Goal: Task Accomplishment & Management: Complete application form

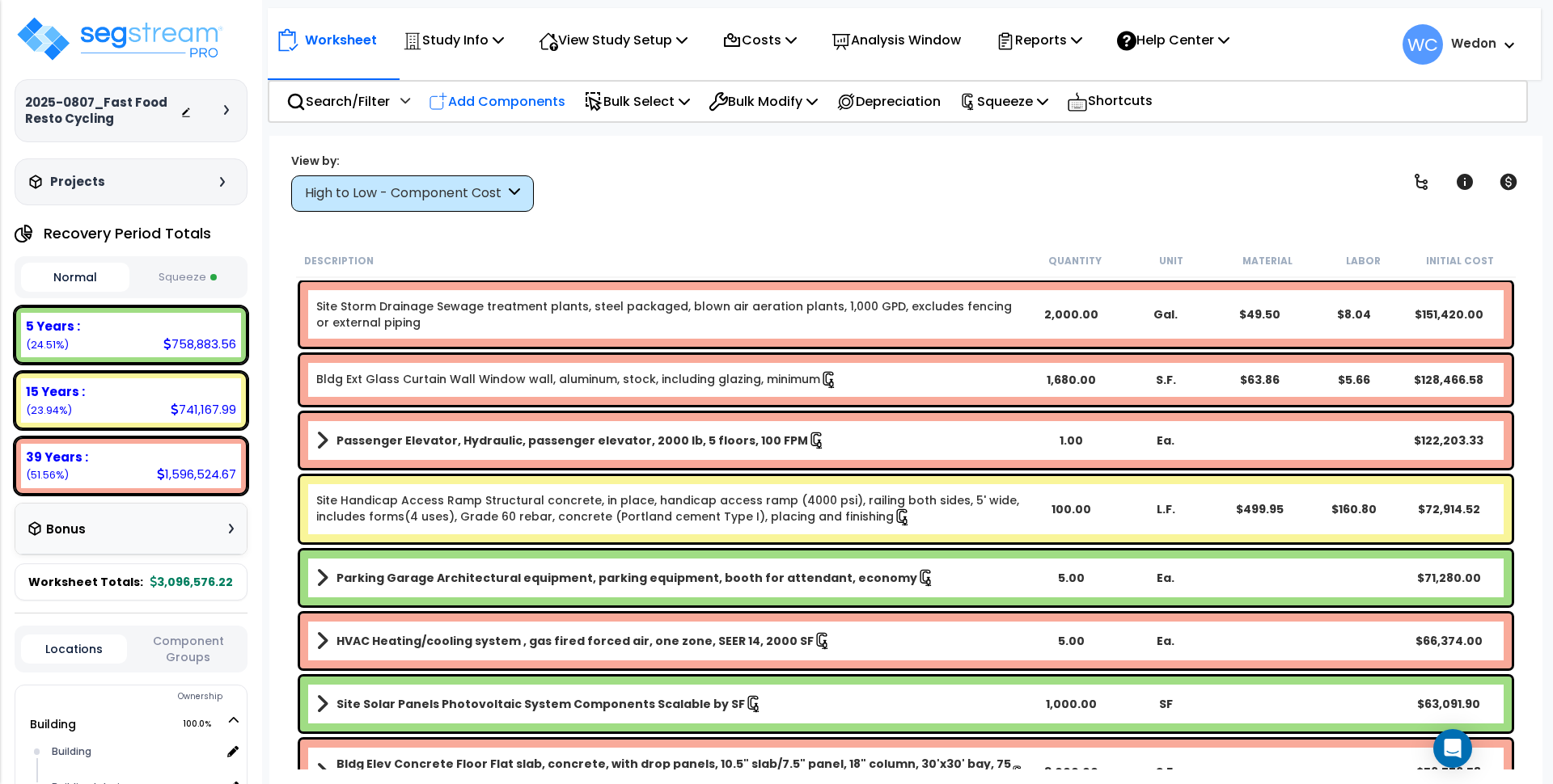
click at [487, 96] on p "Add Components" at bounding box center [497, 101] width 137 height 22
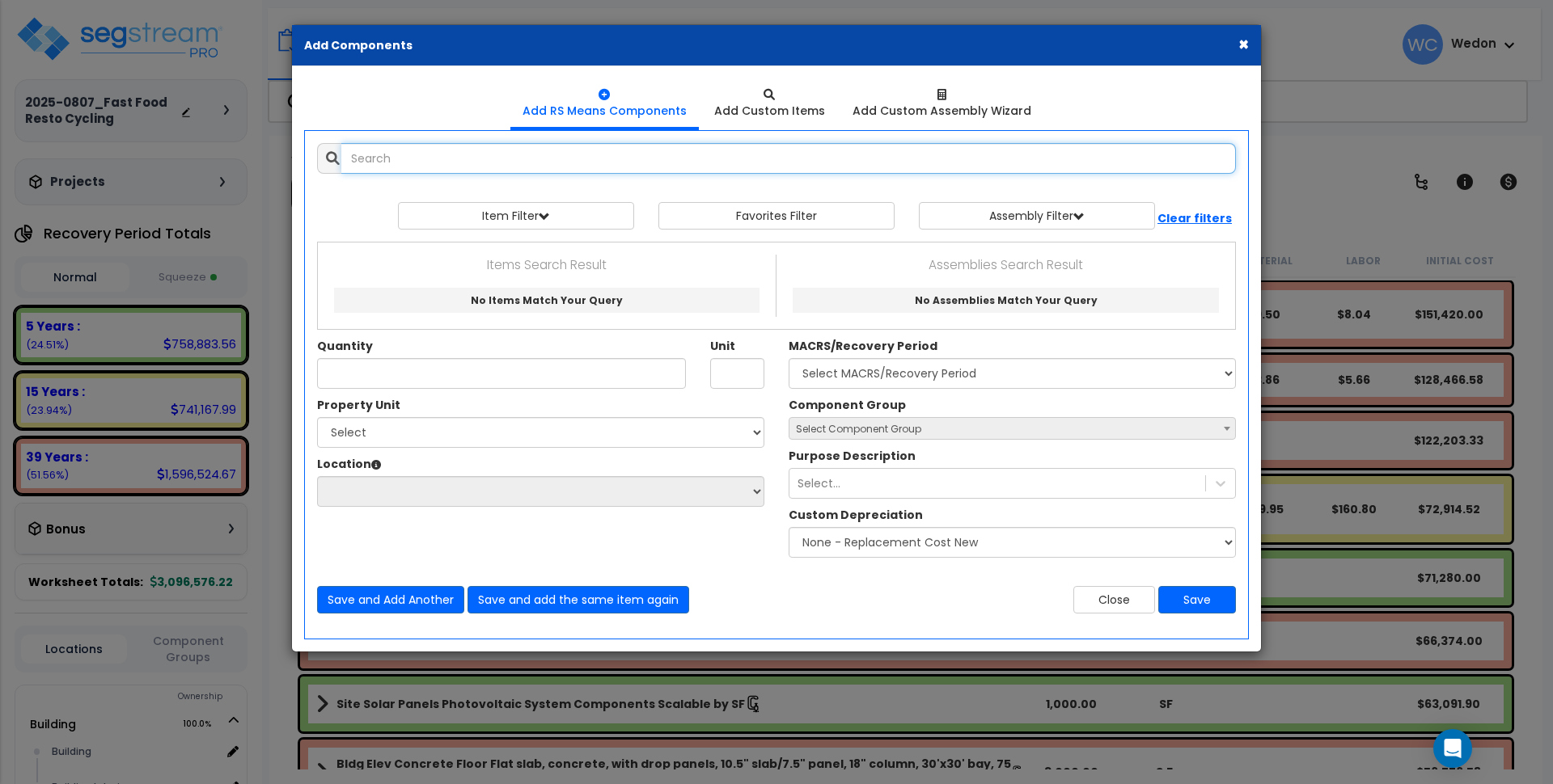
click at [503, 160] on input "text" at bounding box center [789, 159] width 895 height 31
click at [433, 161] on input "corten" at bounding box center [789, 159] width 895 height 31
click at [358, 195] on div at bounding box center [776, 193] width 919 height 16
drag, startPoint x: 370, startPoint y: 158, endPoint x: 282, endPoint y: 160, distance: 88.0
click at [282, 160] on div "× Add Components Add RS Means Components Add Custom Items Add Items" at bounding box center [776, 392] width 1553 height 784
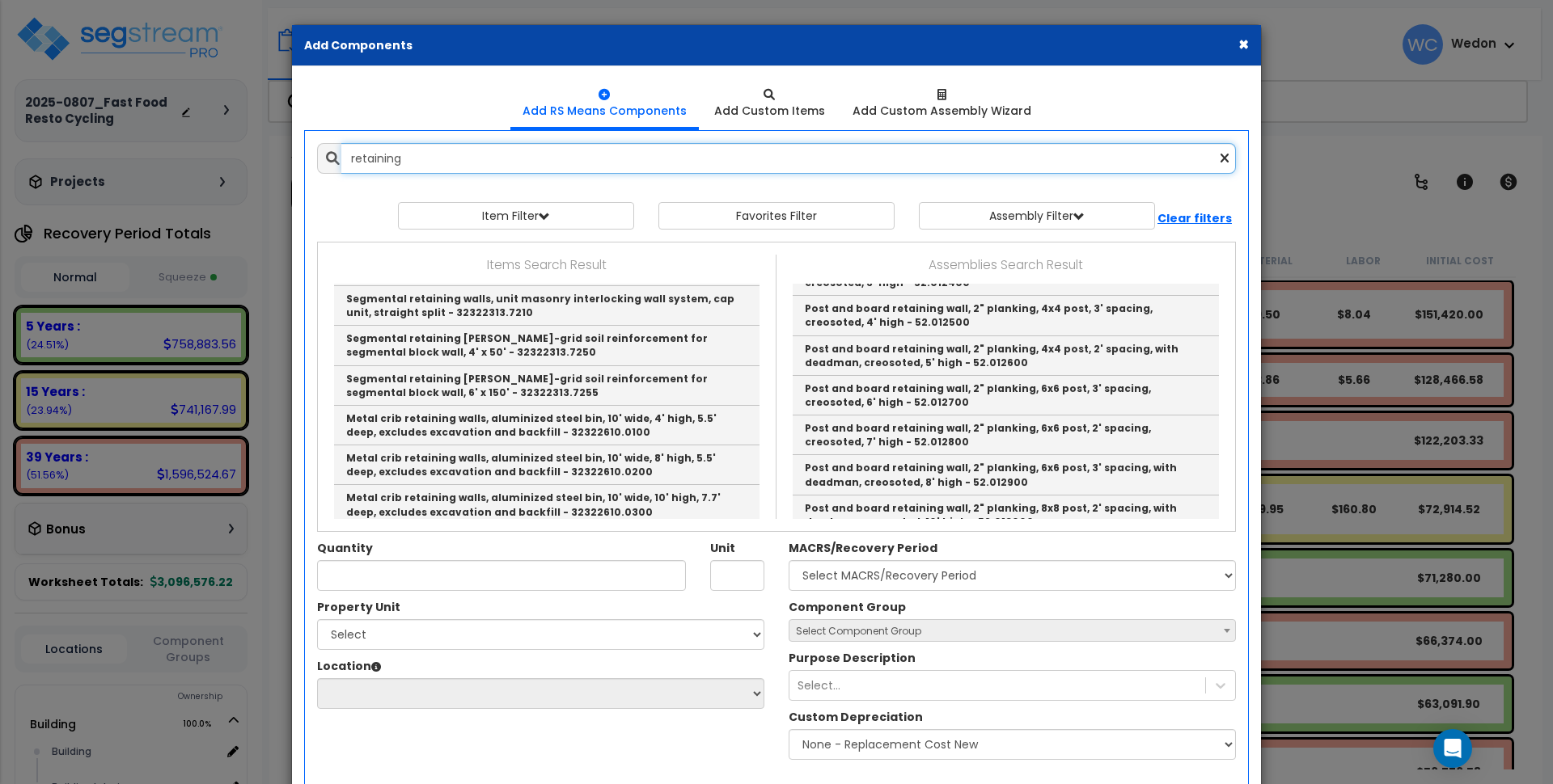
scroll to position [2830, 0]
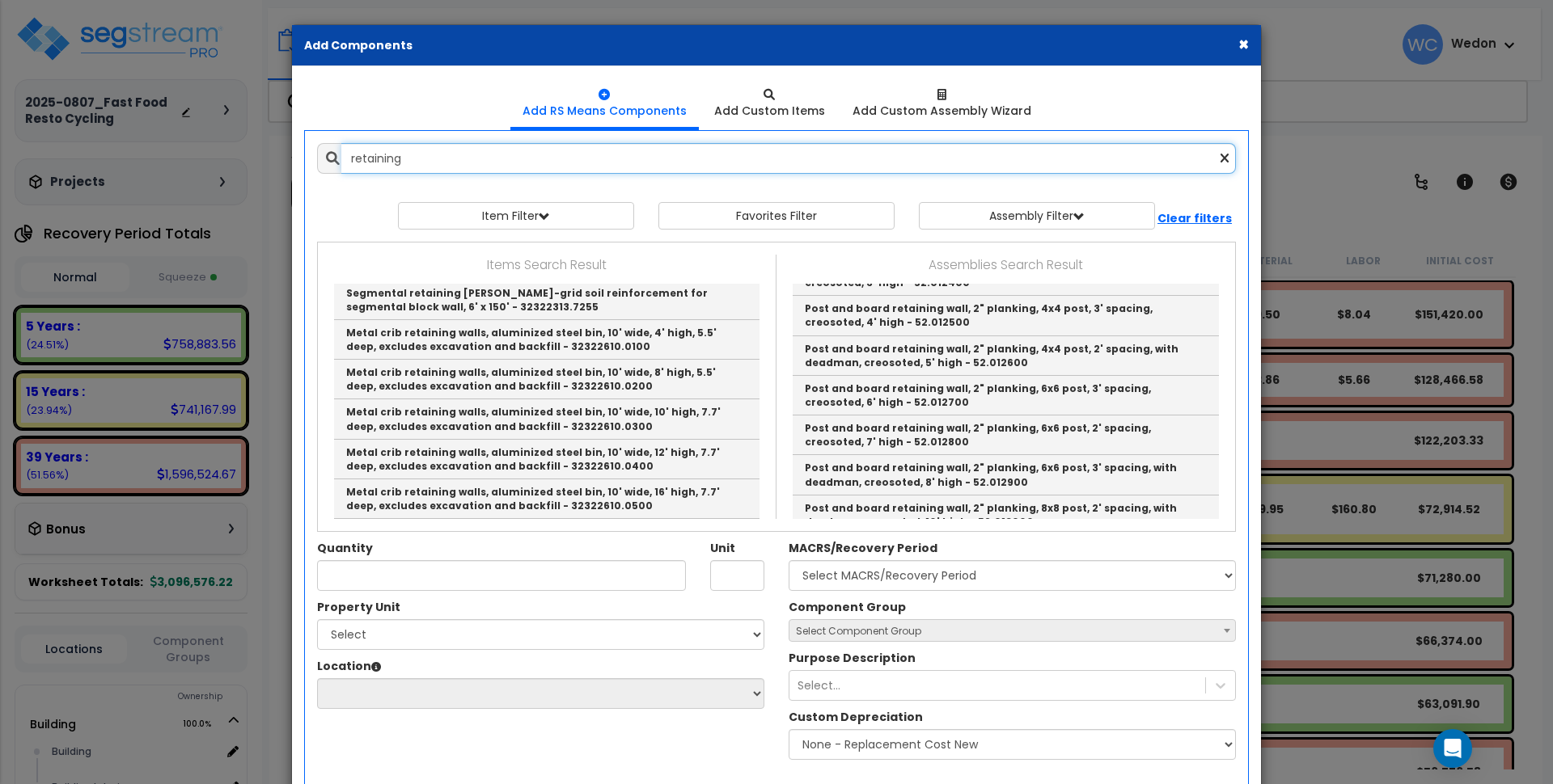
type input "retaining"
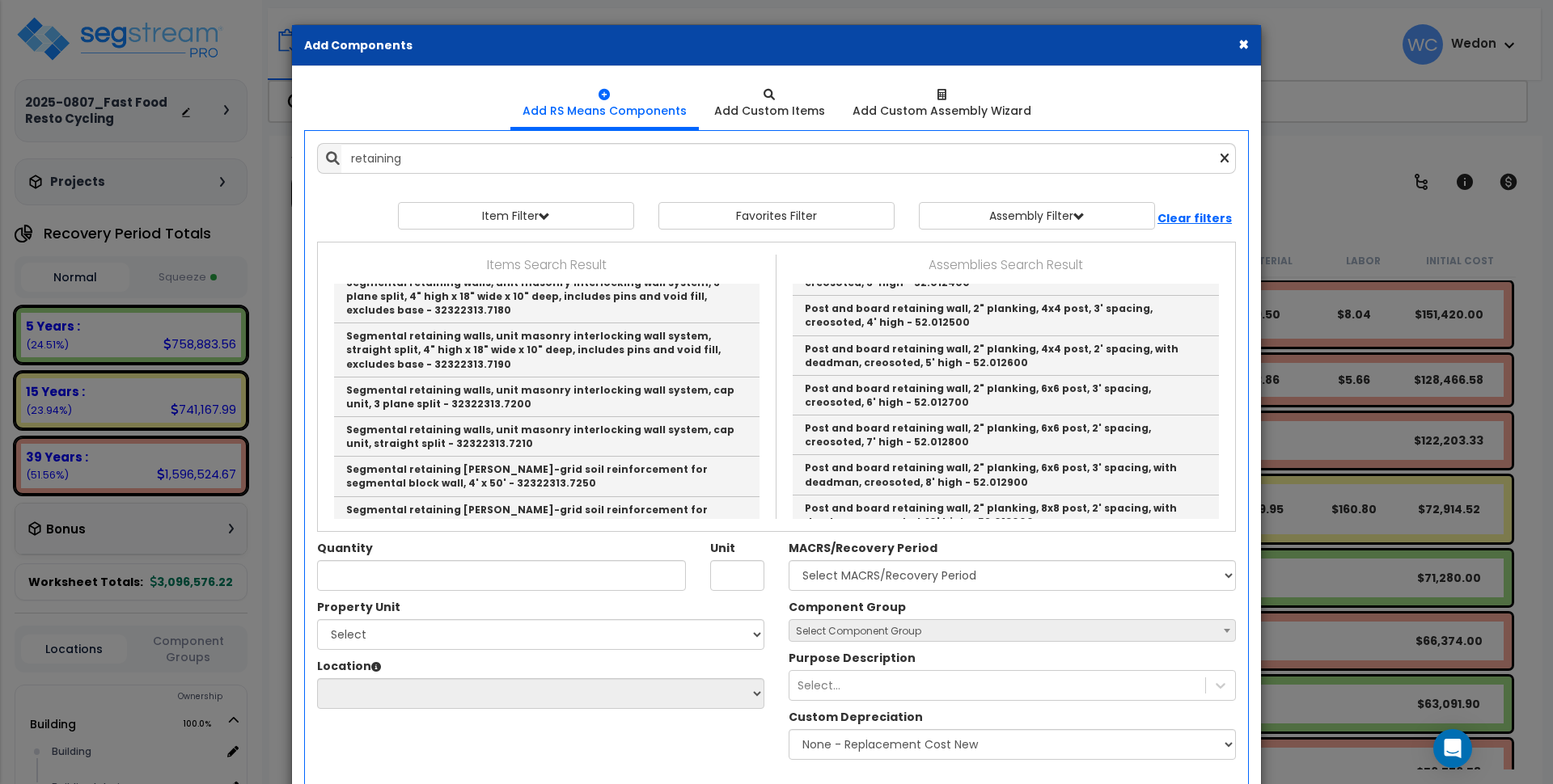
scroll to position [2654, 0]
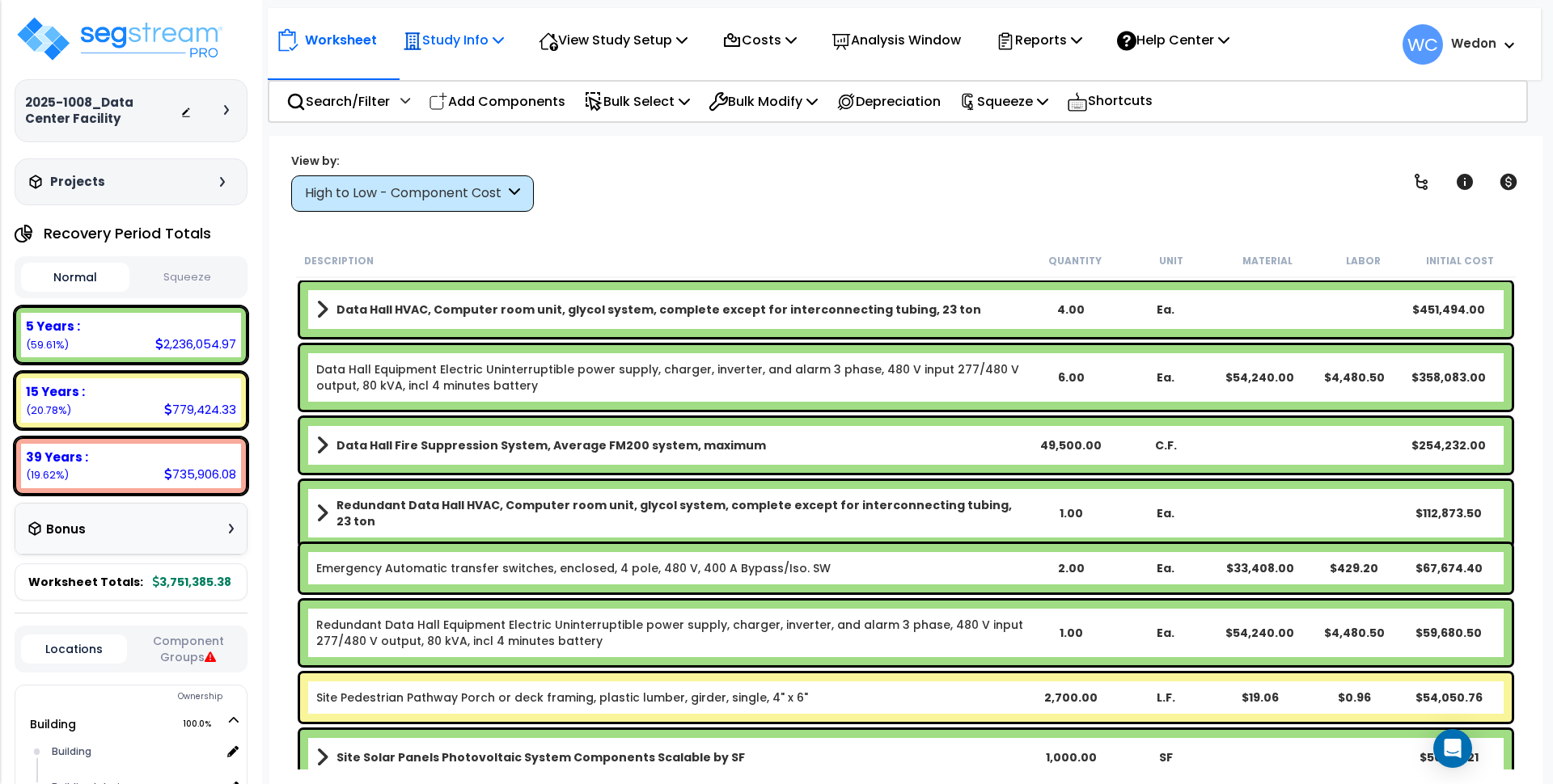
click at [473, 21] on div "Study Info" at bounding box center [453, 40] width 101 height 38
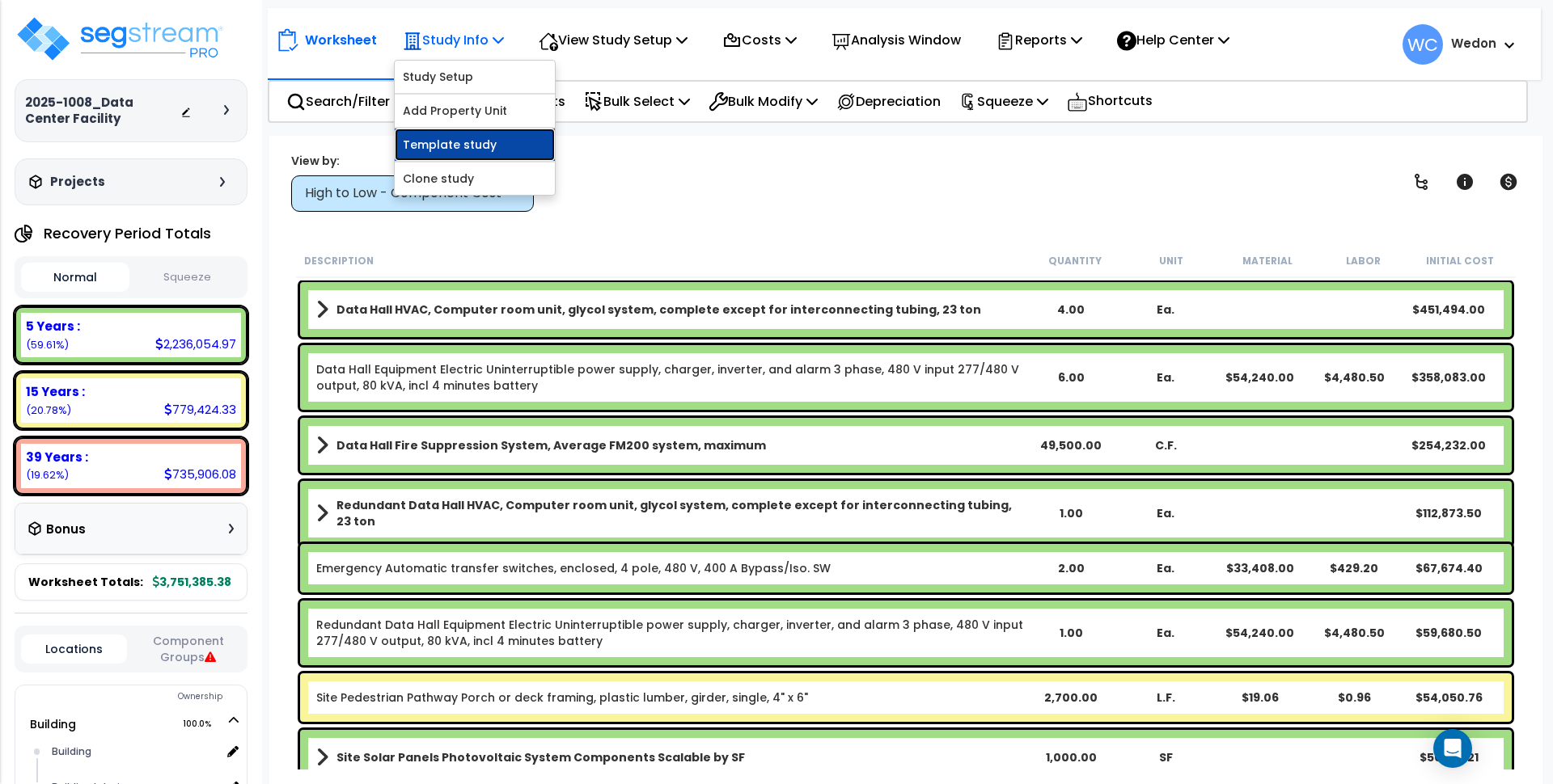
click at [429, 149] on link "Template study" at bounding box center [474, 145] width 160 height 33
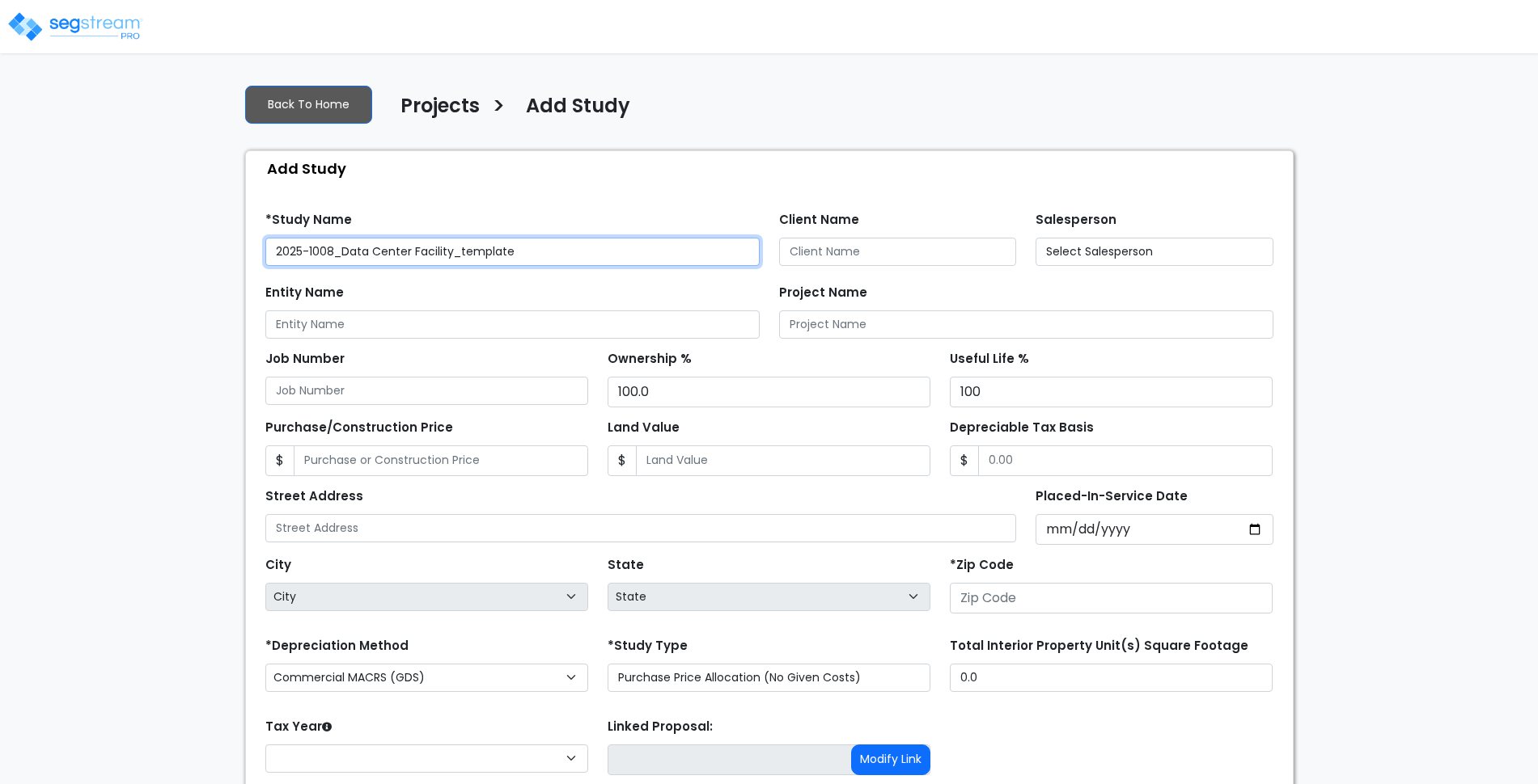
type input "75653"
select select "2025"
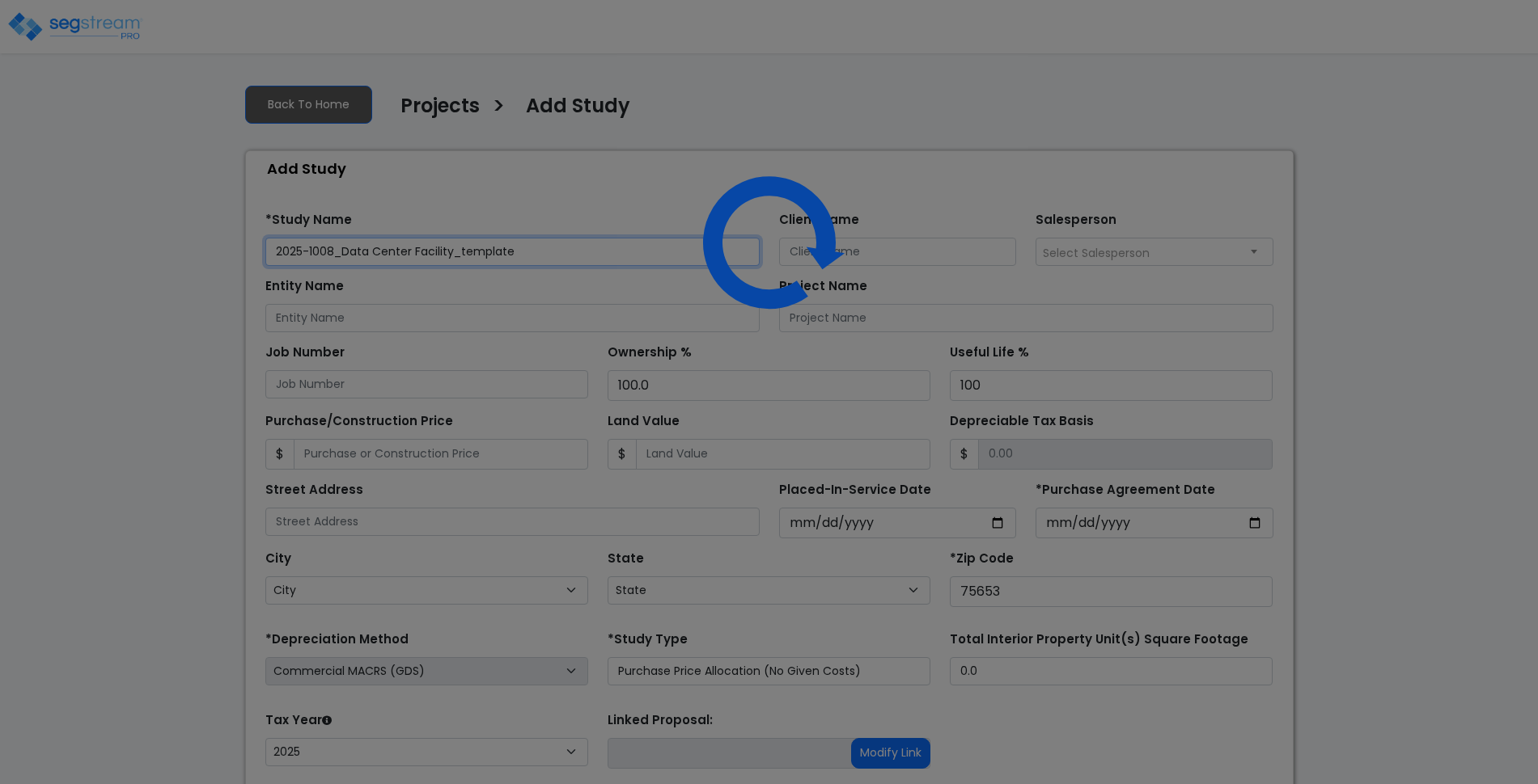
select select "[GEOGRAPHIC_DATA]"
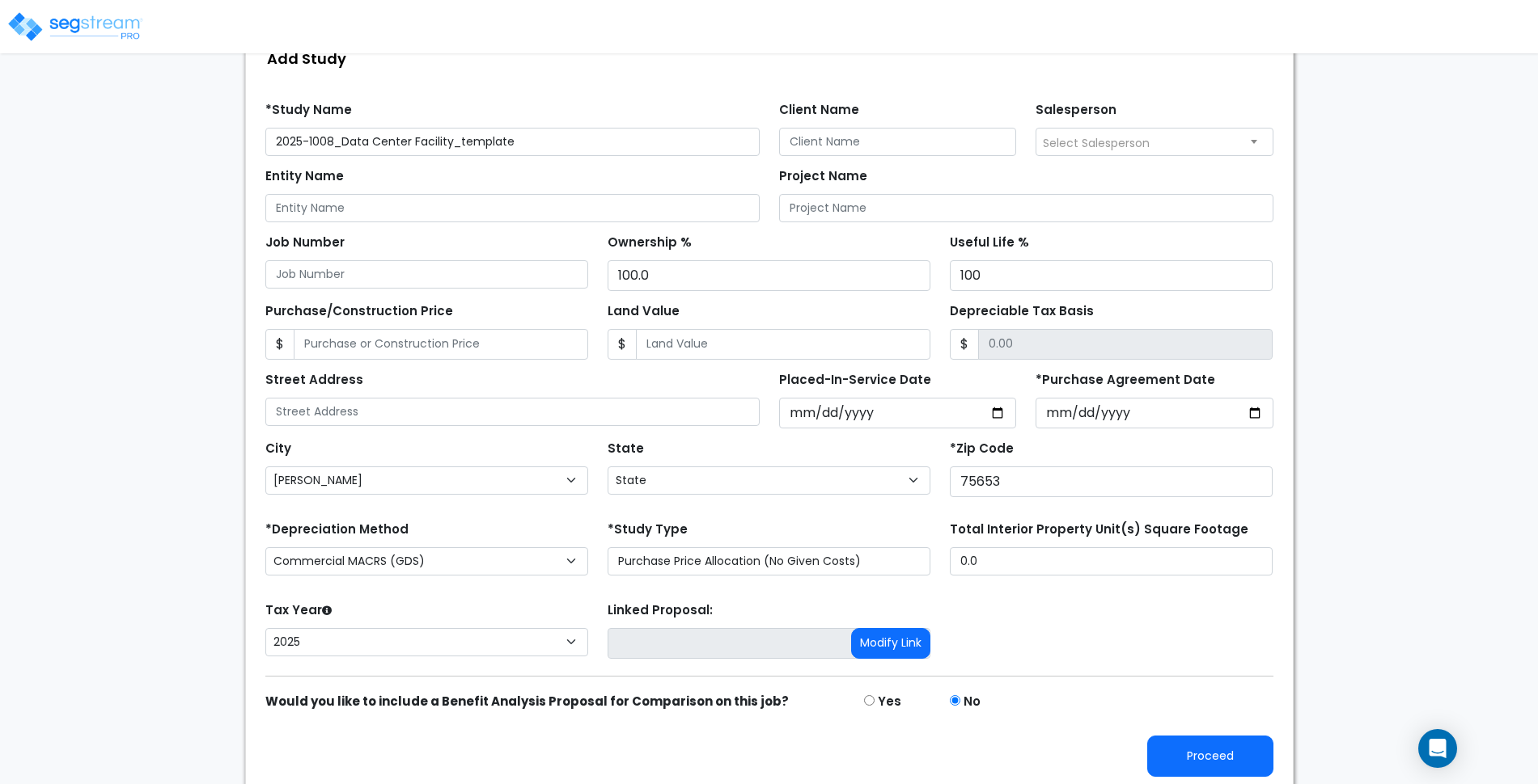
scroll to position [116, 0]
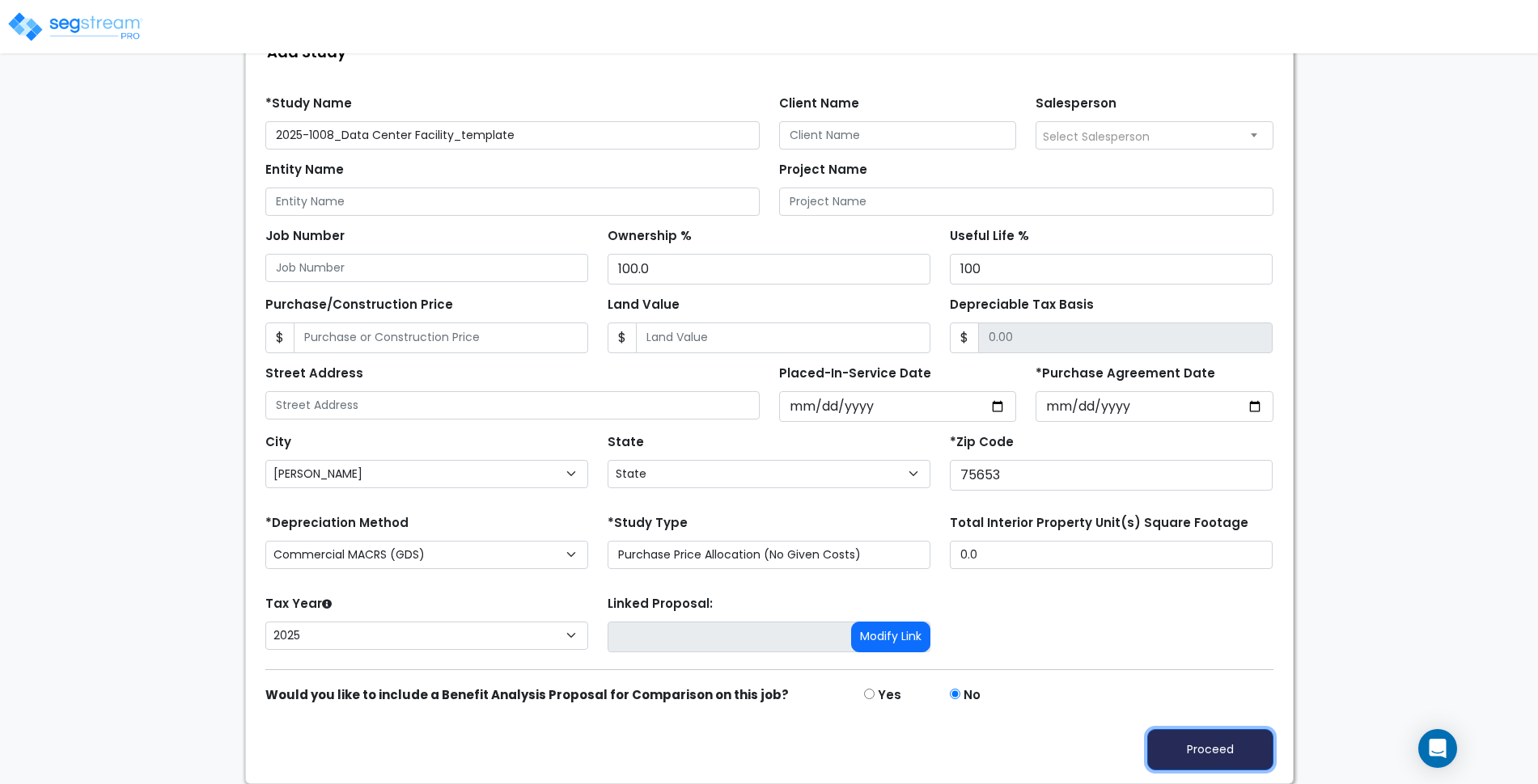
click at [1222, 754] on button "Proceed" at bounding box center [1210, 749] width 126 height 41
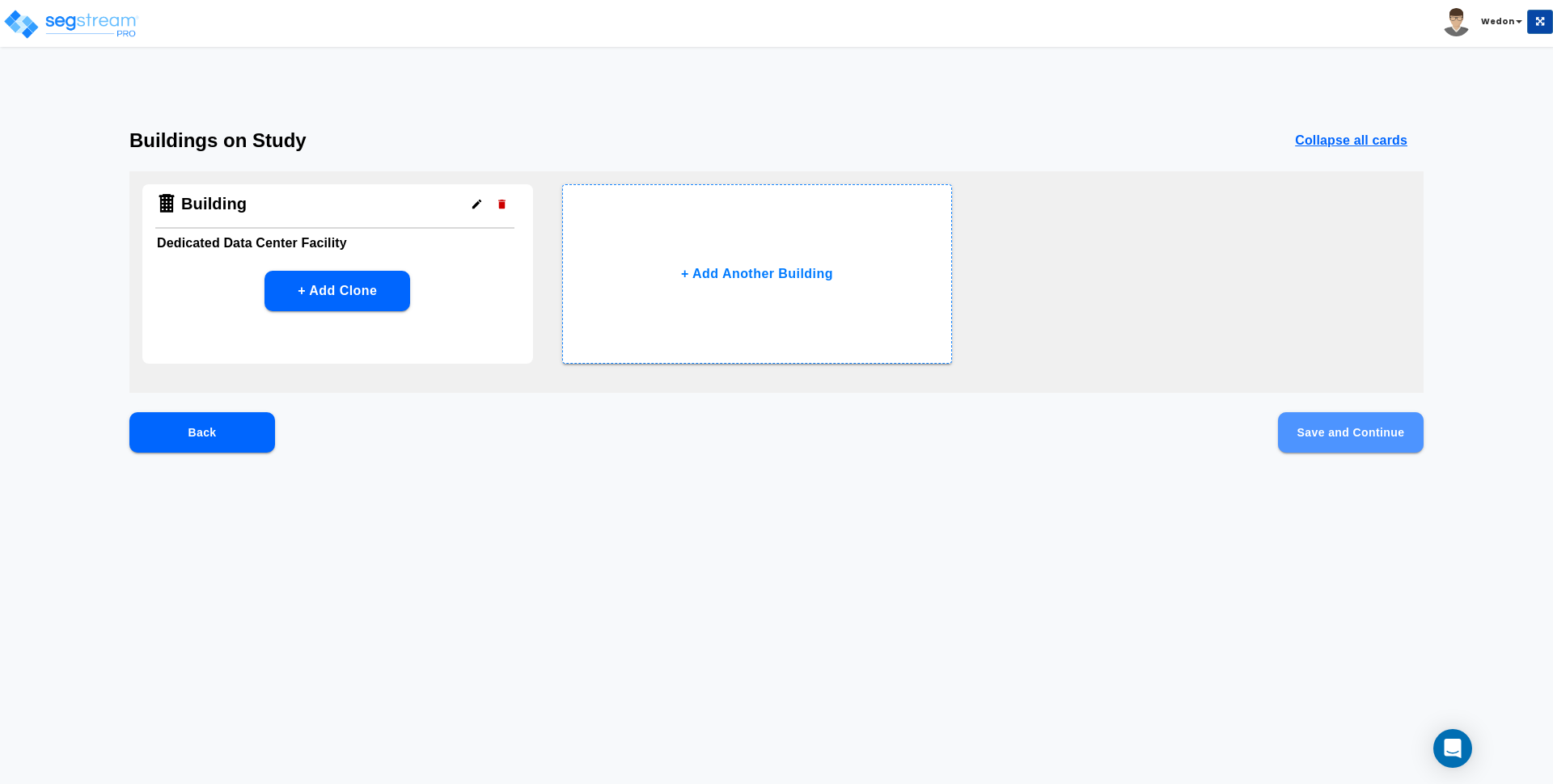
click at [1362, 434] on button "Save and Continue" at bounding box center [1350, 433] width 145 height 40
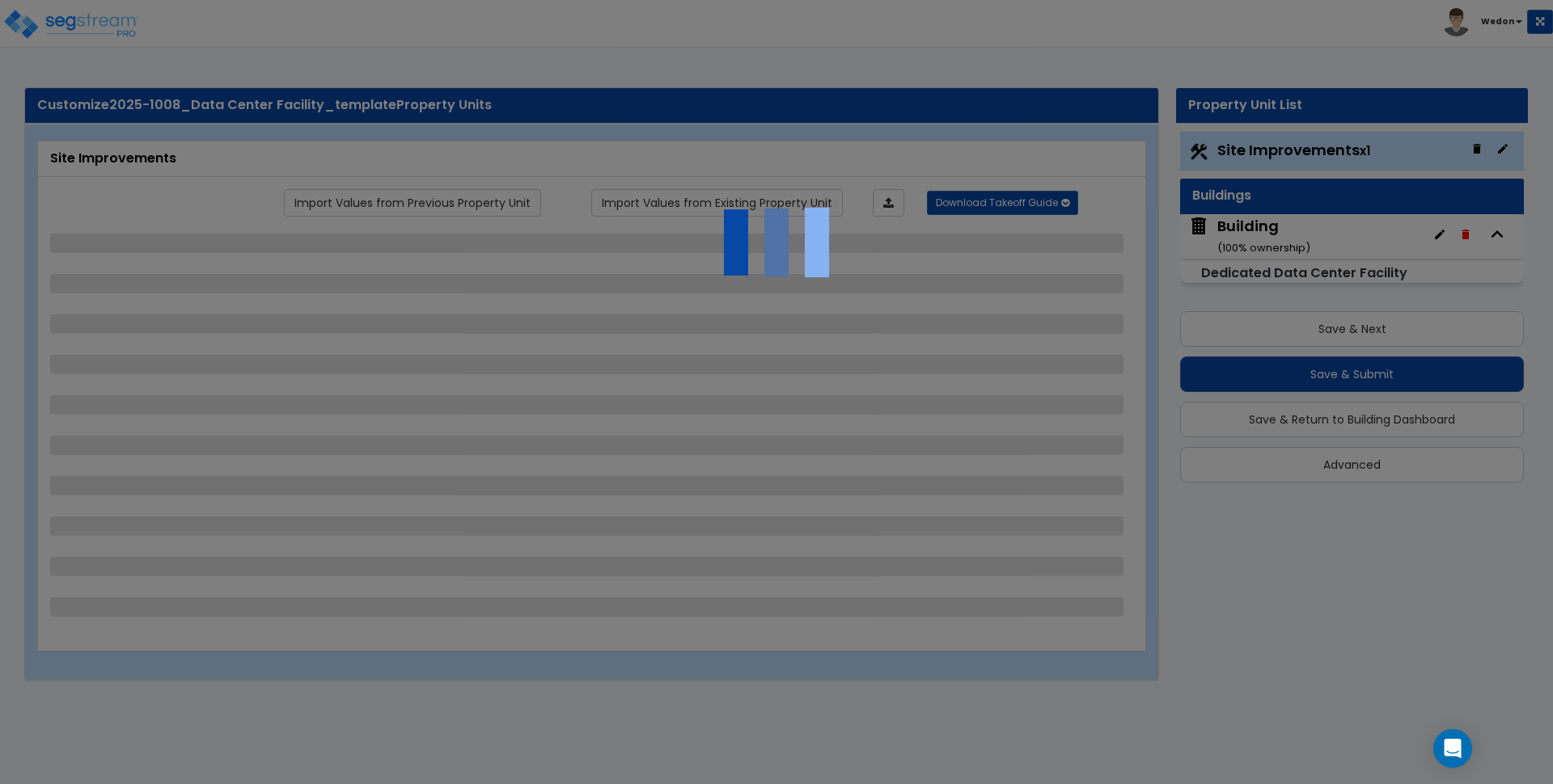
select select "2"
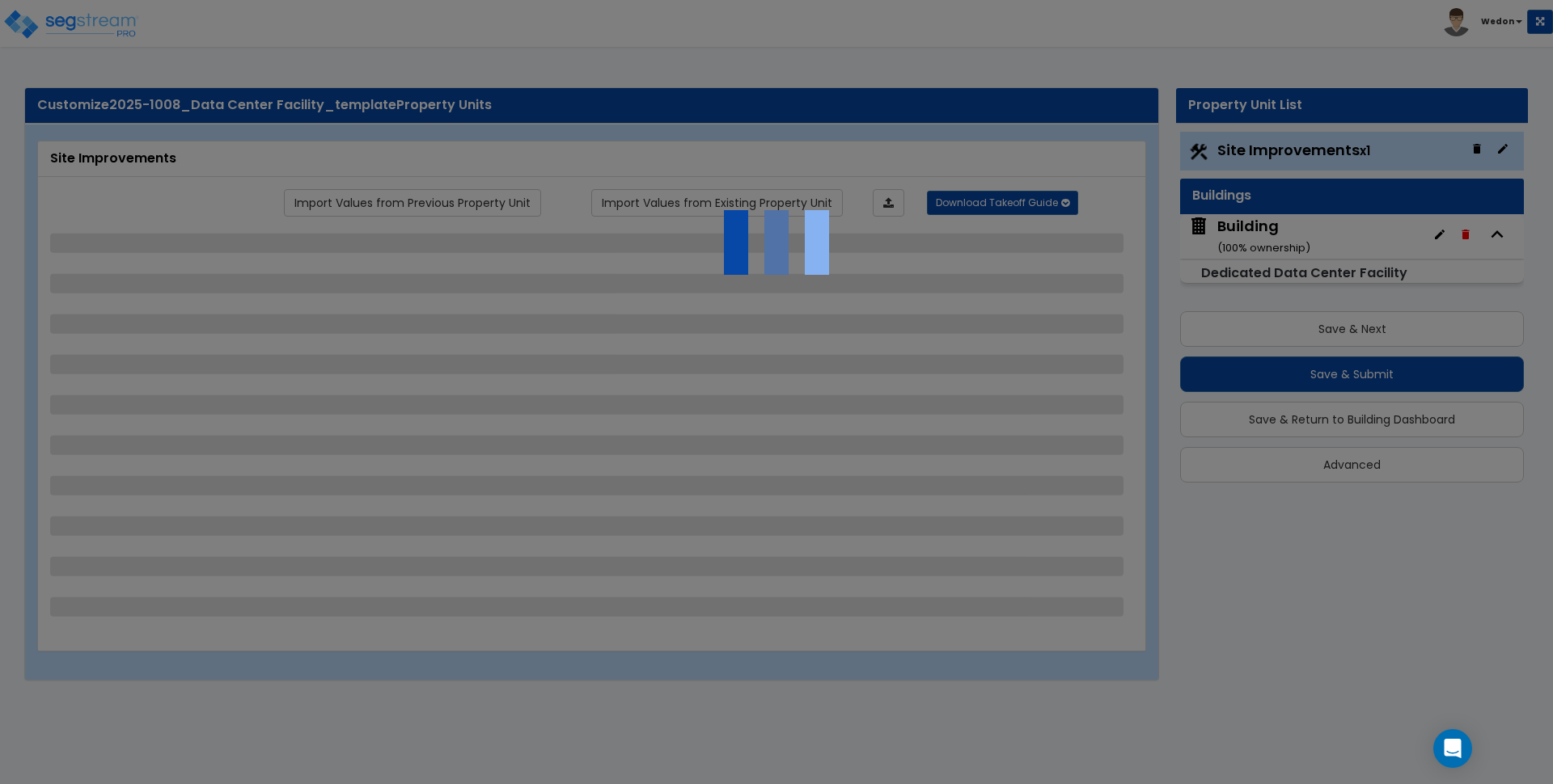
select select "2"
select select "1"
select select "3"
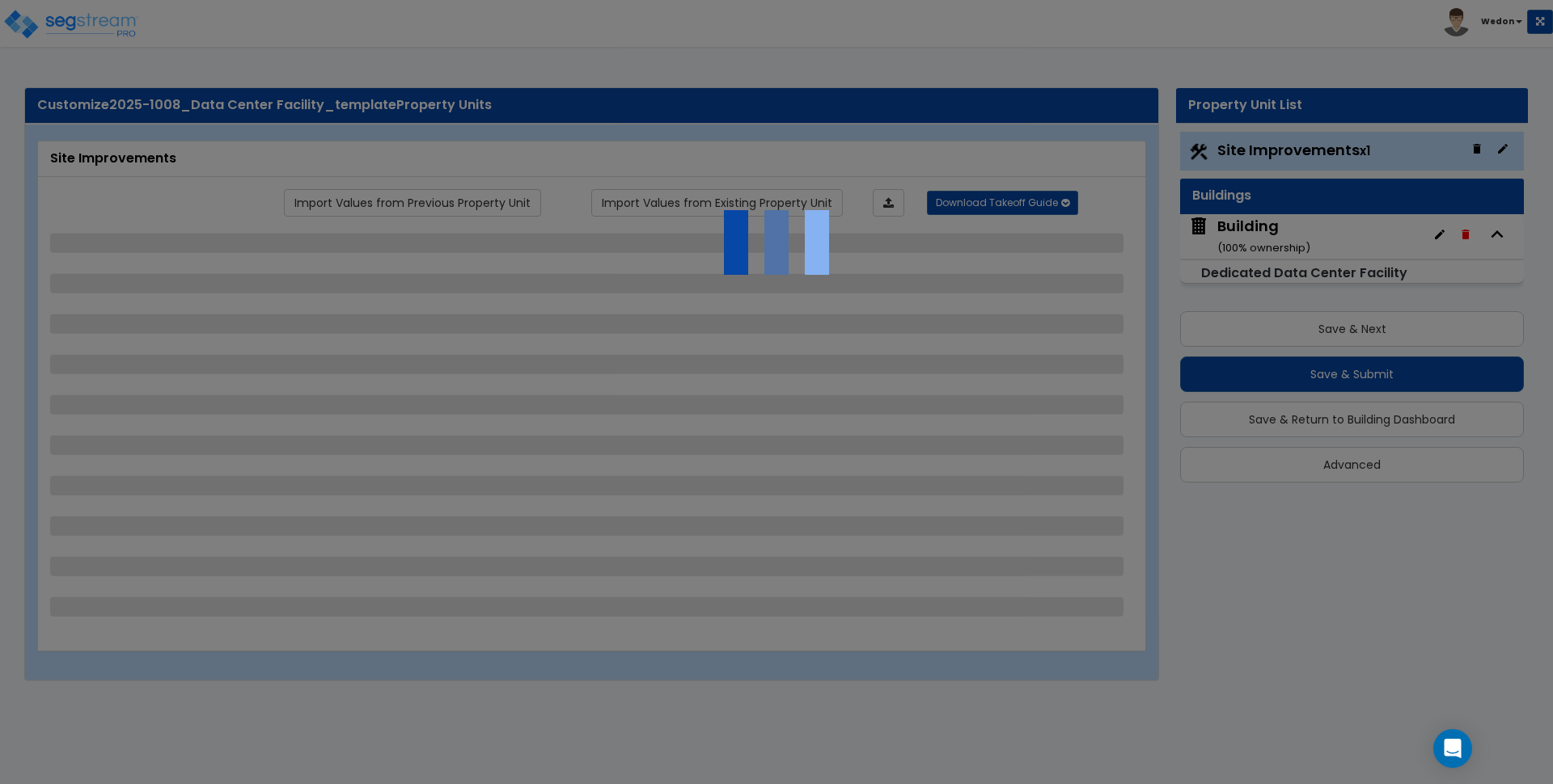
select select "2"
select select "1"
select select "2"
select select "1"
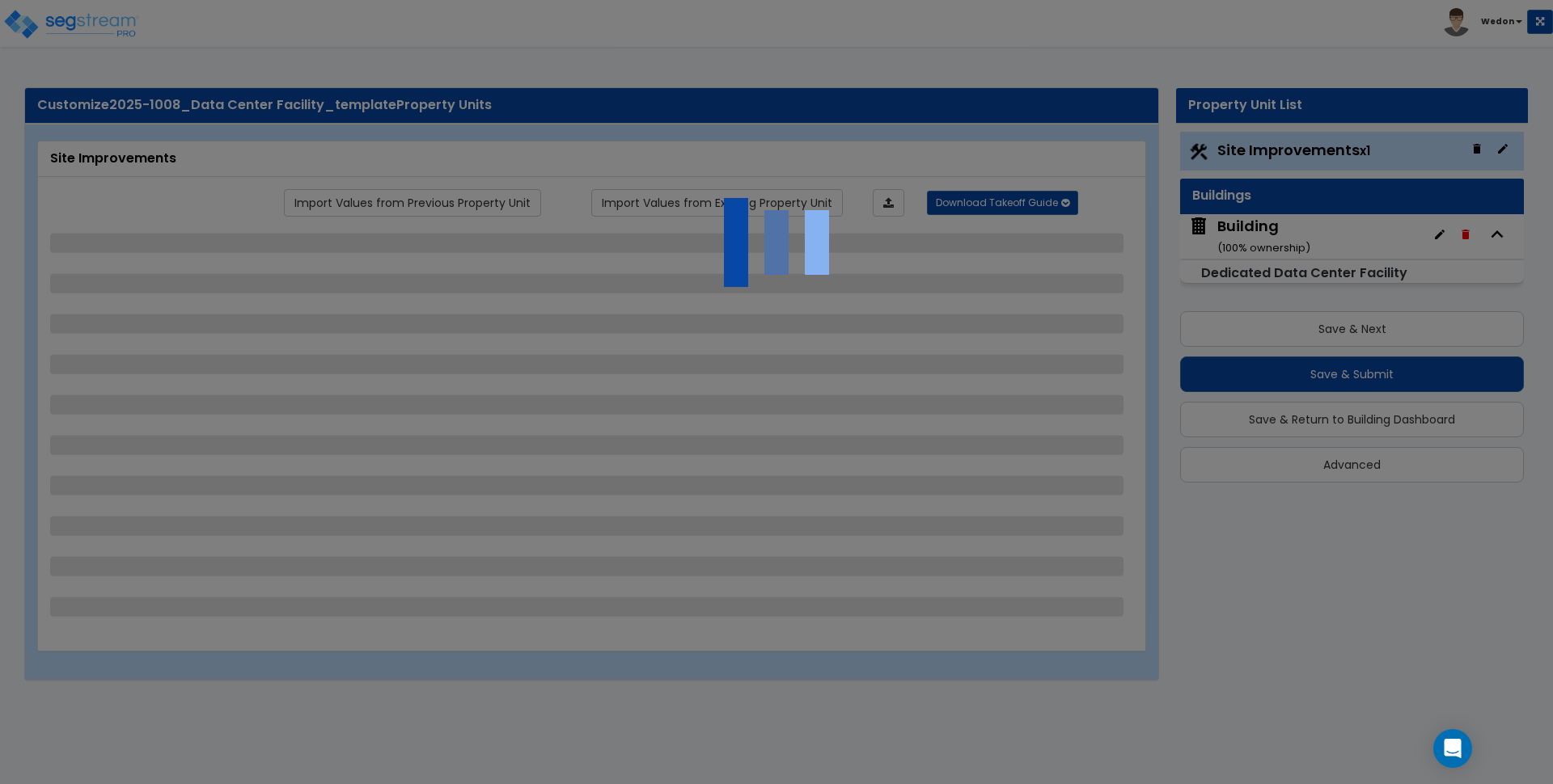
select select "2"
select select "3"
select select "2"
select select "6"
select select "9"
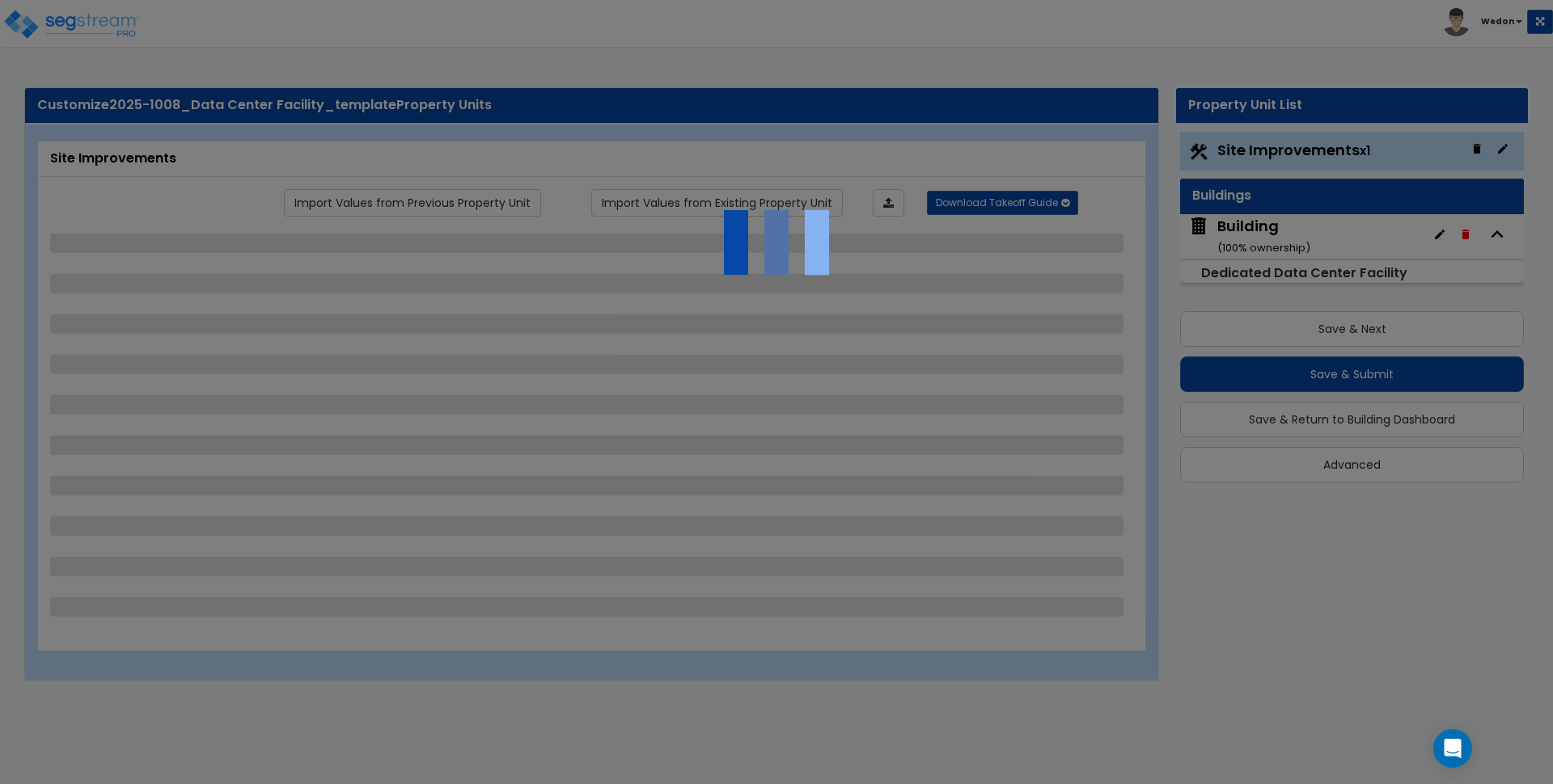
select select "4"
select select "1"
select select "4"
select select "3"
select select "1"
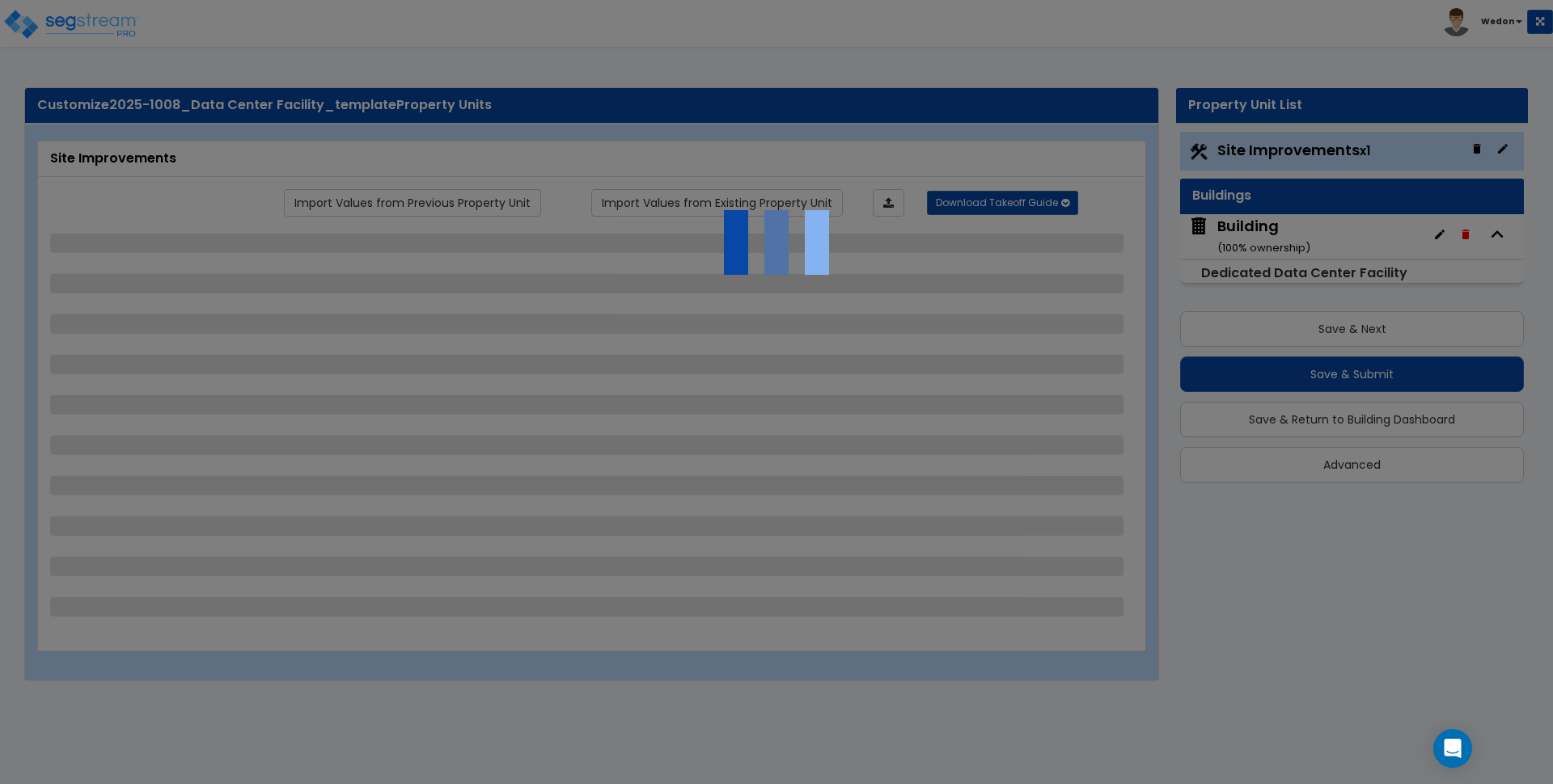
select select "2"
select select "4"
select select "1"
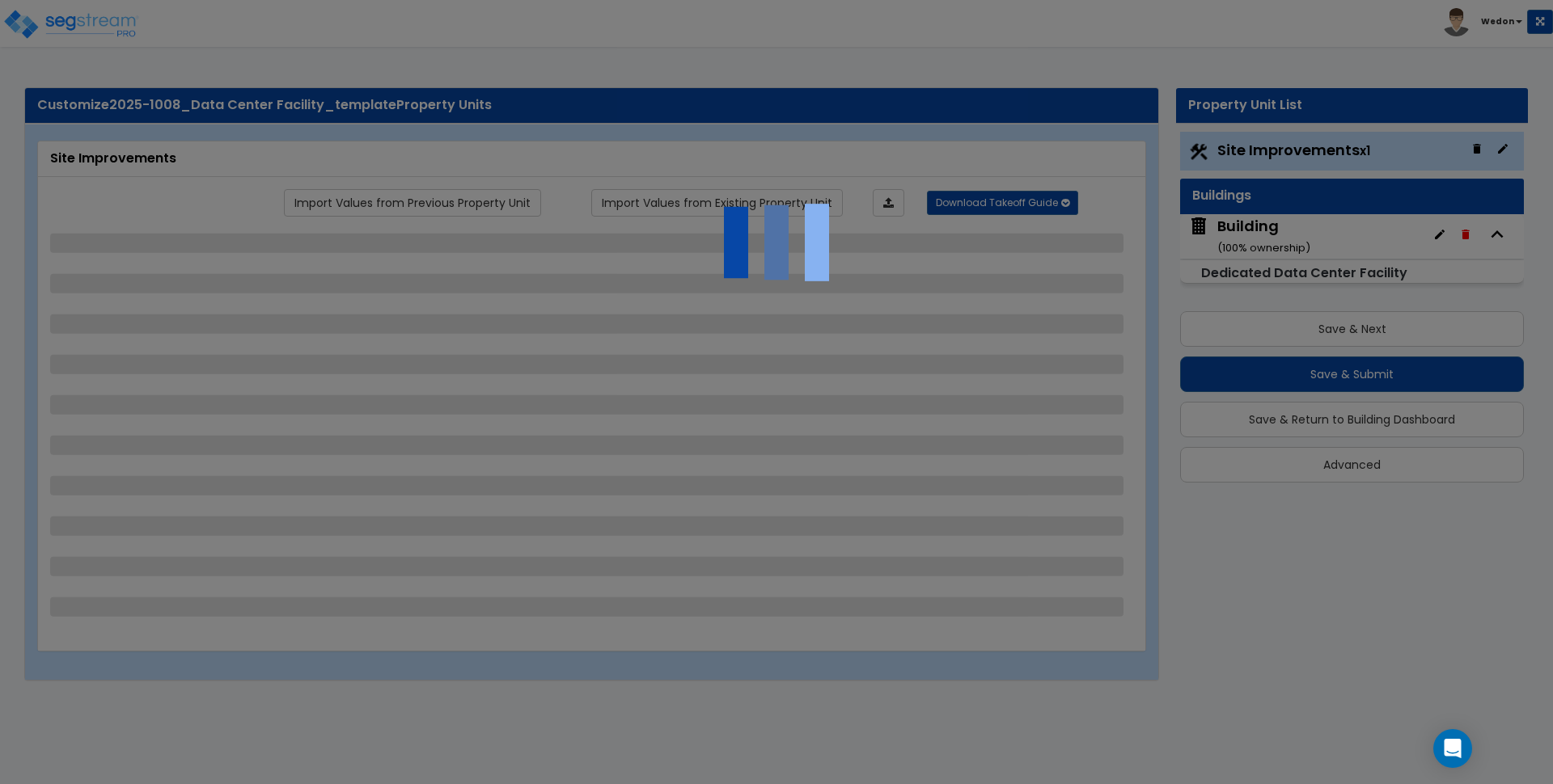
select select "3"
select select "4"
select select "6"
select select "2"
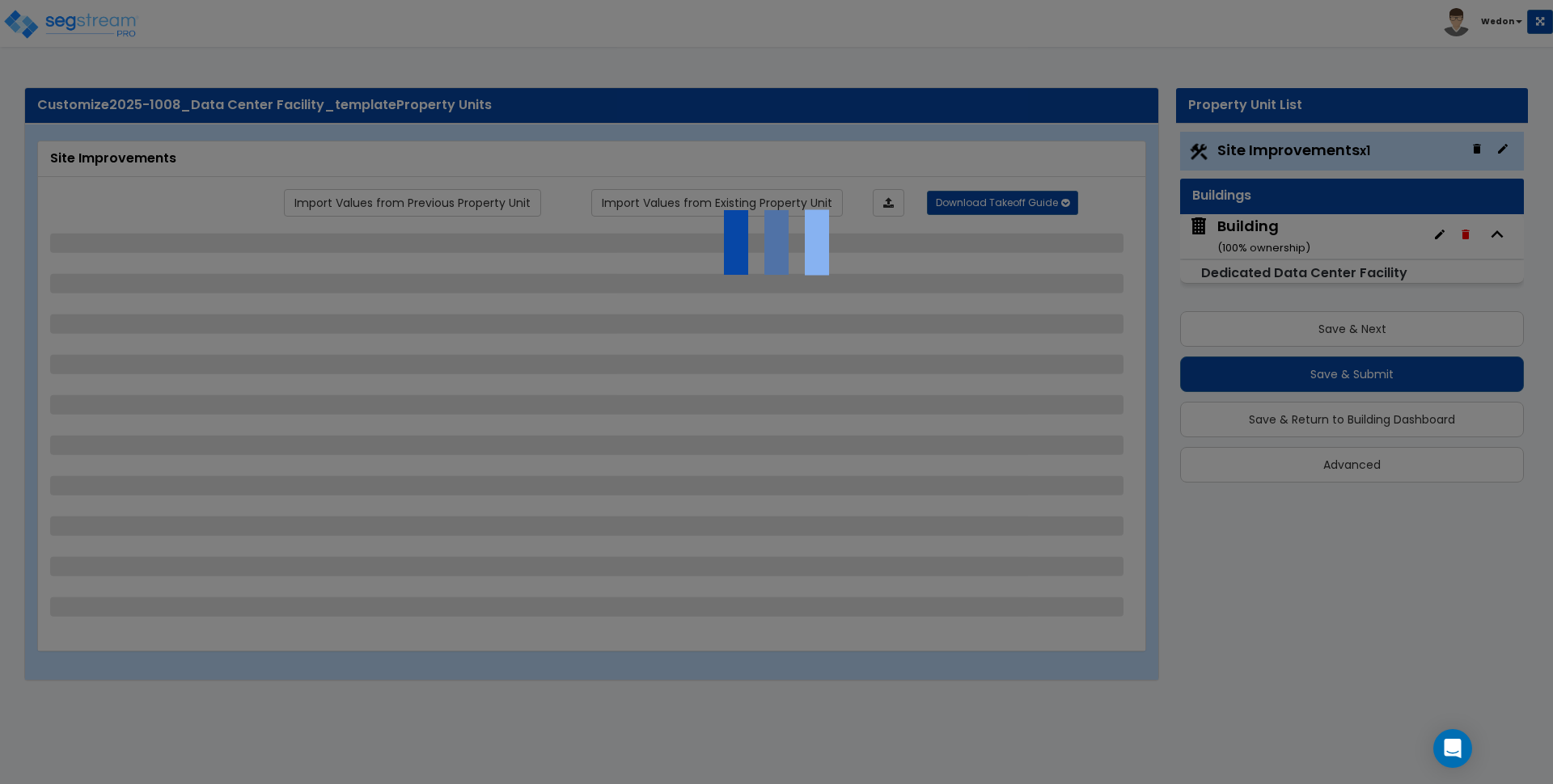
select select "3"
select select "1"
select select "2"
select select "3"
select select "2"
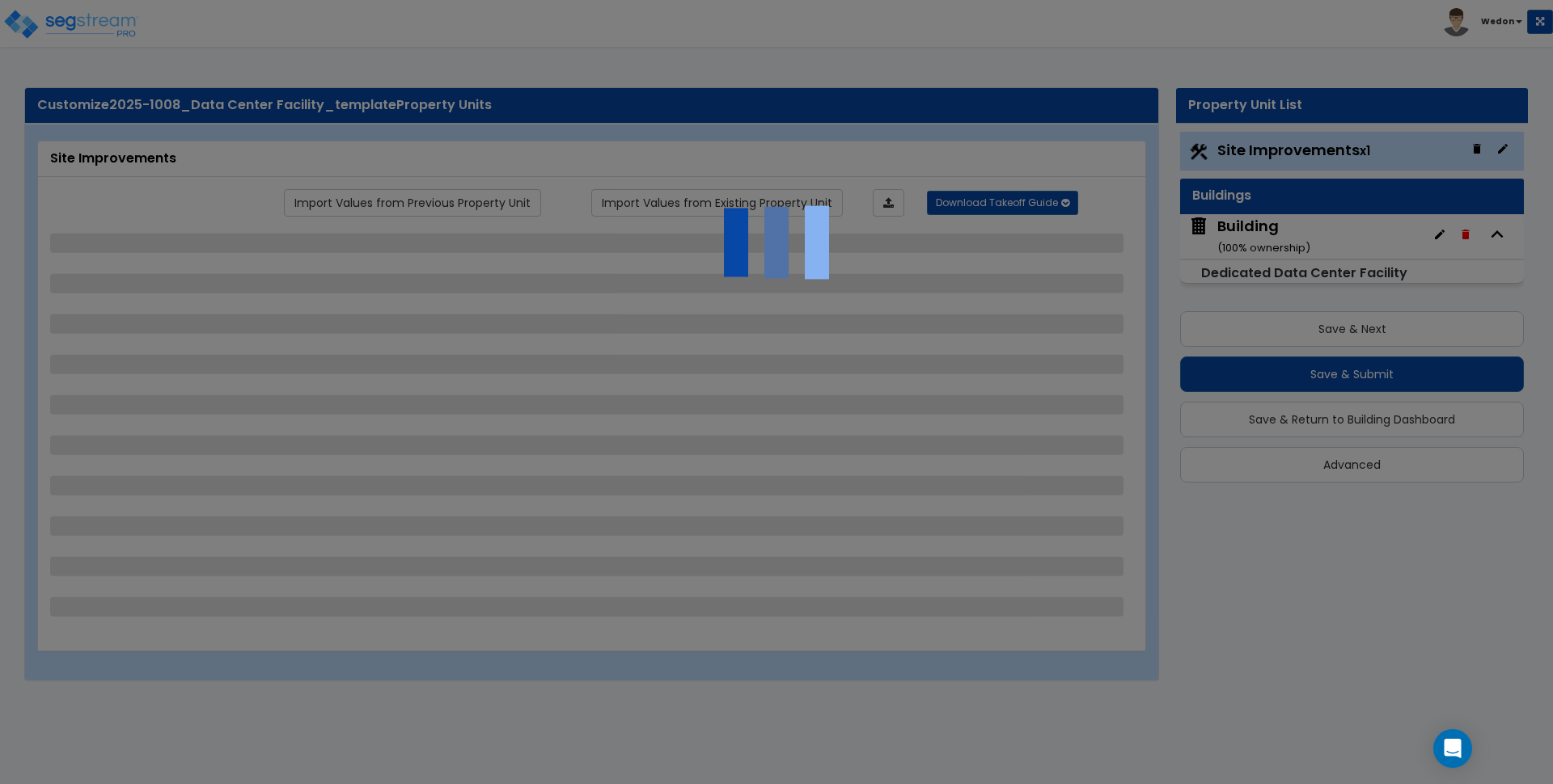
select select "2"
select select "1"
select select "2"
select select "1"
select select "8"
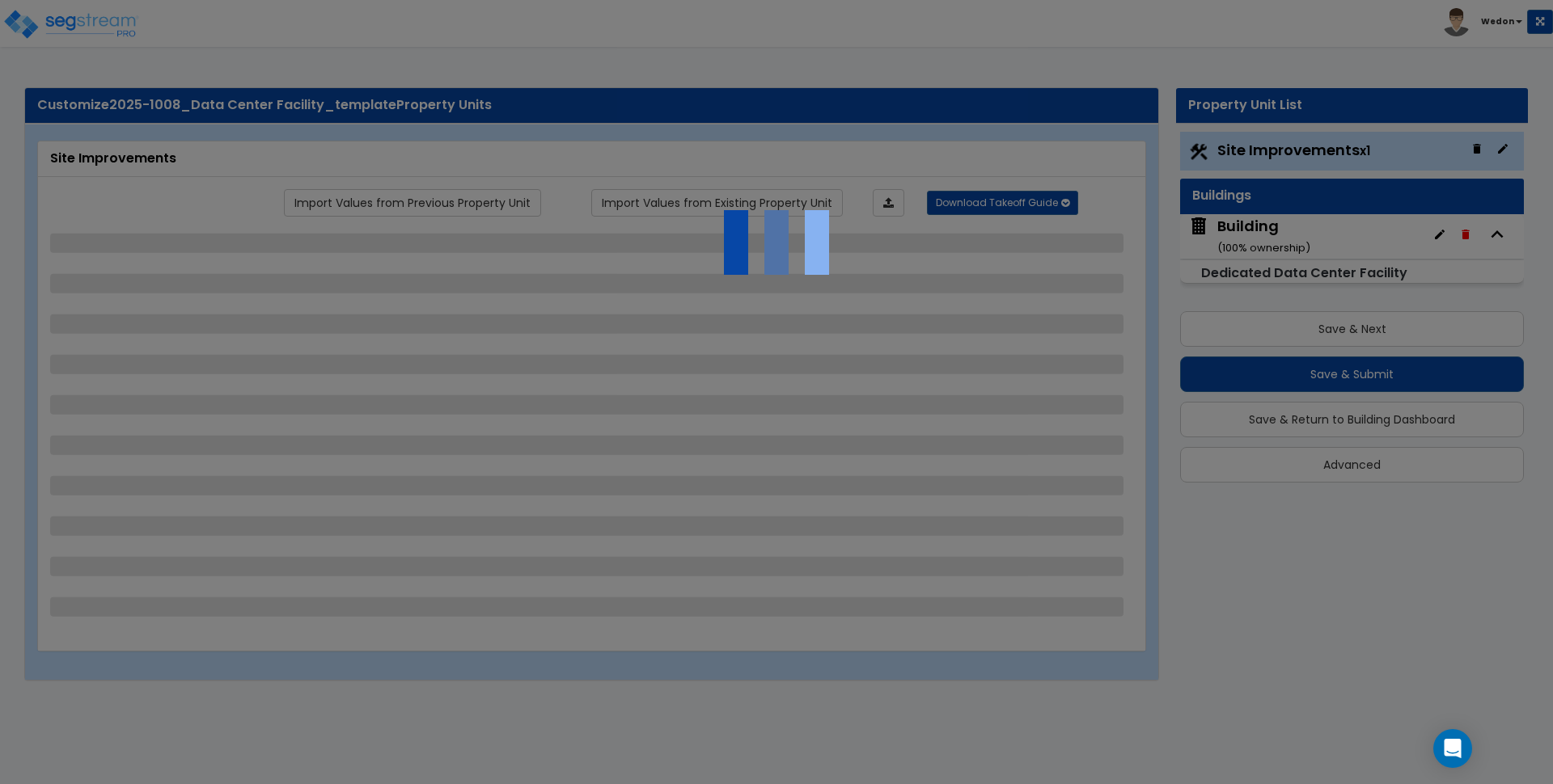
select select "3"
select select "1"
select select "2"
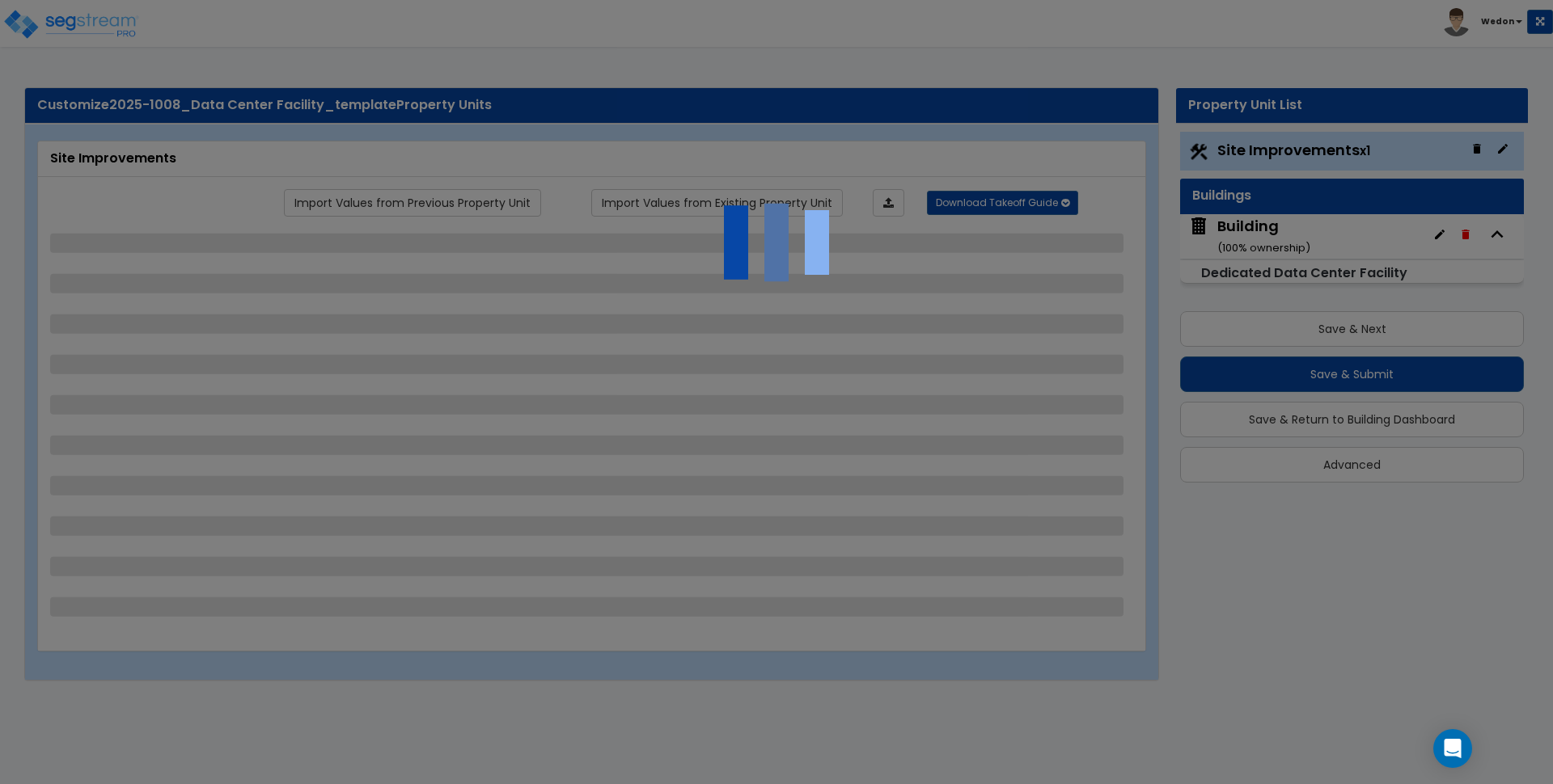
select select "3"
select select "2"
select select "1"
select select "2"
select select "6"
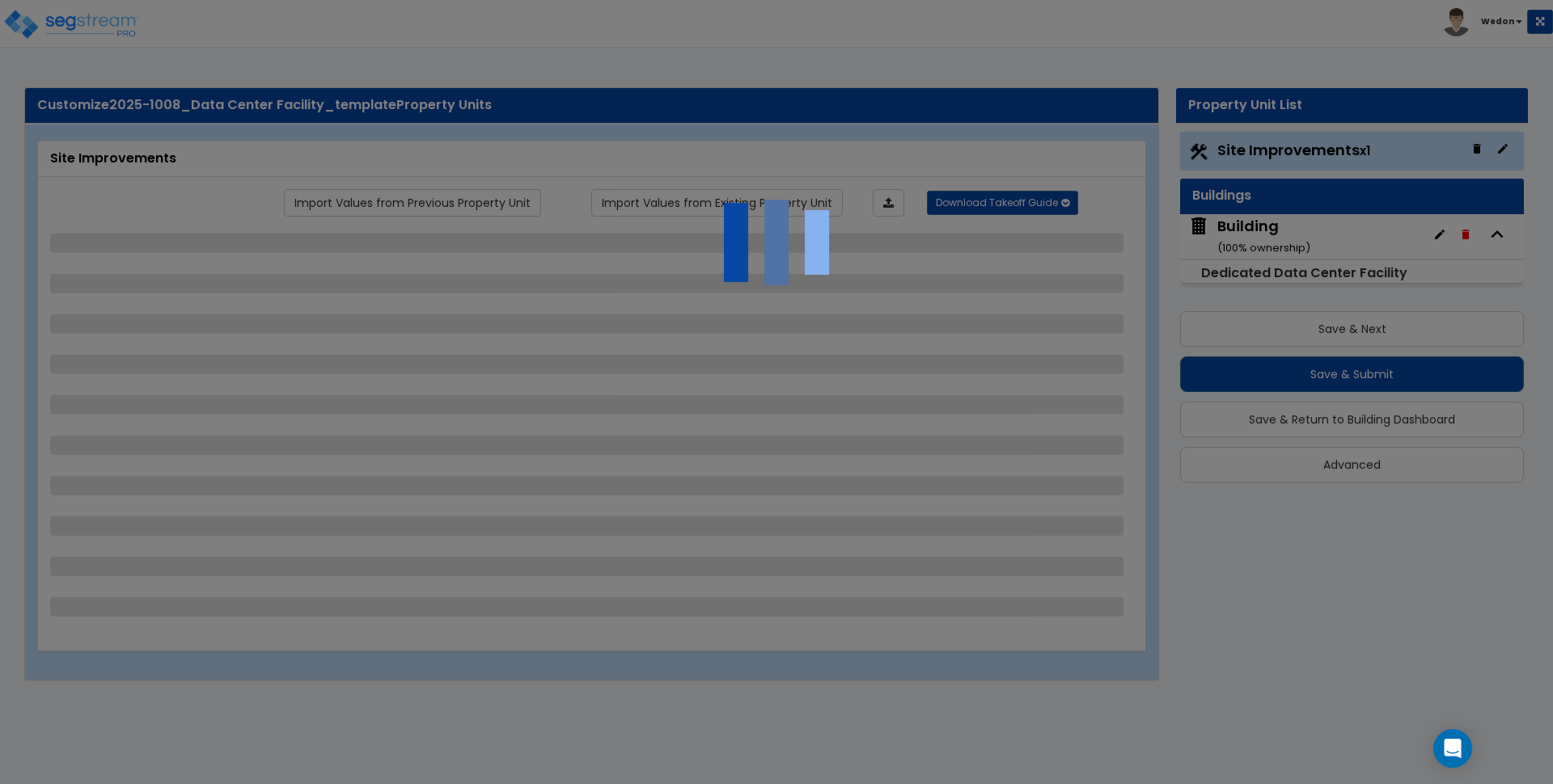
select select "1"
select select "3"
select select "11"
select select "13"
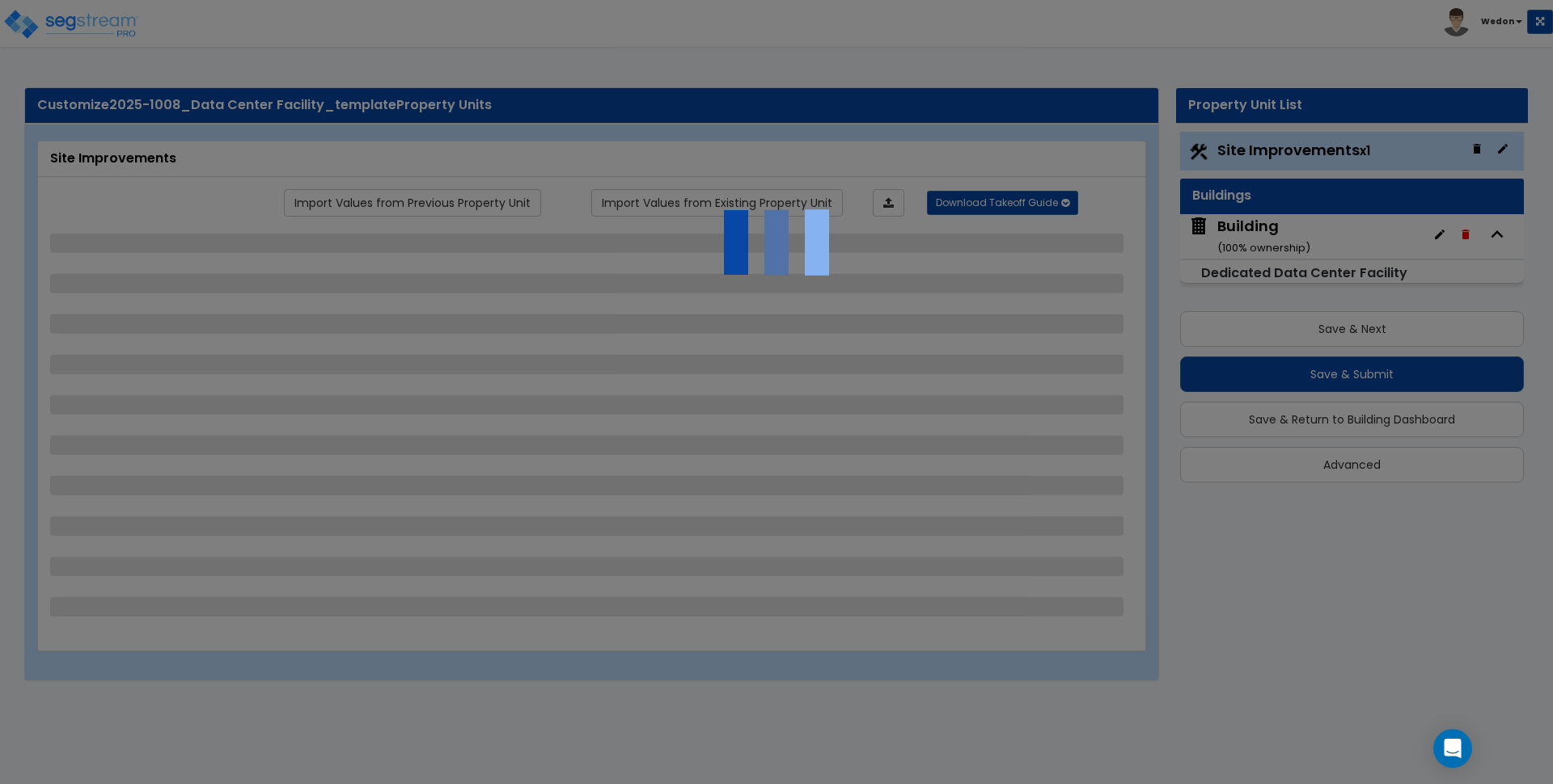
select select "20"
select select "1"
select select "5"
select select "1"
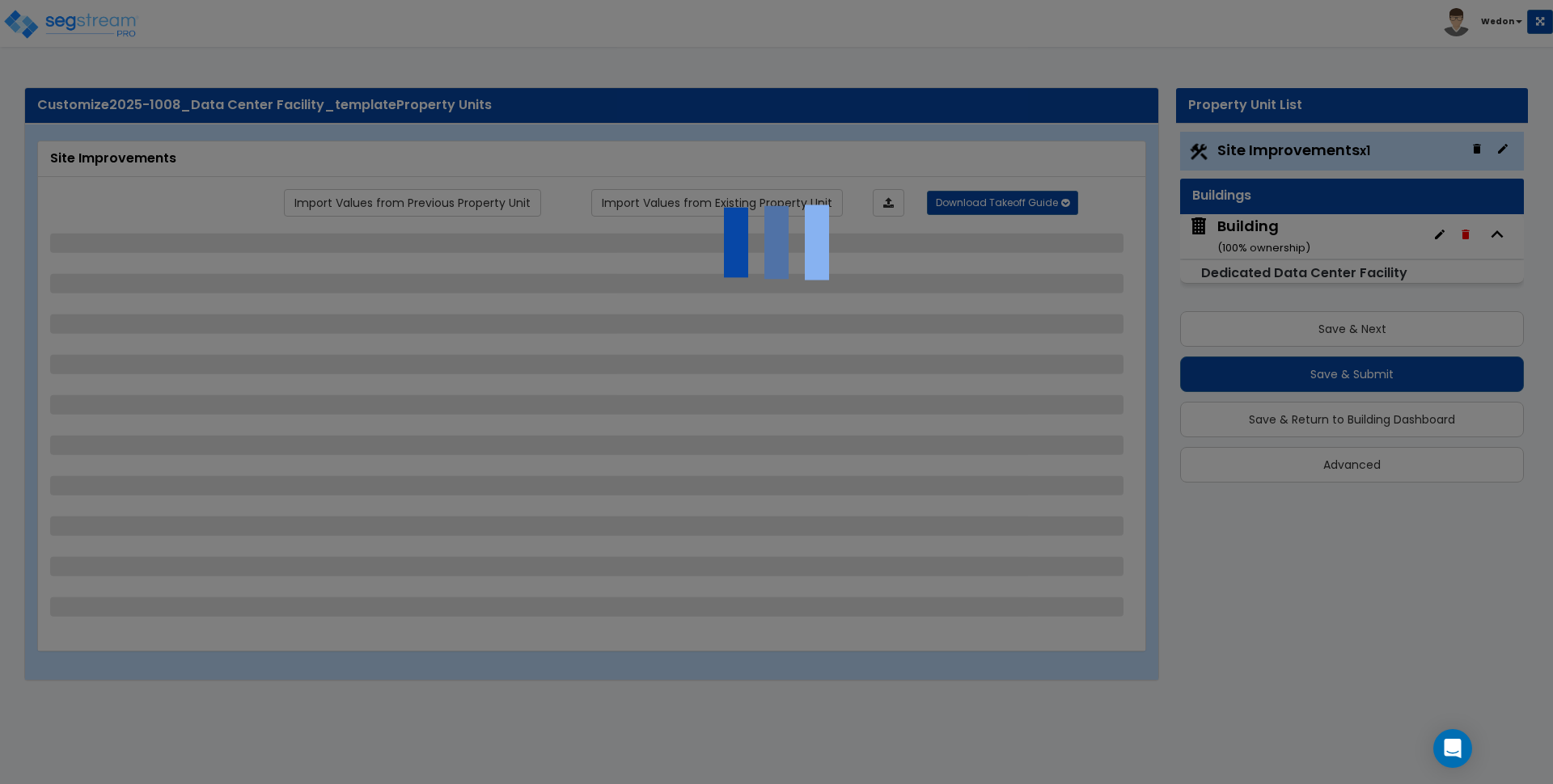
select select "3"
select select "2"
select select "1"
select select "2"
select select "3"
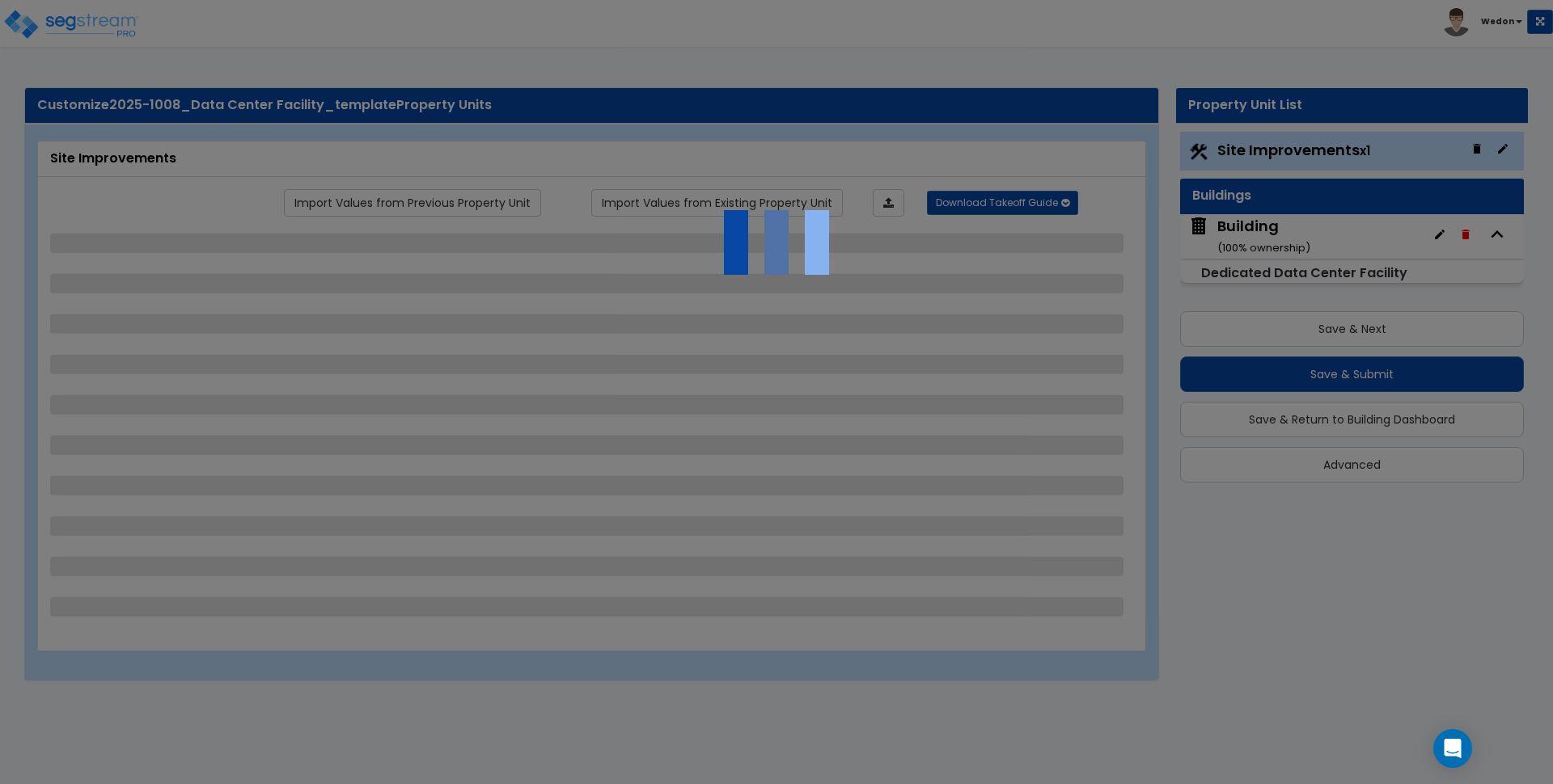
select select "2"
select select "1"
select select "2"
select select "3"
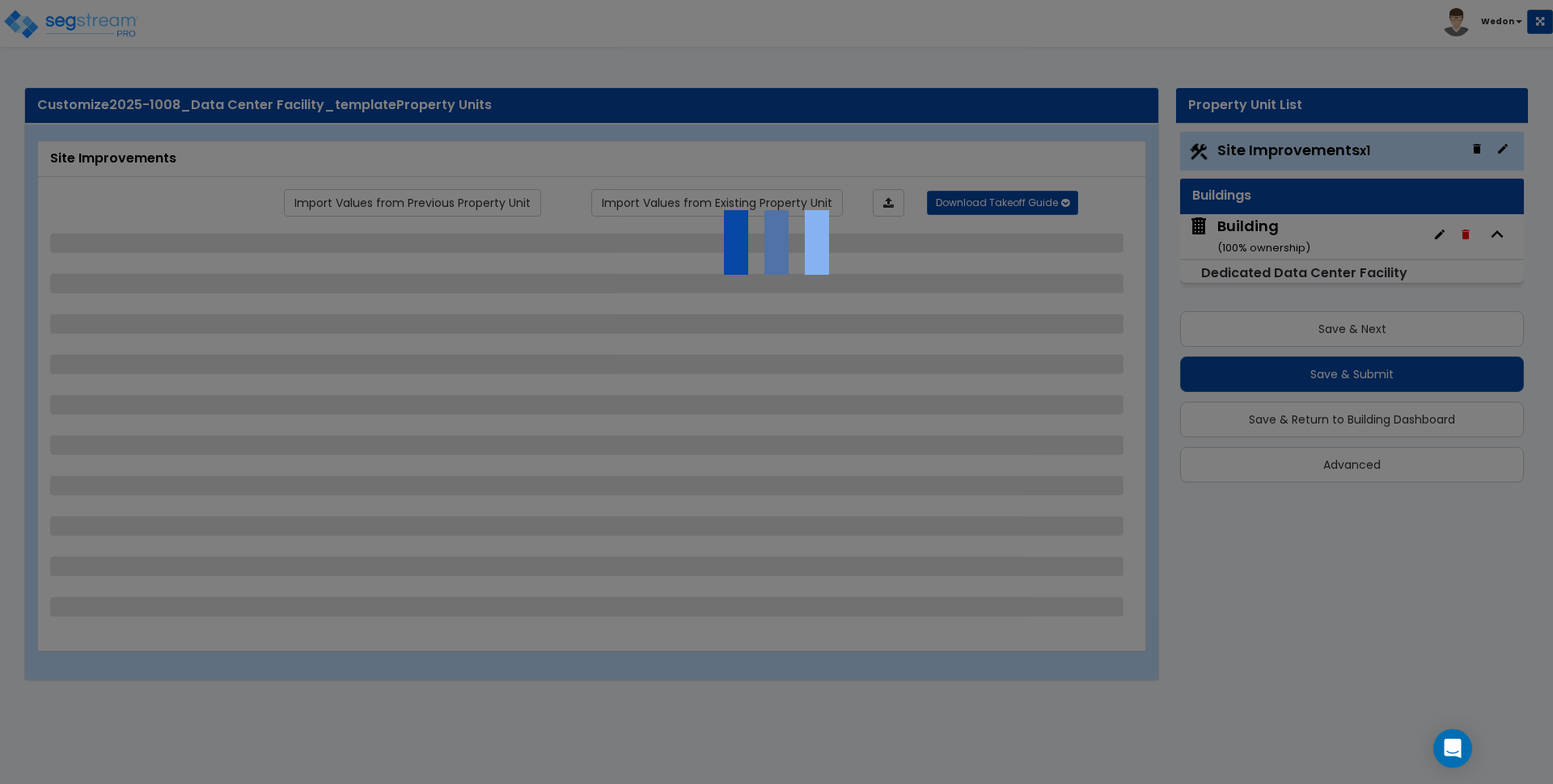
select select "3"
select select "1"
select select "2"
select select "3"
select select "1"
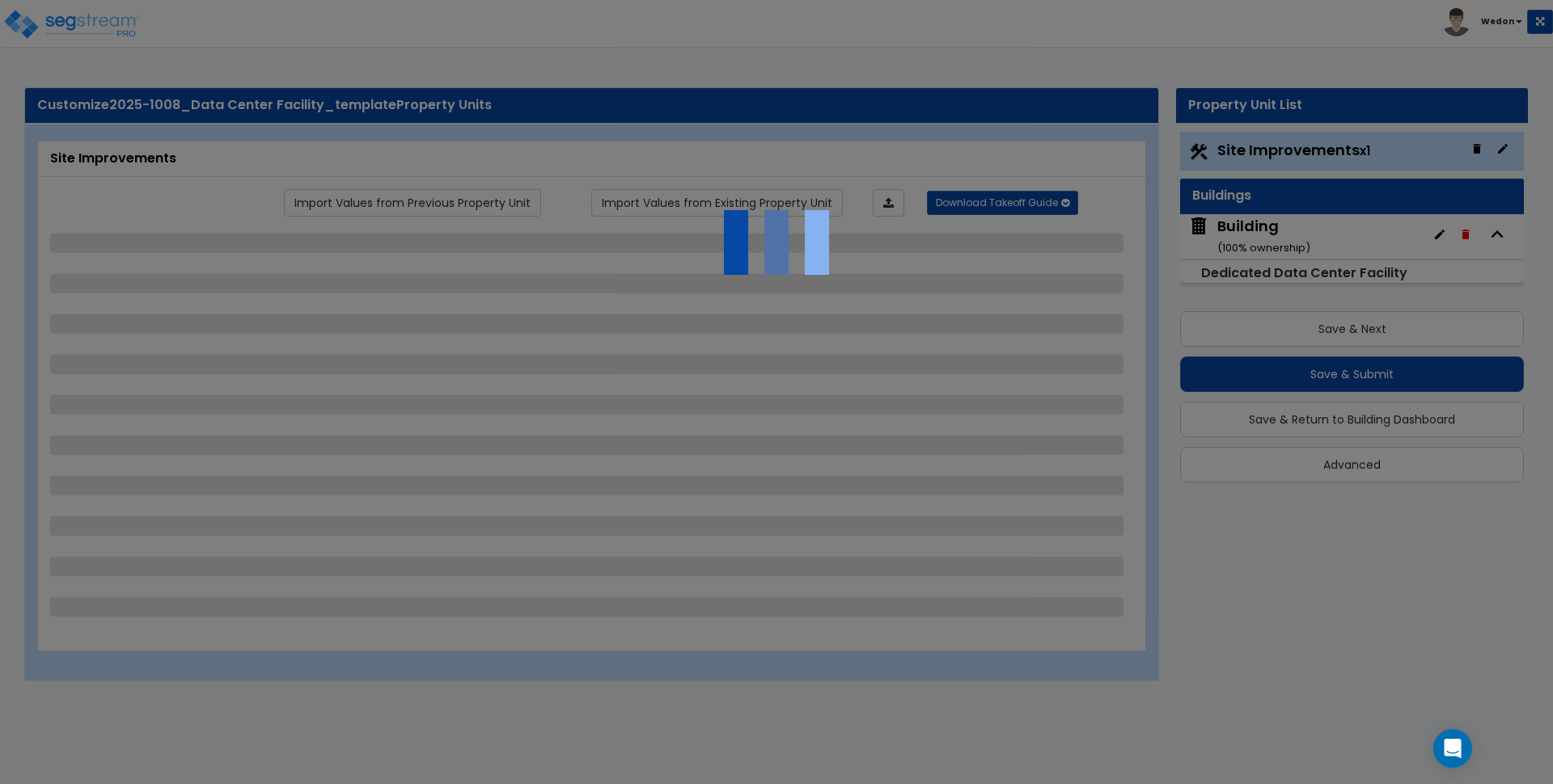
select select "1"
select select "3"
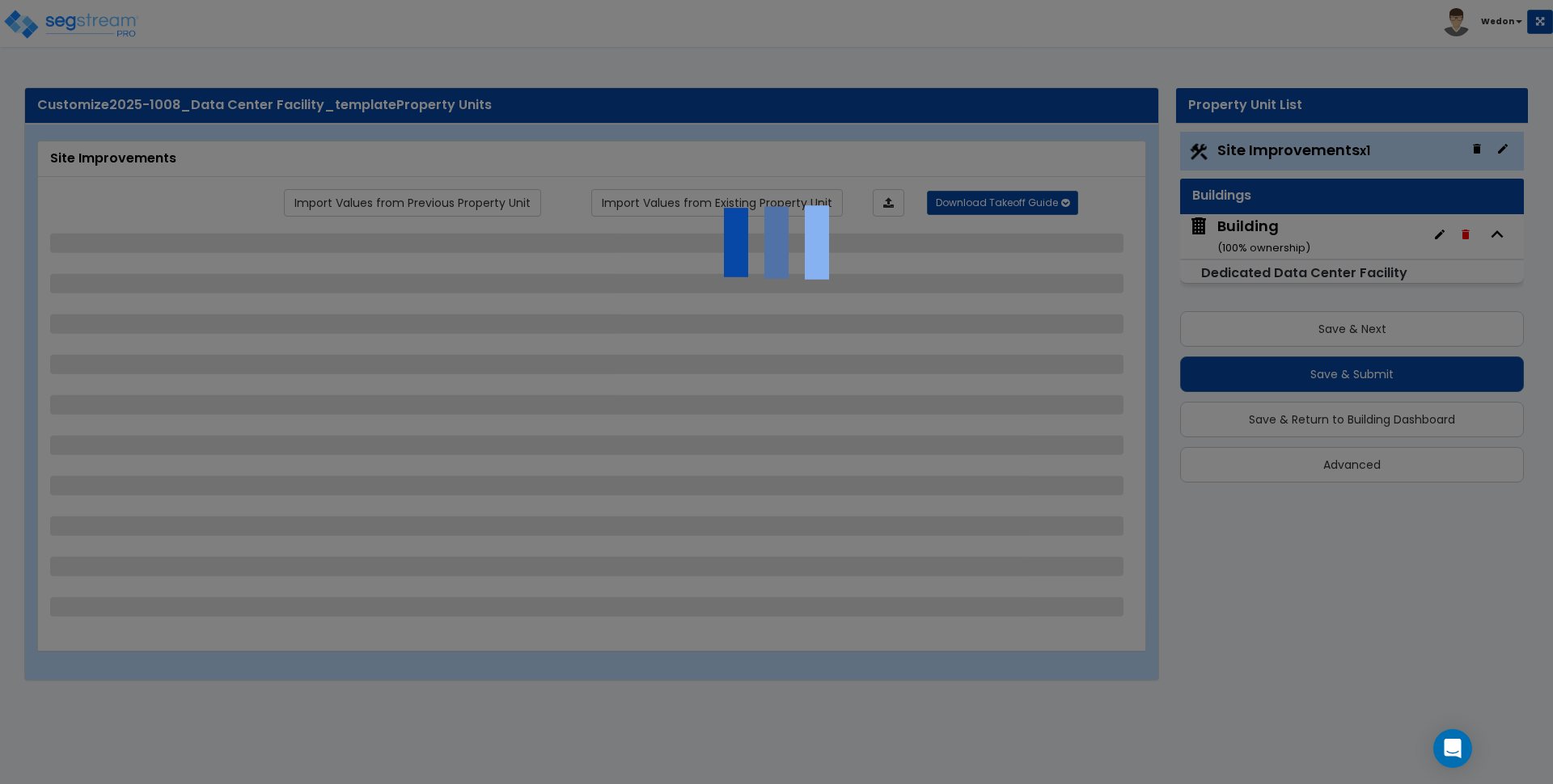
select select "3"
select select "1"
select select "2"
select select "3"
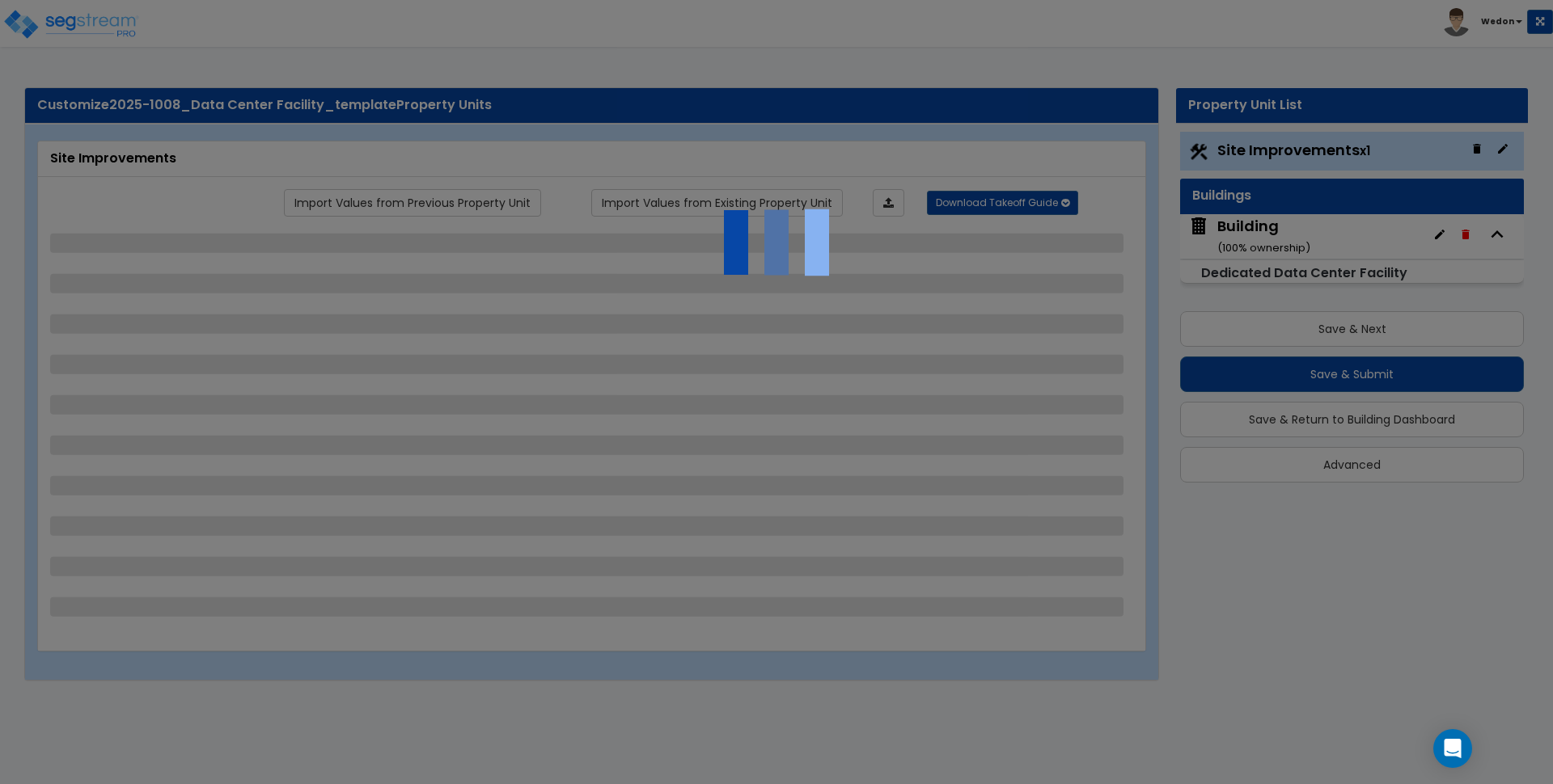
select select "1"
select select "2"
select select "3"
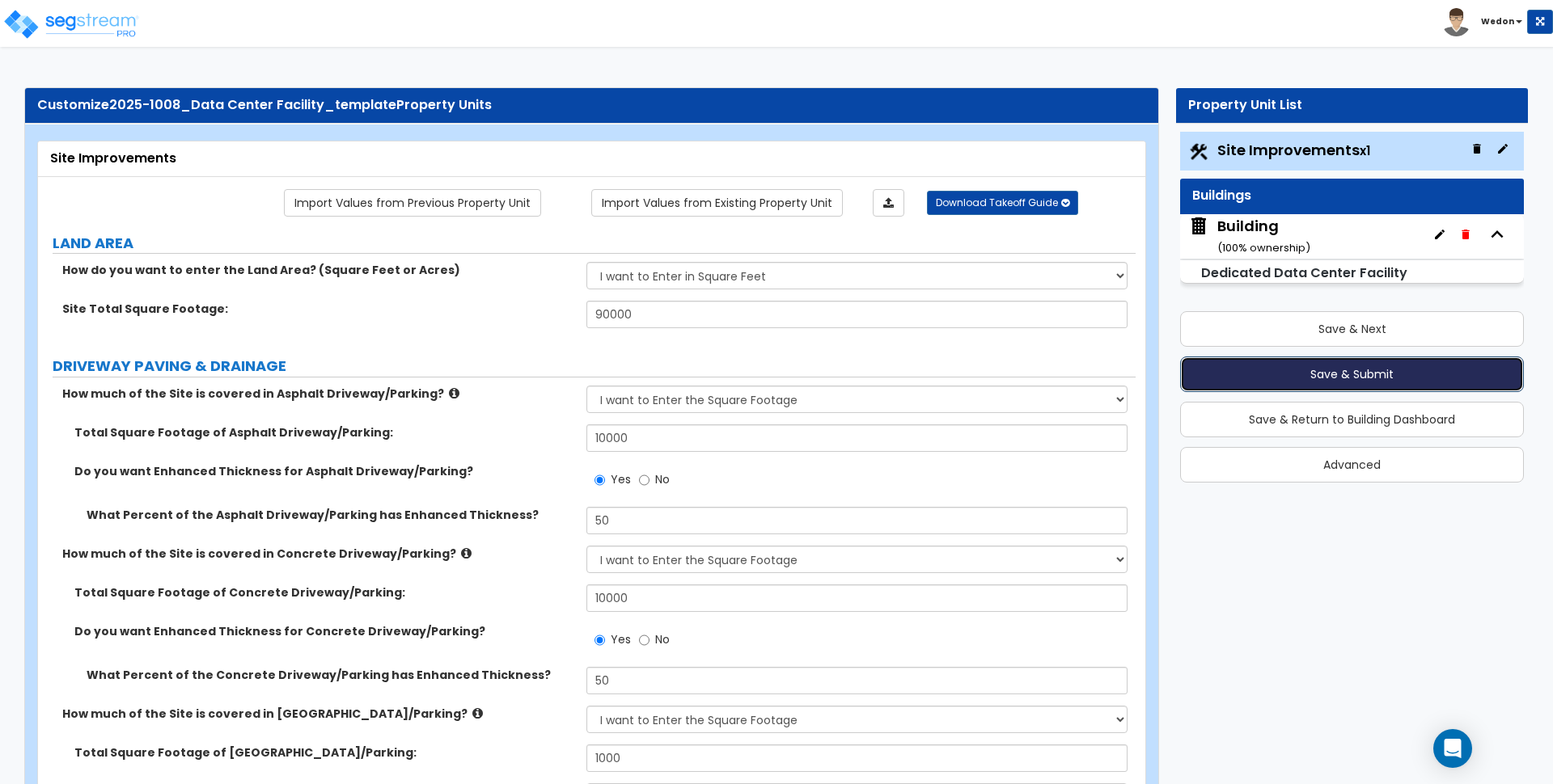
click at [1348, 362] on button "Save & Submit" at bounding box center [1351, 374] width 344 height 36
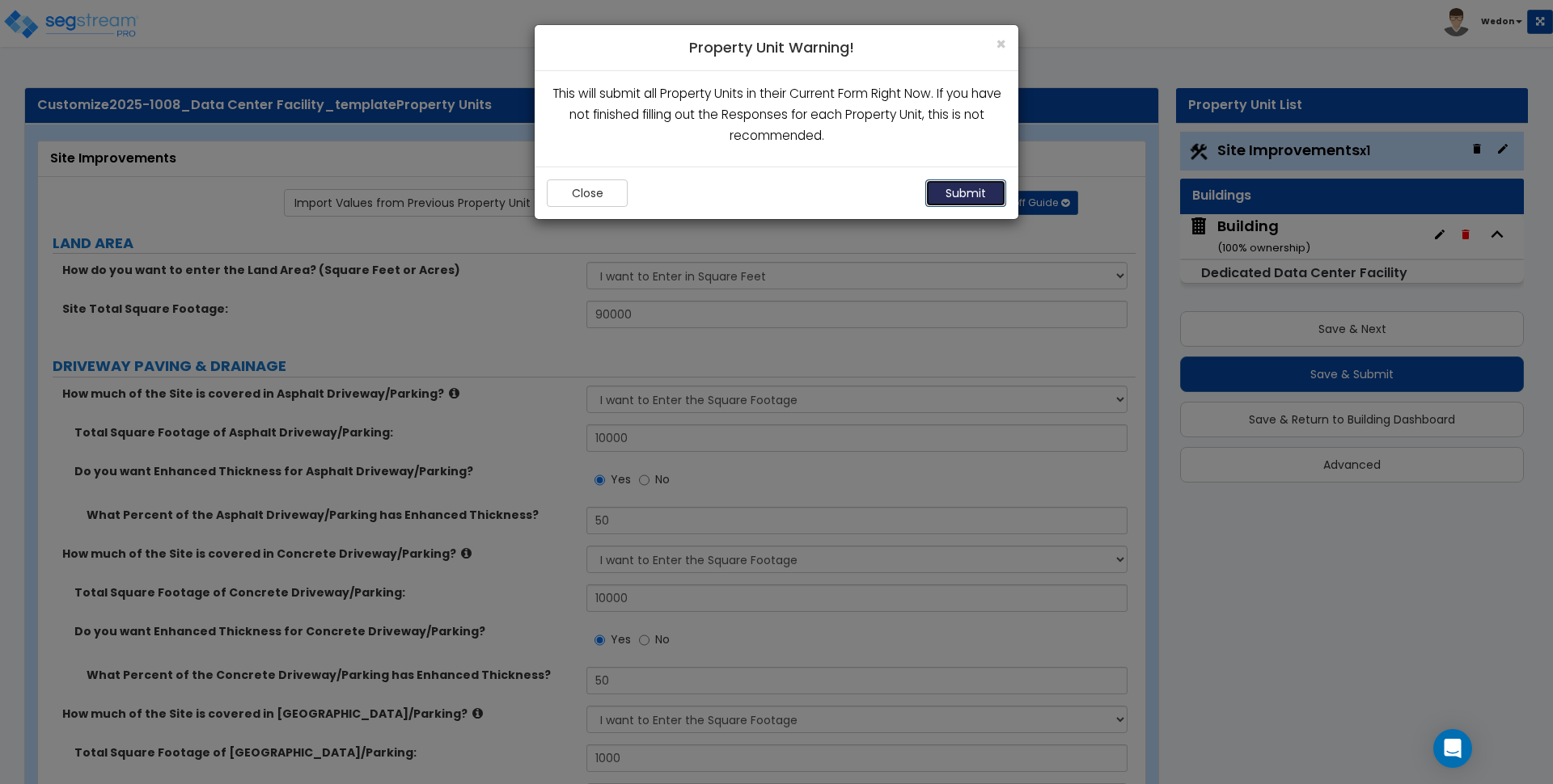
click at [998, 189] on button "Submit" at bounding box center [966, 193] width 81 height 28
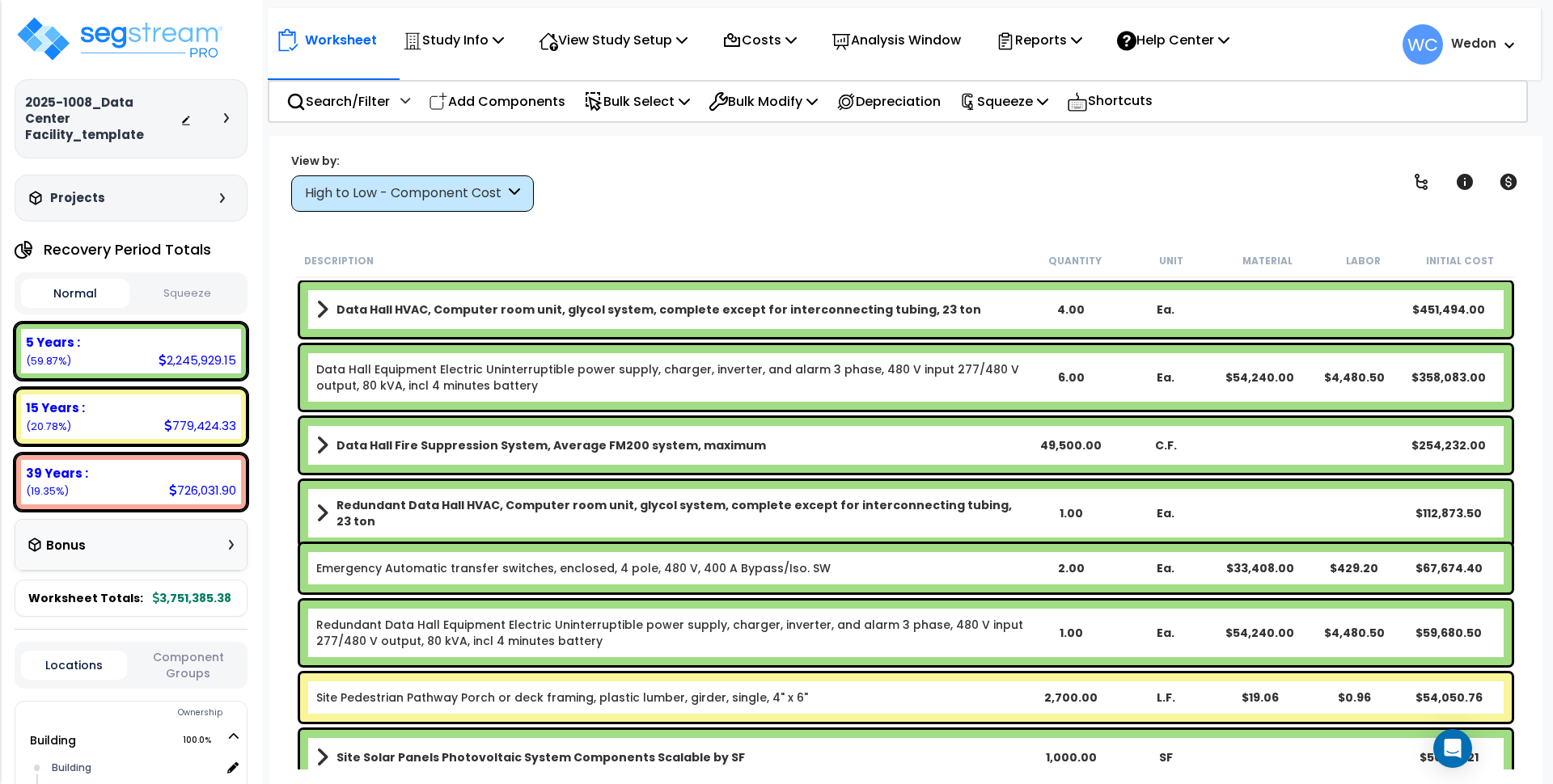
click at [530, 103] on p "Add Components" at bounding box center [497, 101] width 137 height 22
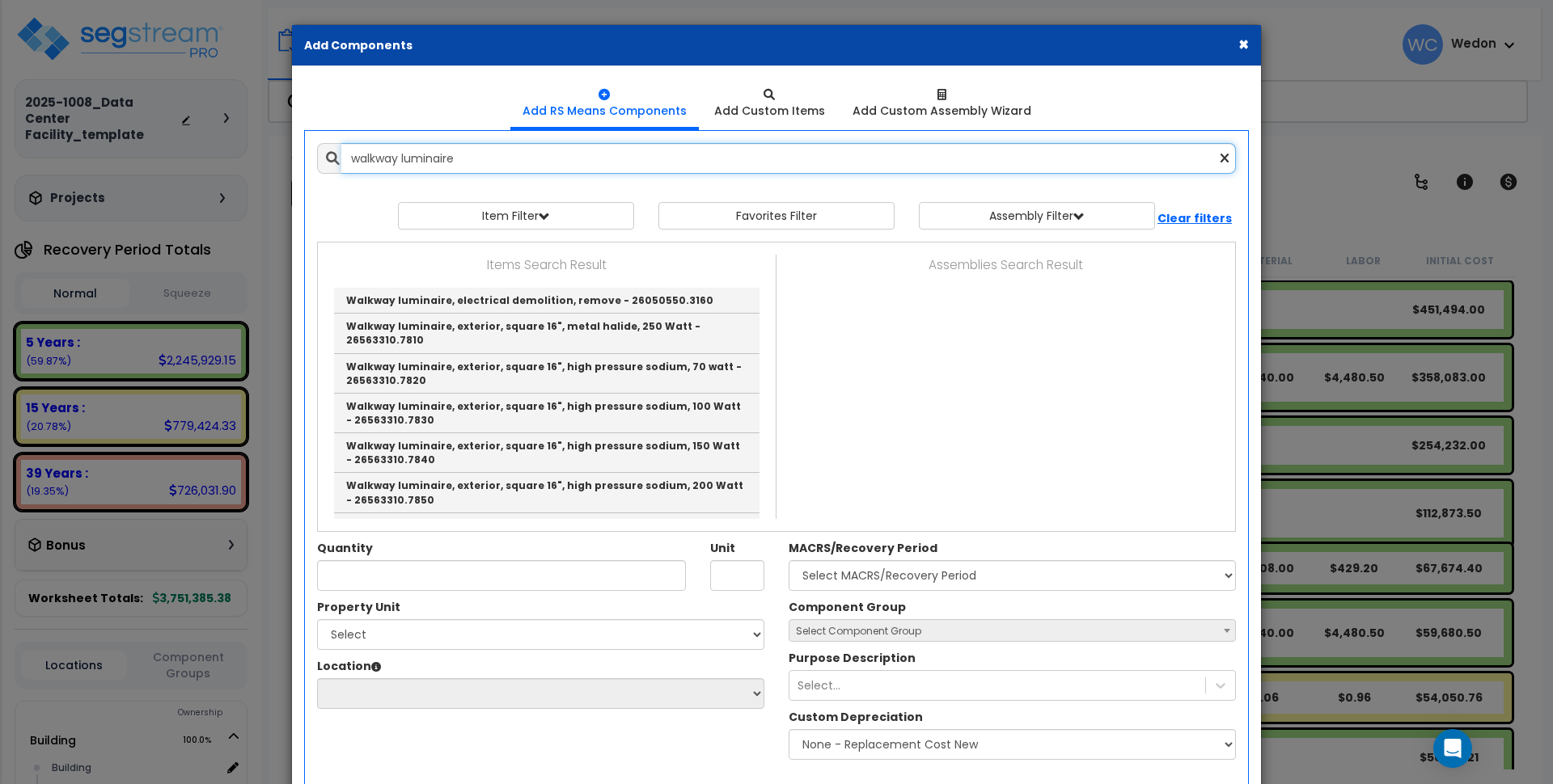
type input "walkway luminaire"
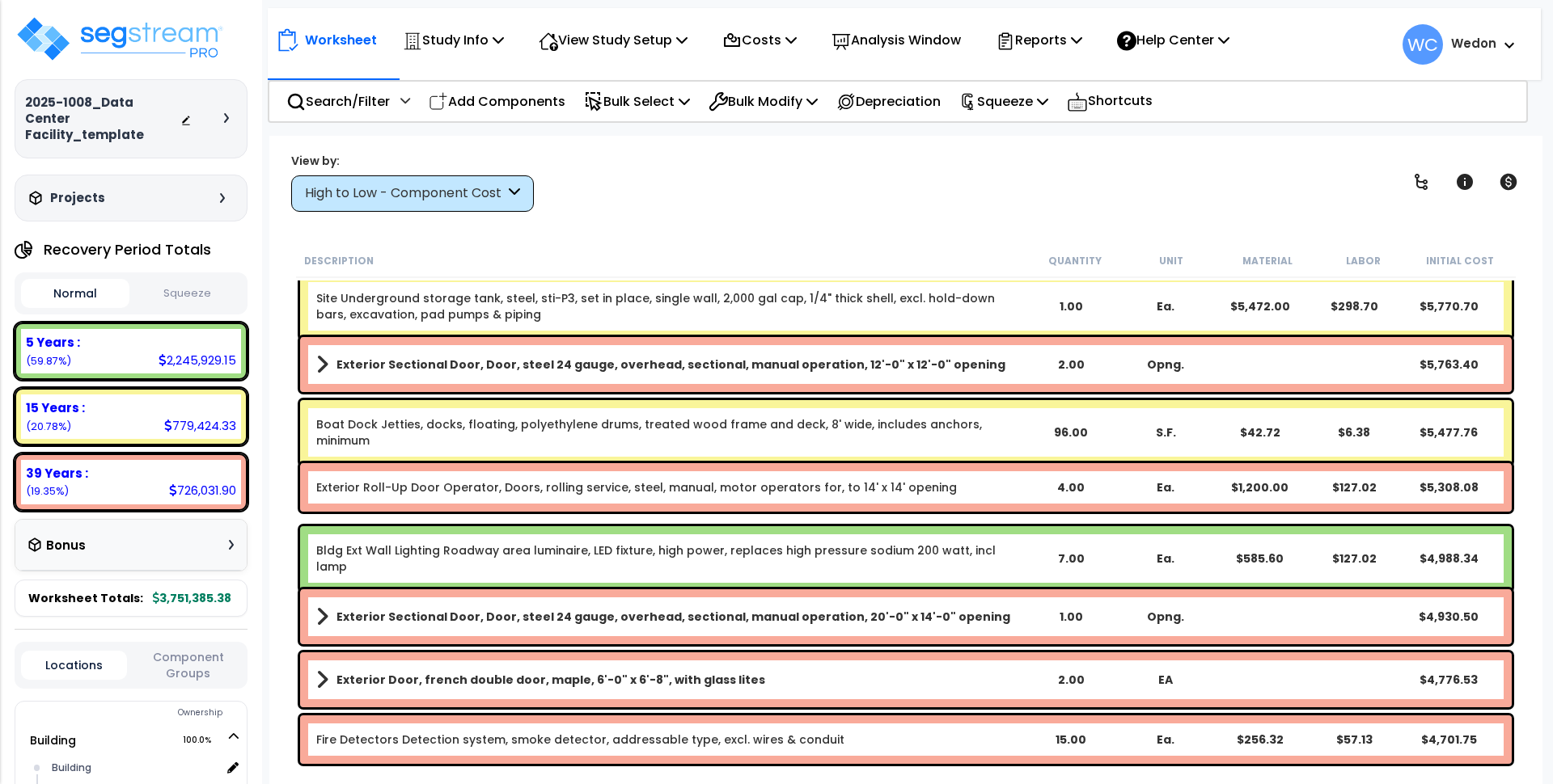
click at [486, 193] on div "High to Low - Component Cost" at bounding box center [405, 193] width 200 height 18
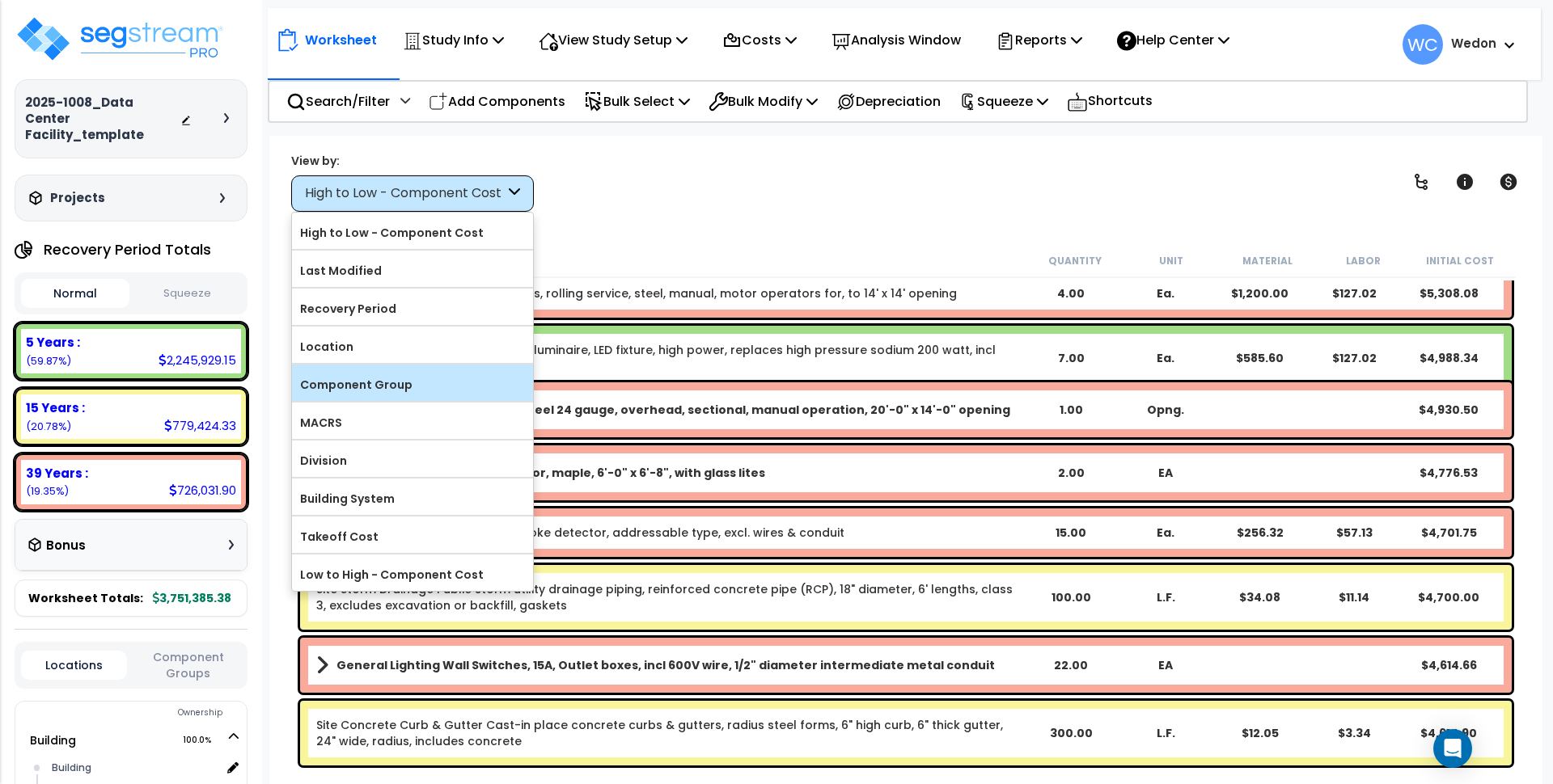
click at [397, 389] on label "Component Group" at bounding box center [412, 385] width 242 height 24
click at [0, 0] on input "Component Group" at bounding box center [0, 0] width 0 height 0
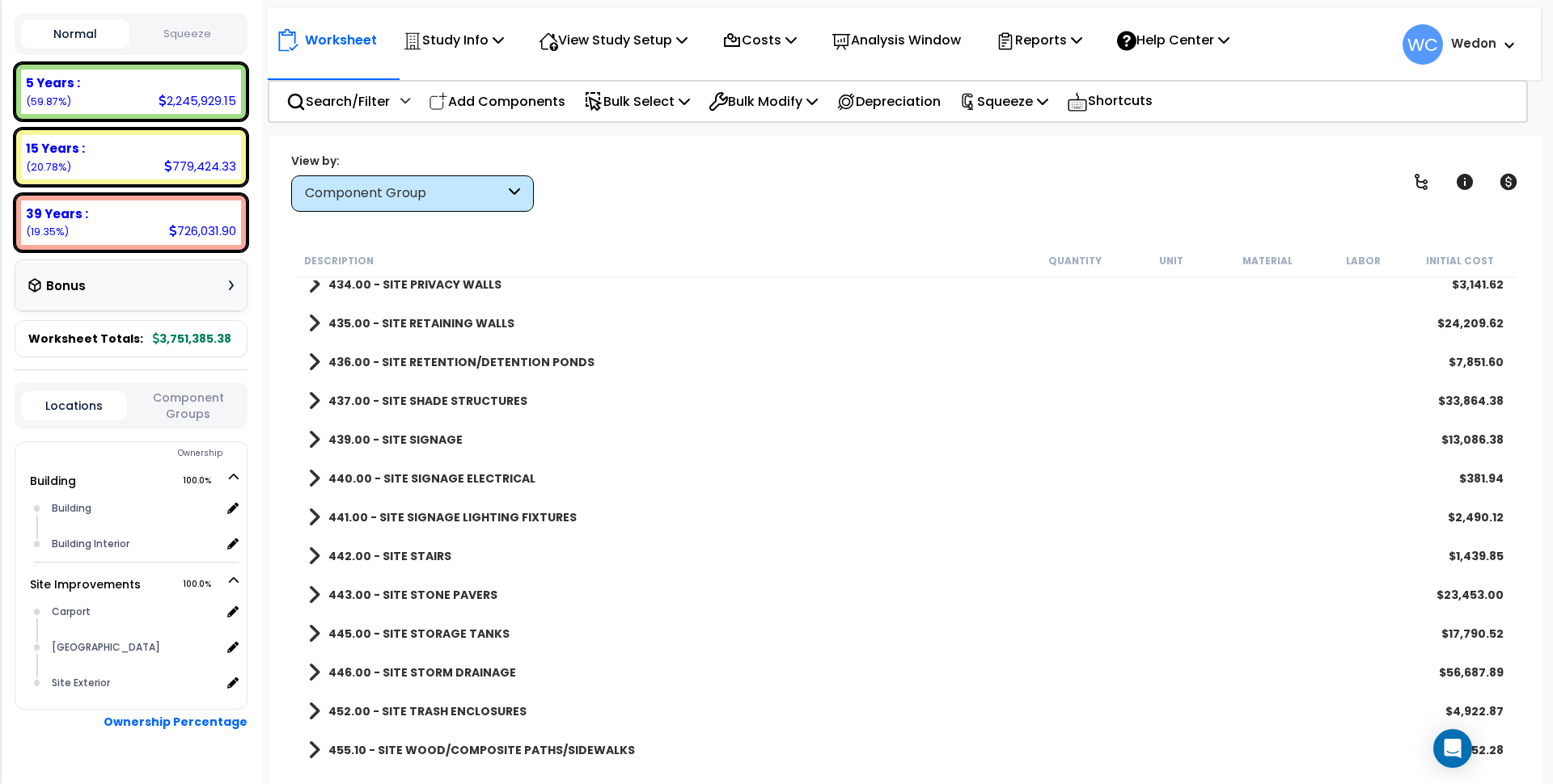
scroll to position [285, 0]
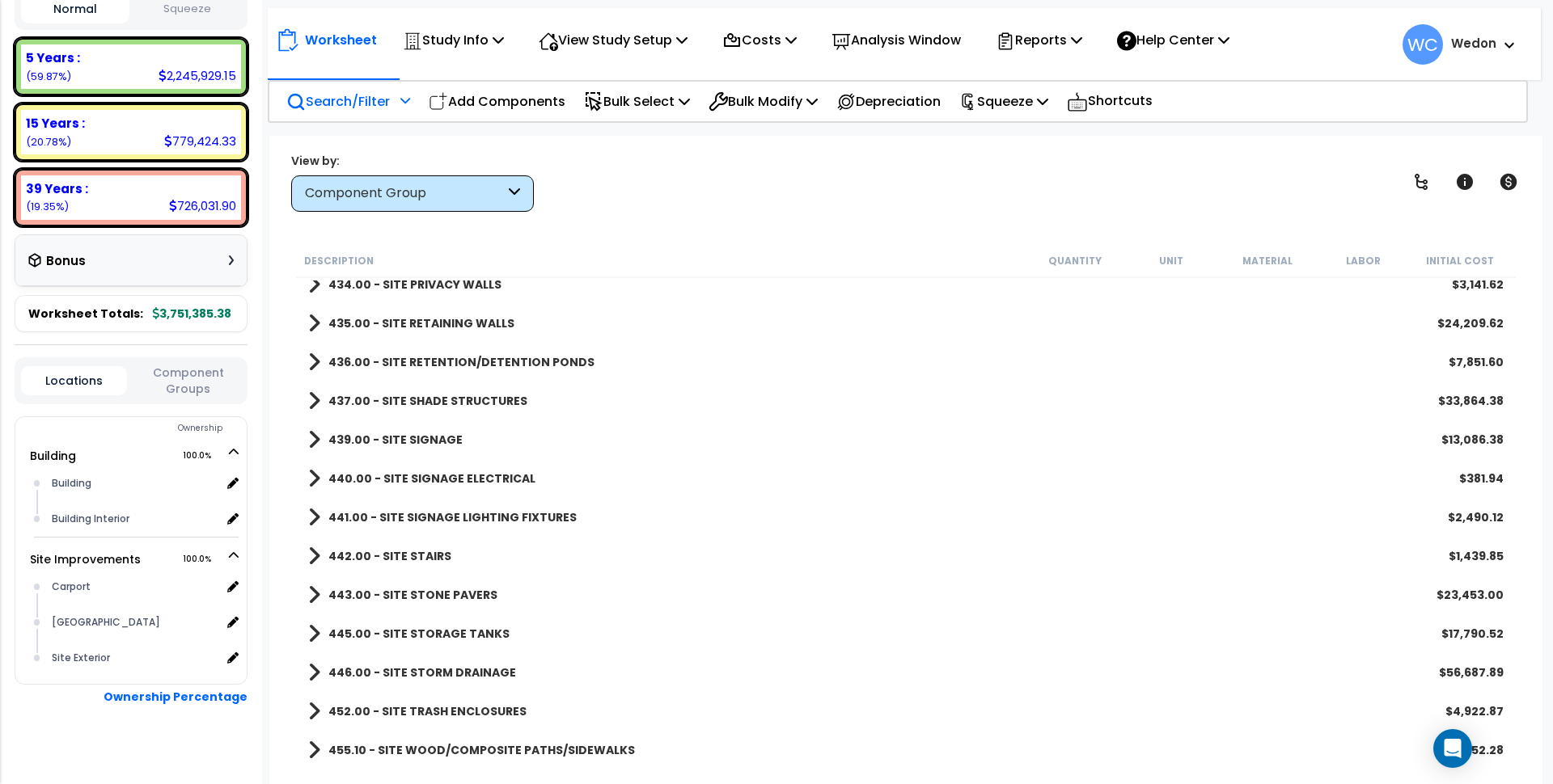
click at [318, 109] on p "Search/Filter" at bounding box center [339, 101] width 104 height 22
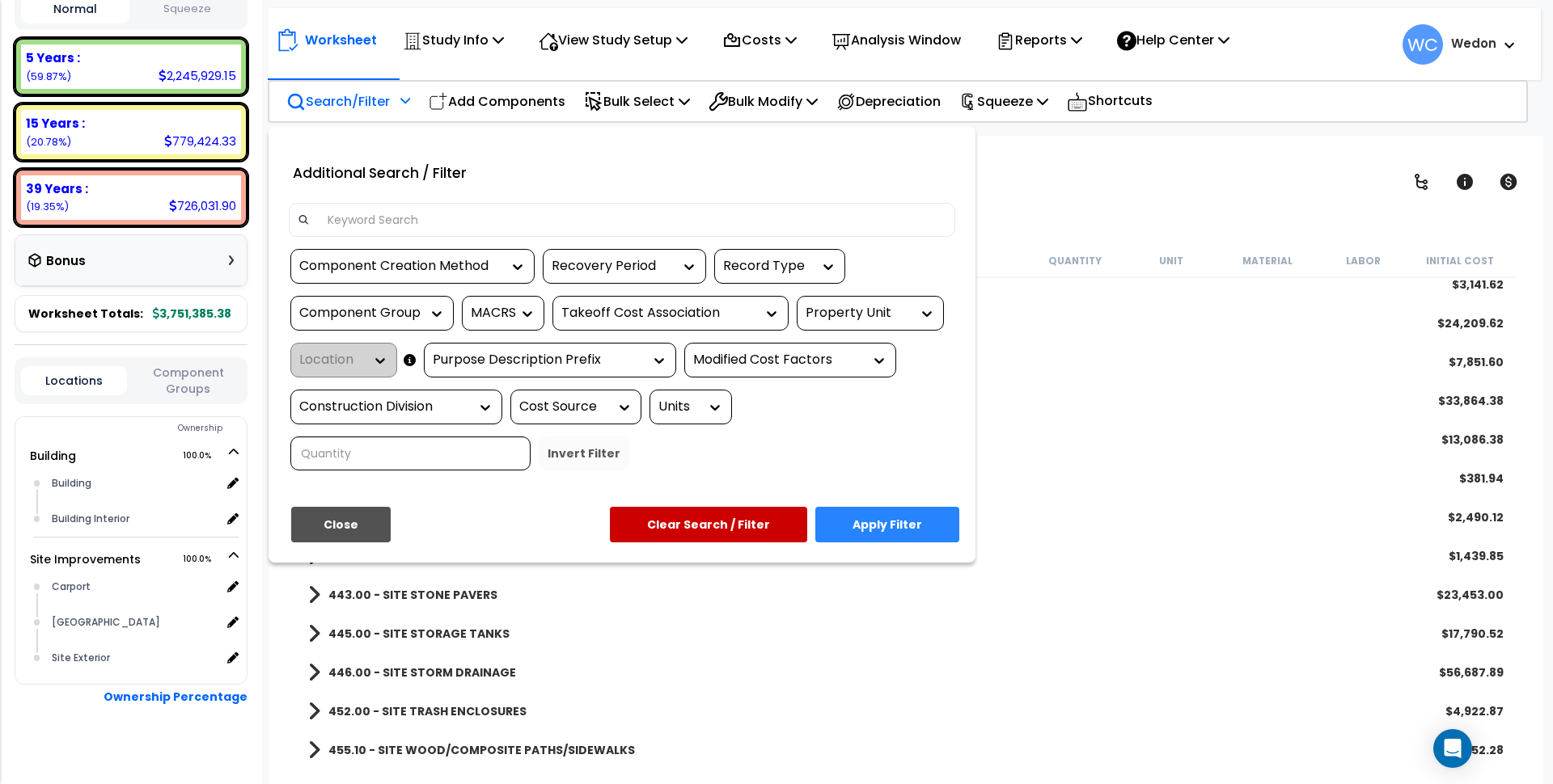
click at [489, 225] on input at bounding box center [631, 219] width 628 height 24
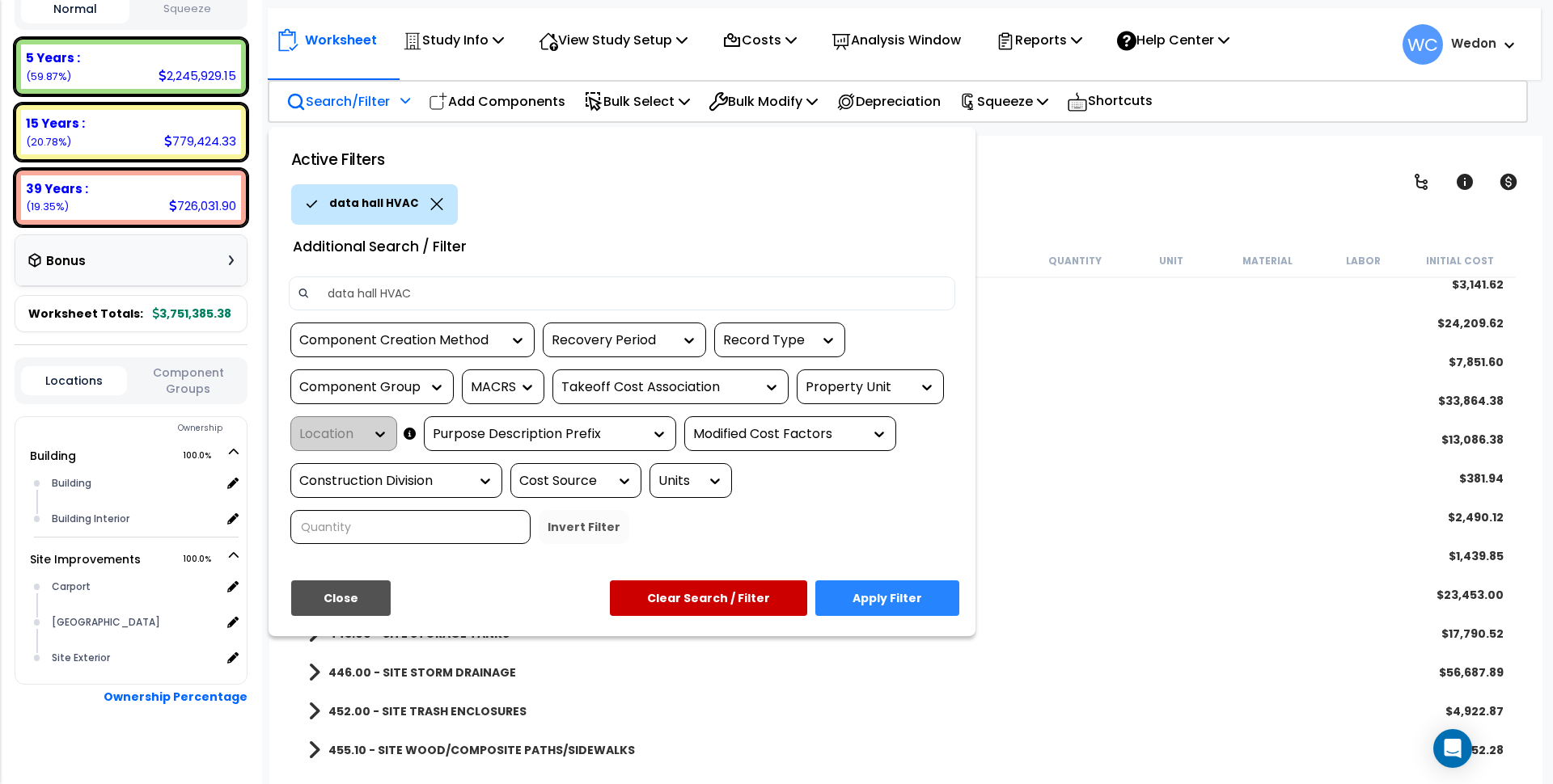
type input "data hall HVAC"
click at [896, 592] on button "Apply Filter" at bounding box center [887, 598] width 144 height 36
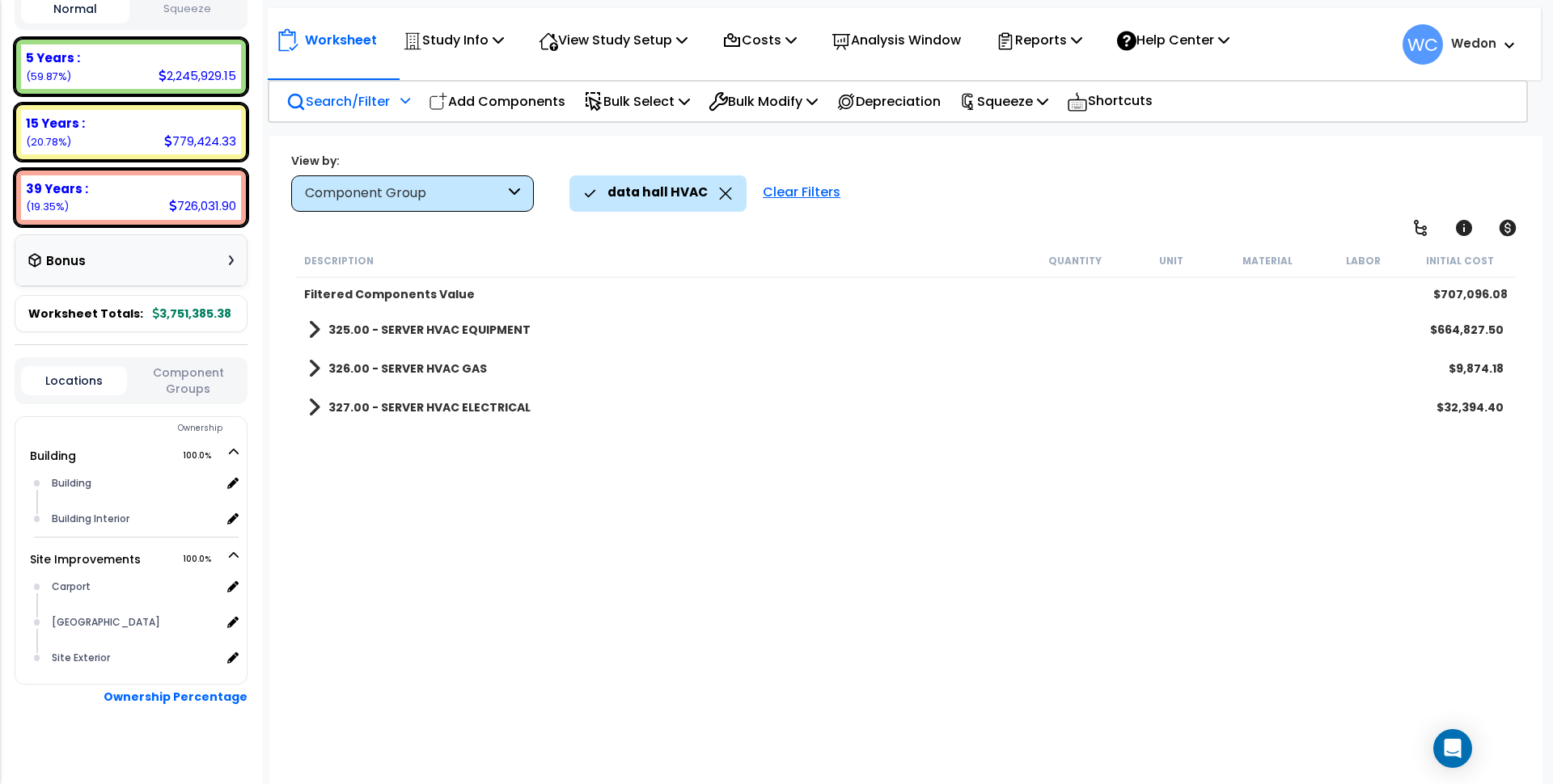
scroll to position [0, 0]
click at [407, 393] on div "327.00 - SERVER HVAC ELECTRICAL $32,394.40" at bounding box center [905, 408] width 1211 height 38
click at [394, 417] on link "327.00 - SERVER HVAC ELECTRICAL" at bounding box center [419, 408] width 222 height 23
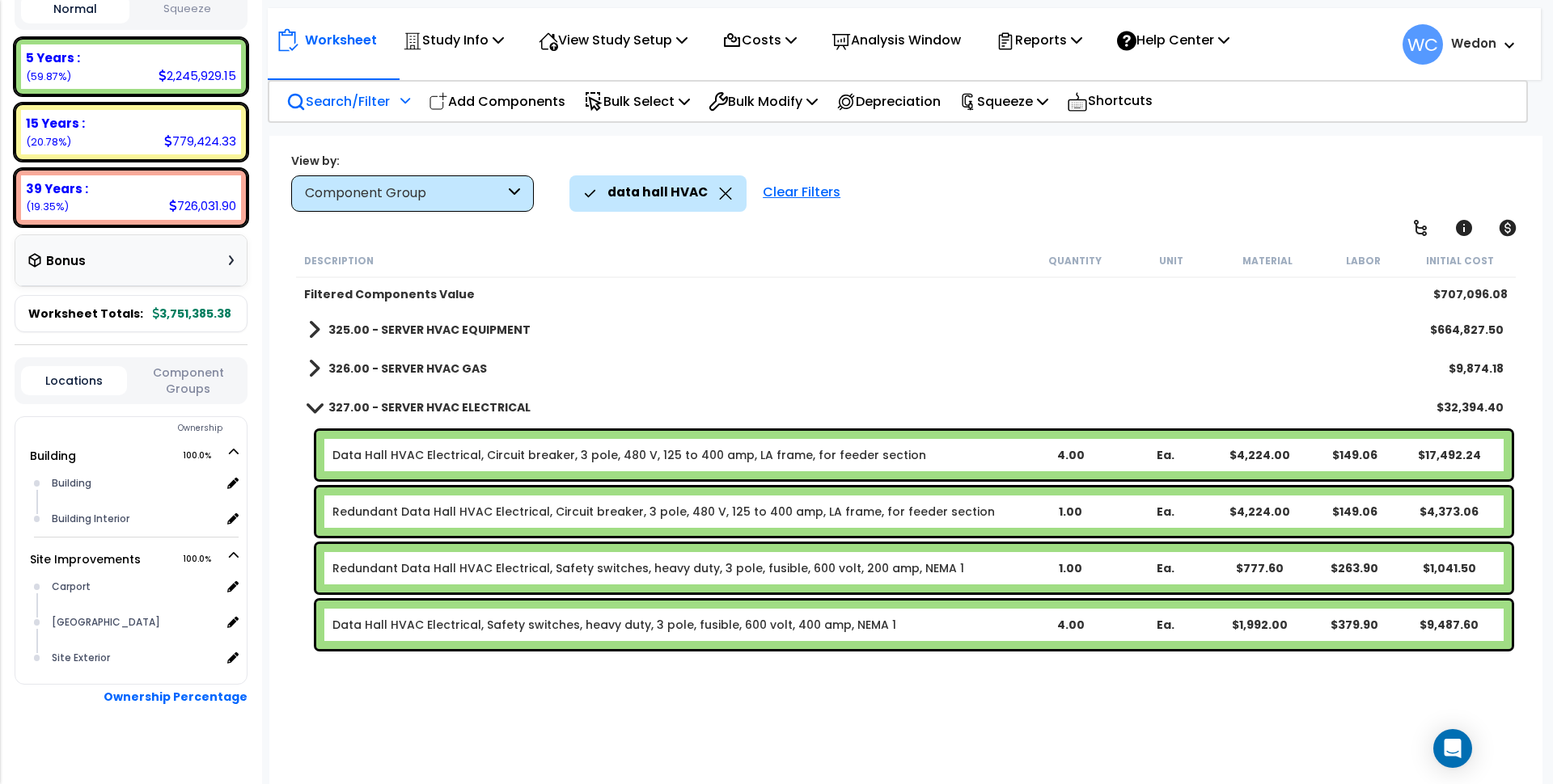
drag, startPoint x: 415, startPoint y: 363, endPoint x: 500, endPoint y: 343, distance: 87.3
click at [416, 363] on b "326.00 - SERVER HVAC GAS" at bounding box center [407, 368] width 159 height 16
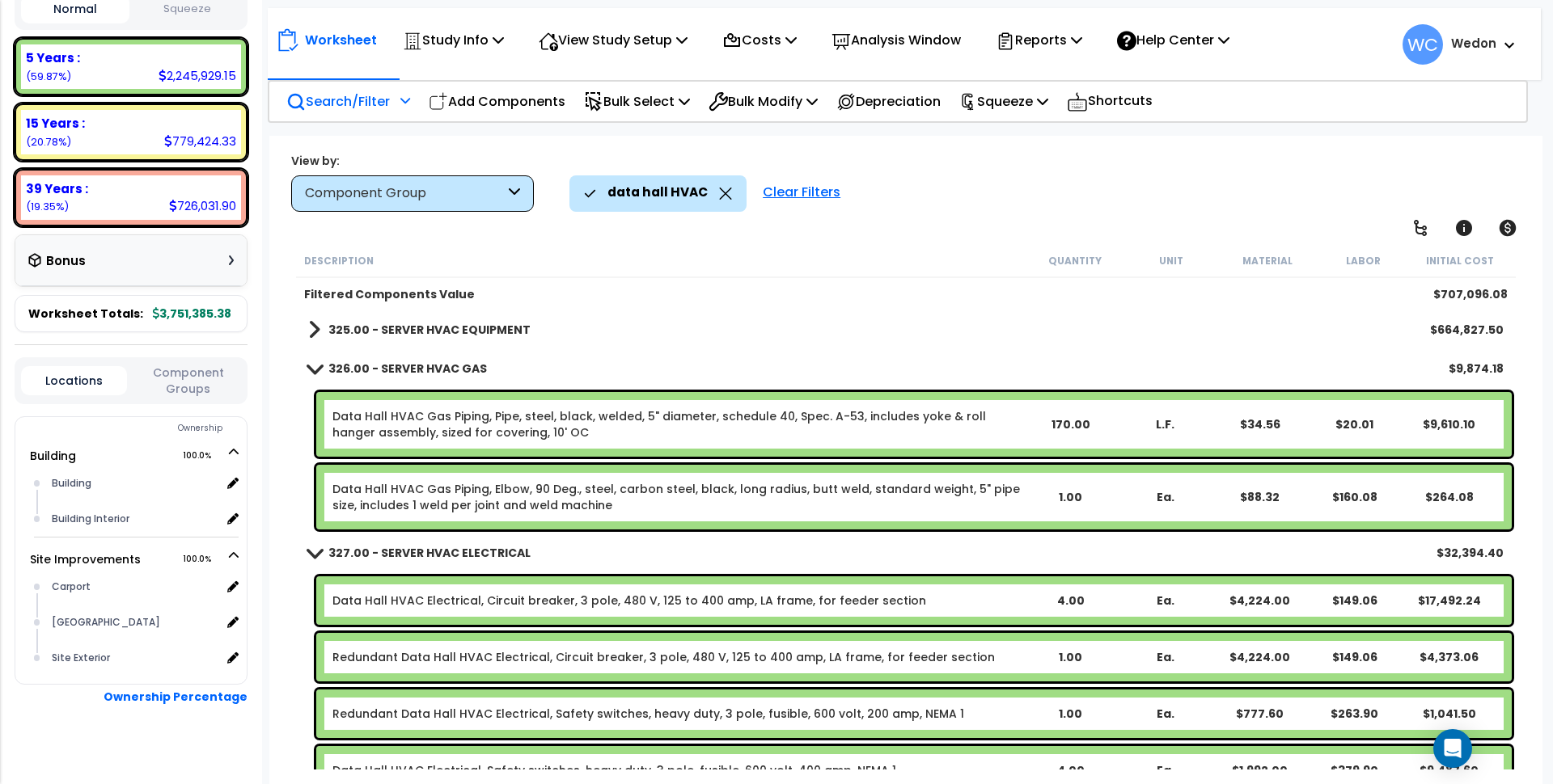
click at [496, 335] on b "325.00 - SERVER HVAC EQUIPMENT" at bounding box center [429, 330] width 202 height 16
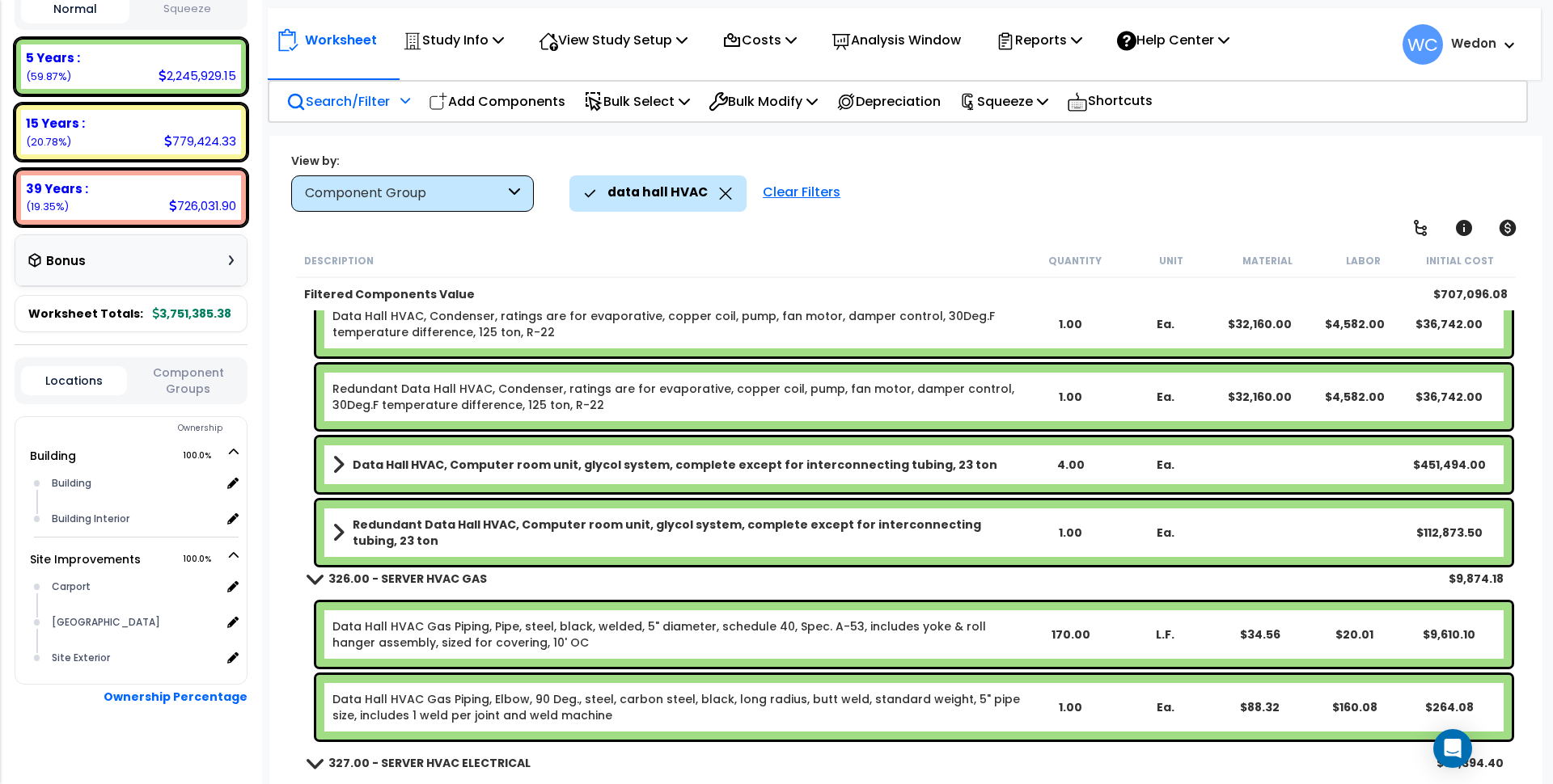
scroll to position [358, 0]
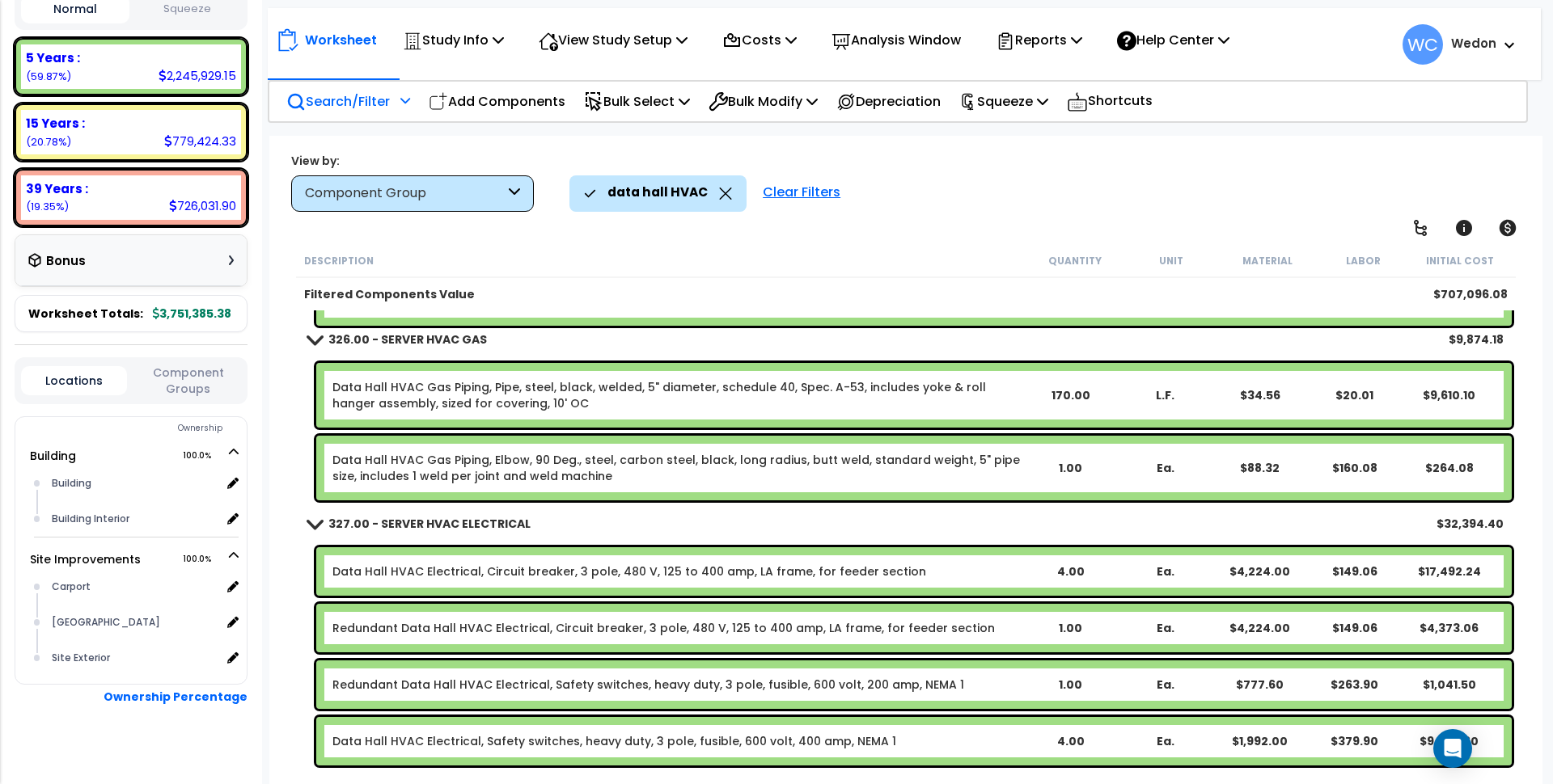
click at [722, 189] on icon at bounding box center [725, 193] width 13 height 13
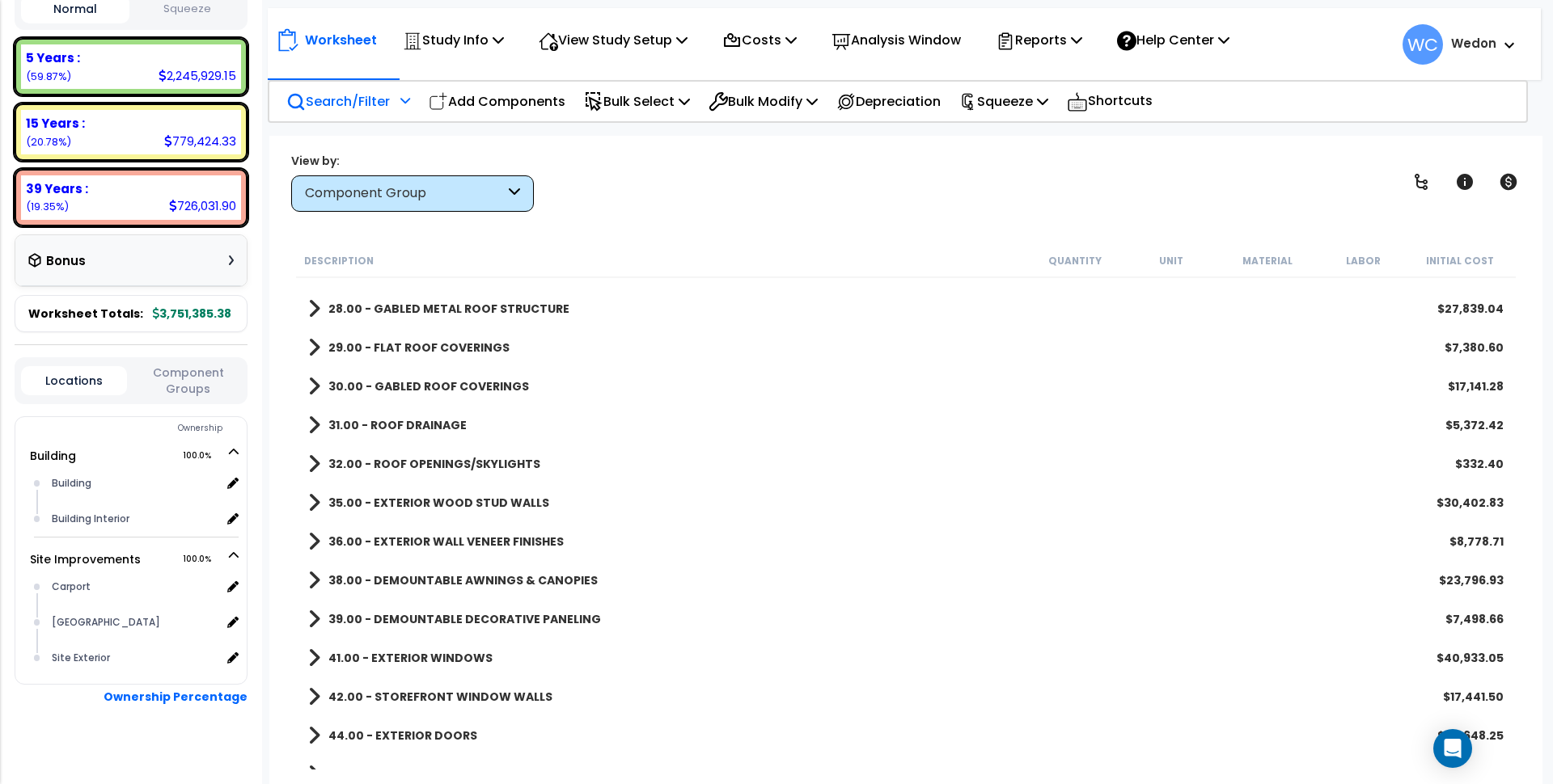
click at [540, 209] on div "View by: Component Group High to Low - Component Cost" at bounding box center [906, 182] width 1241 height 60
click at [520, 195] on icon at bounding box center [515, 193] width 12 height 18
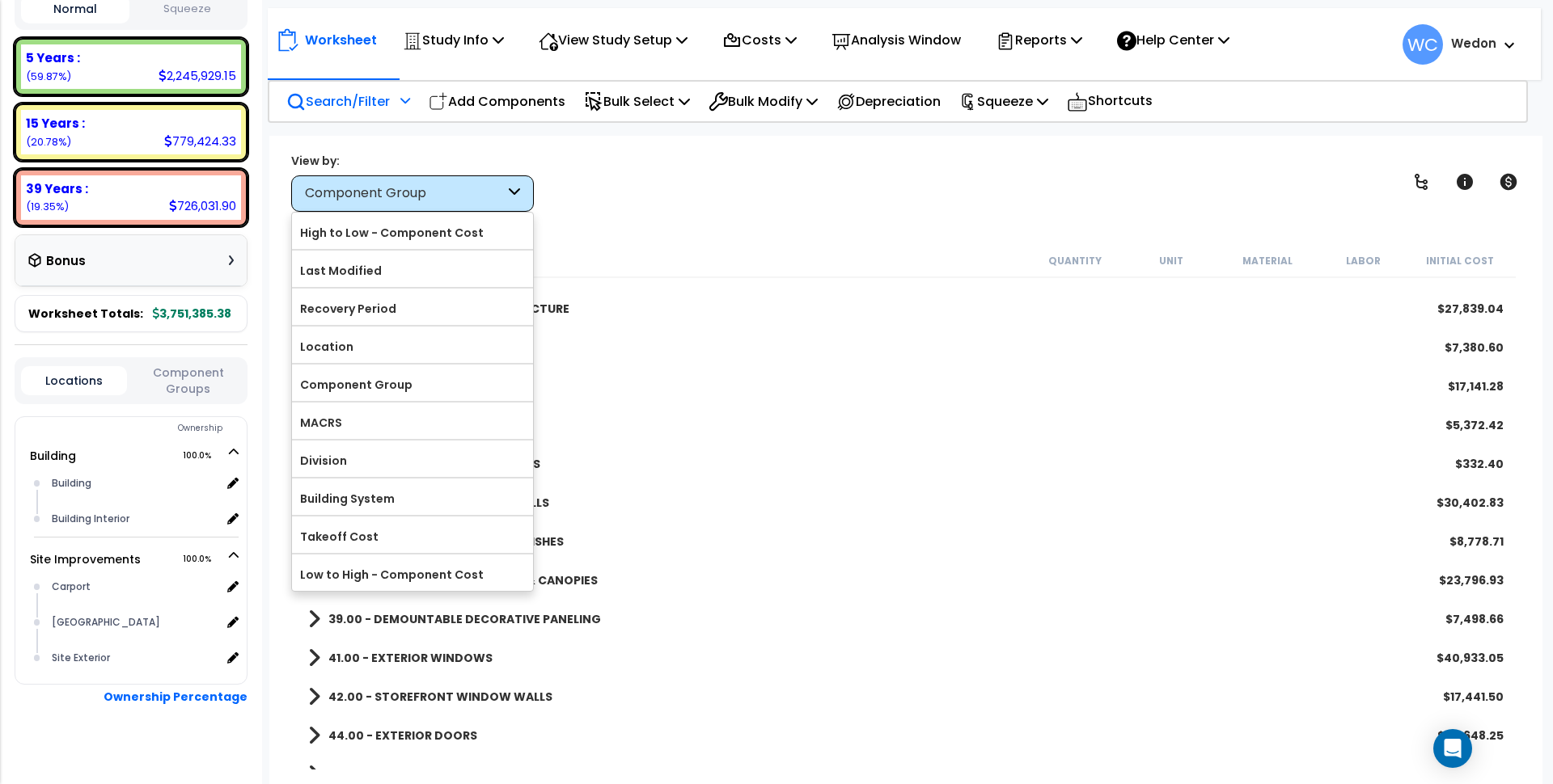
click at [513, 191] on icon at bounding box center [515, 193] width 12 height 18
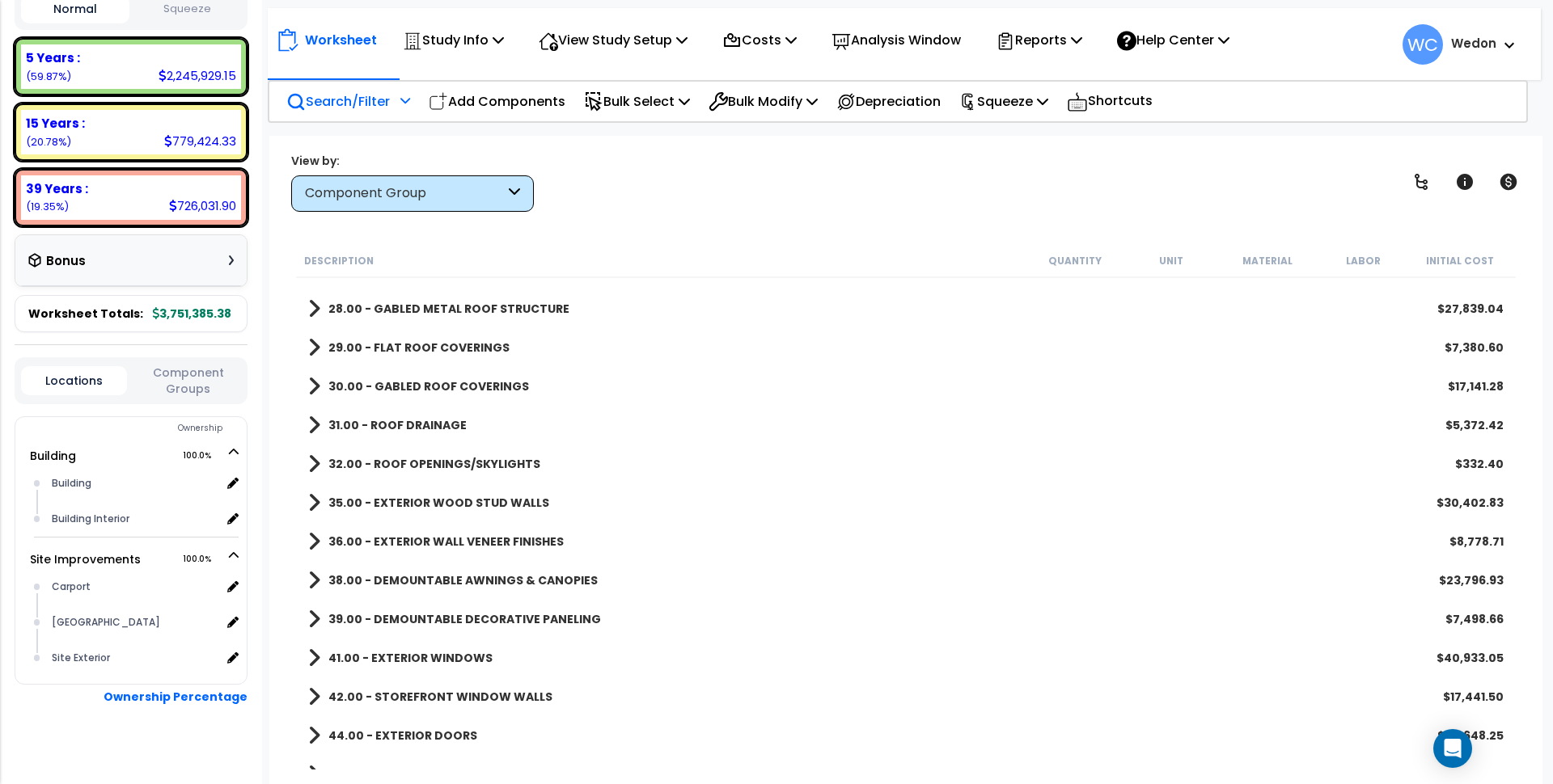
click at [534, 186] on div "View by: Component Group High to Low - Component Cost" at bounding box center [906, 182] width 1241 height 60
click at [505, 191] on div "Component Group" at bounding box center [413, 193] width 242 height 37
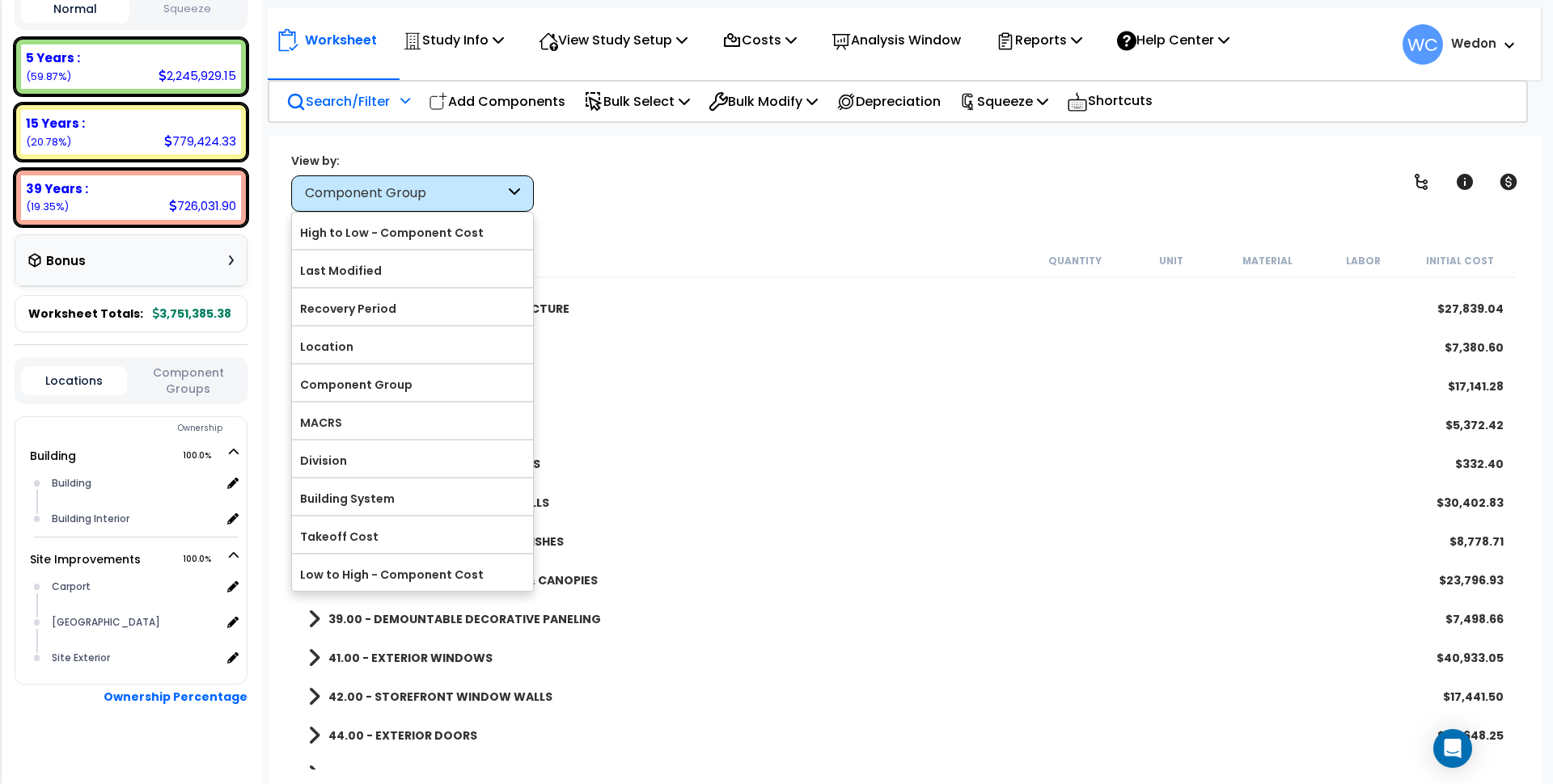
click at [505, 191] on div "Component Group" at bounding box center [413, 193] width 242 height 37
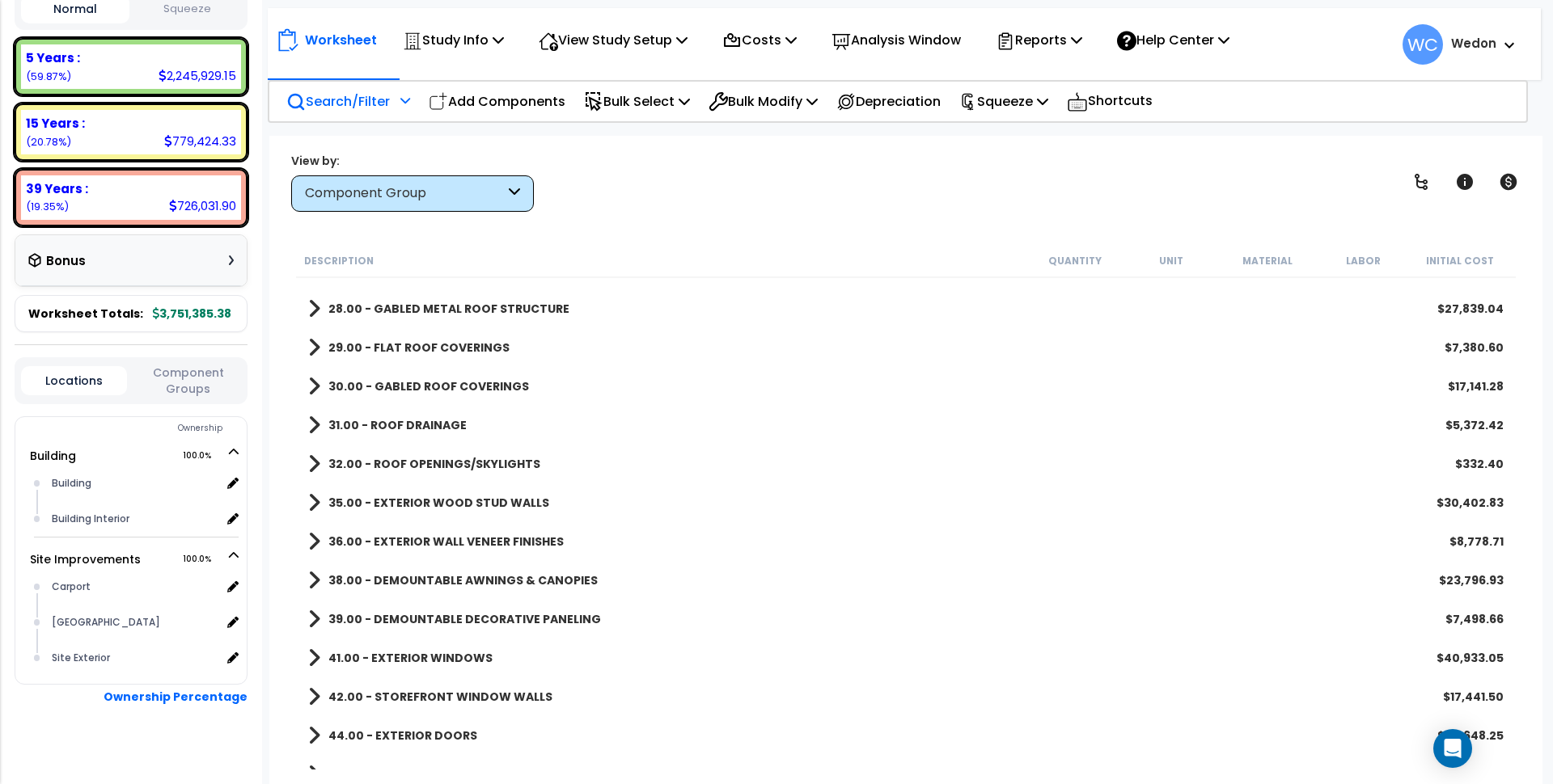
click at [571, 185] on div "View by: Component Group High to Low - Component Cost" at bounding box center [906, 182] width 1241 height 60
click at [522, 190] on div "Component Group" at bounding box center [413, 193] width 242 height 37
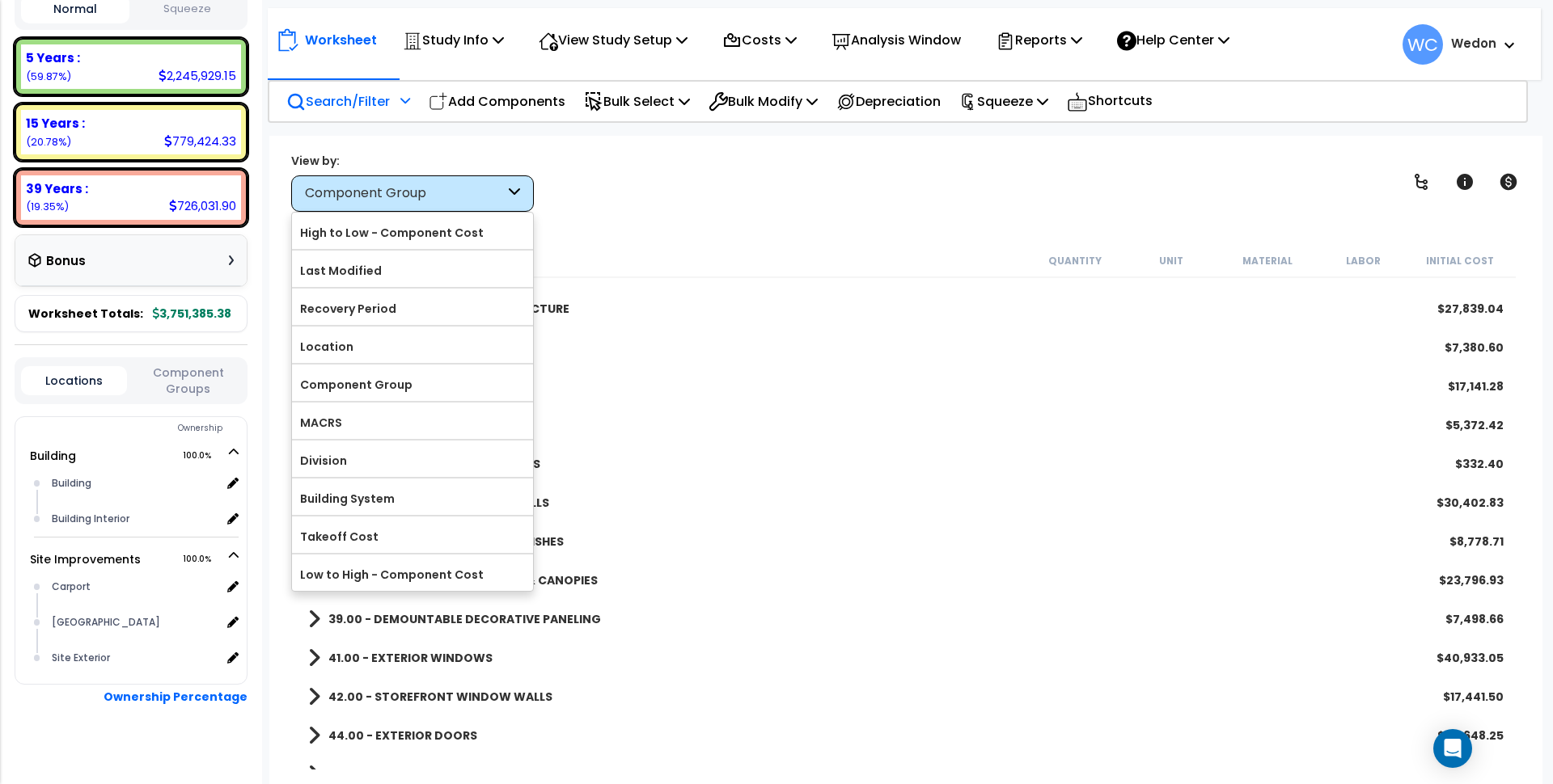
click at [512, 190] on icon at bounding box center [515, 193] width 12 height 18
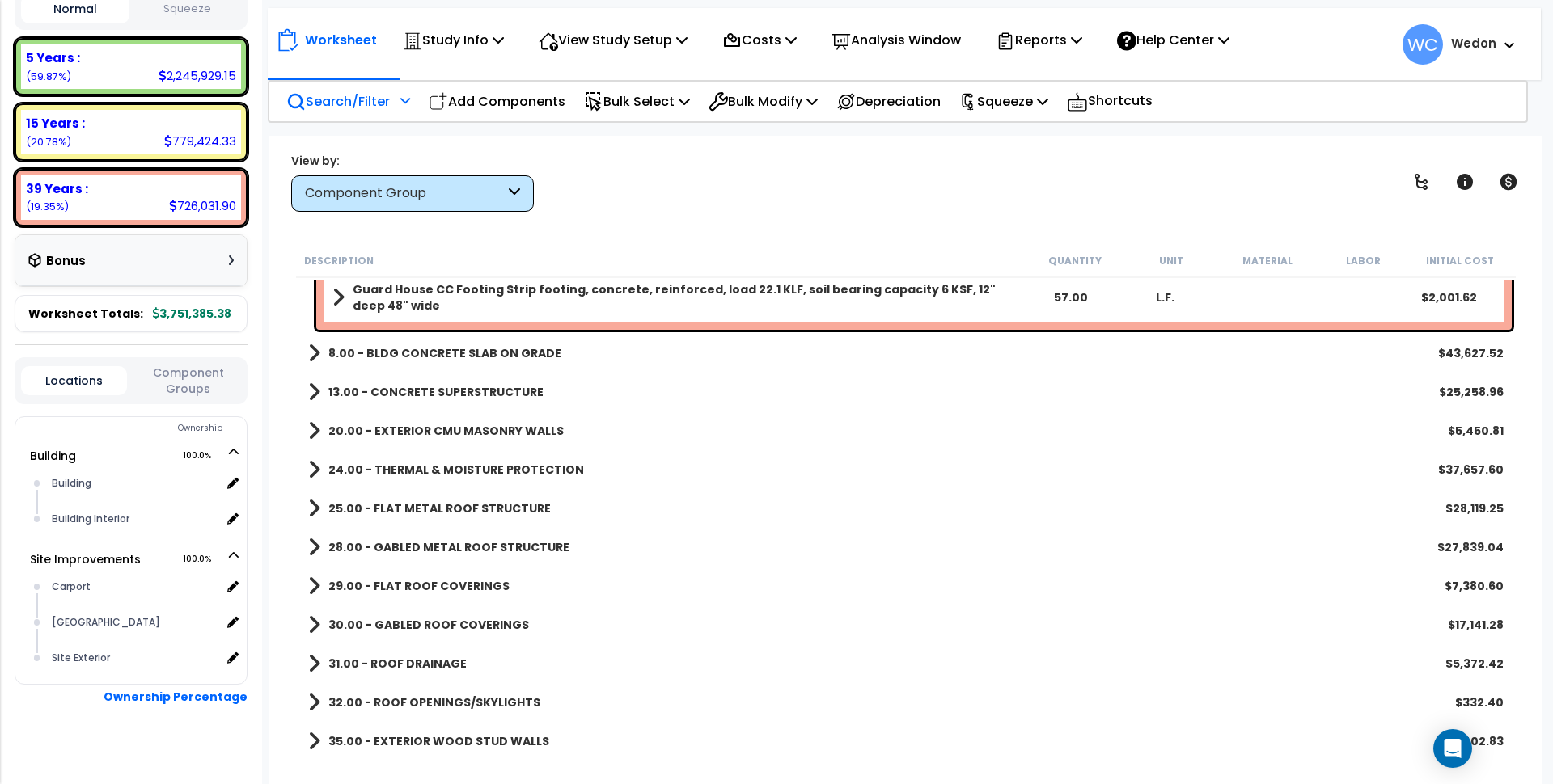
scroll to position [0, 0]
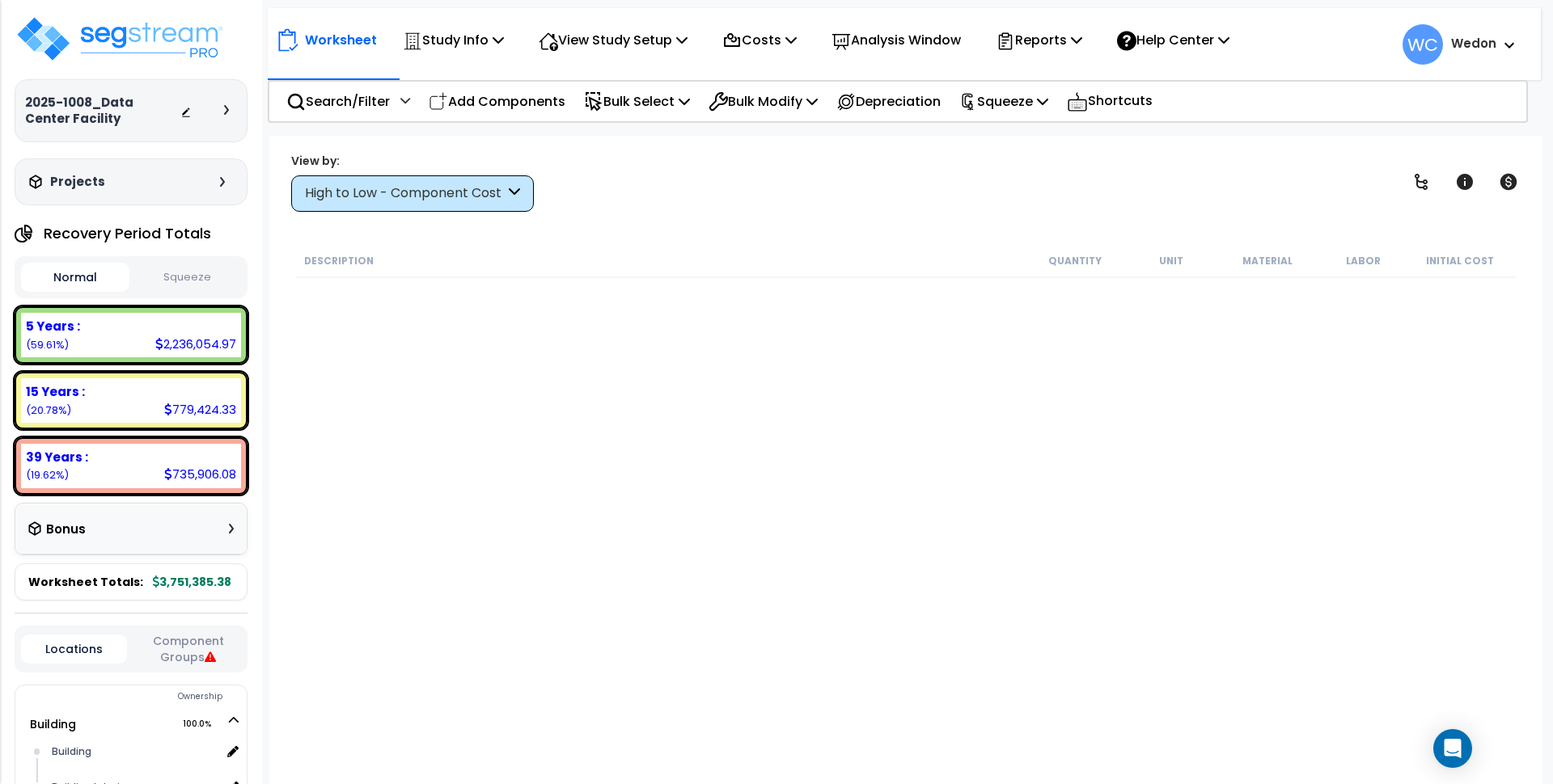
scroll to position [910, 0]
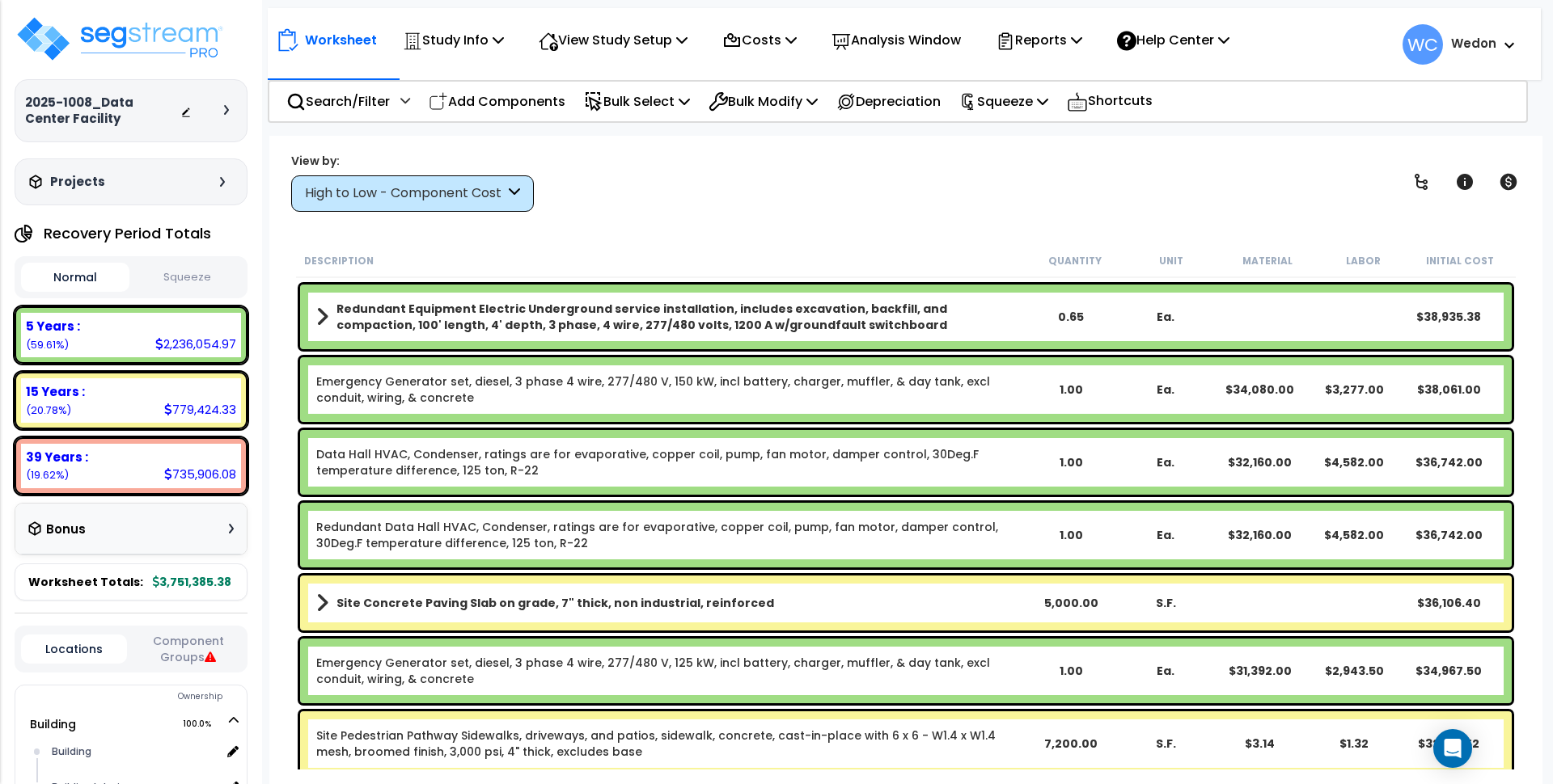
click at [199, 639] on button "Component Groups" at bounding box center [188, 648] width 106 height 34
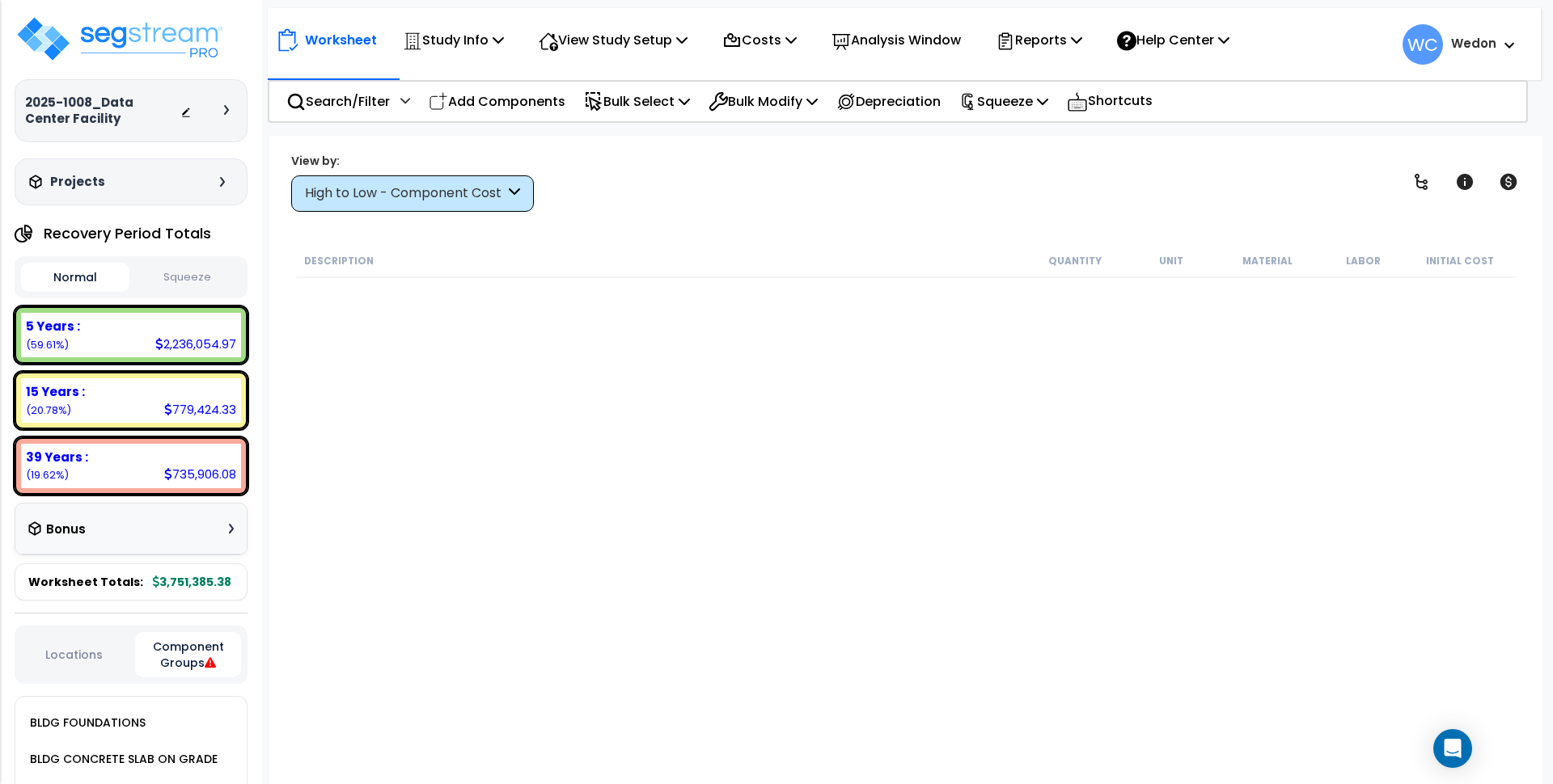
scroll to position [1819, 0]
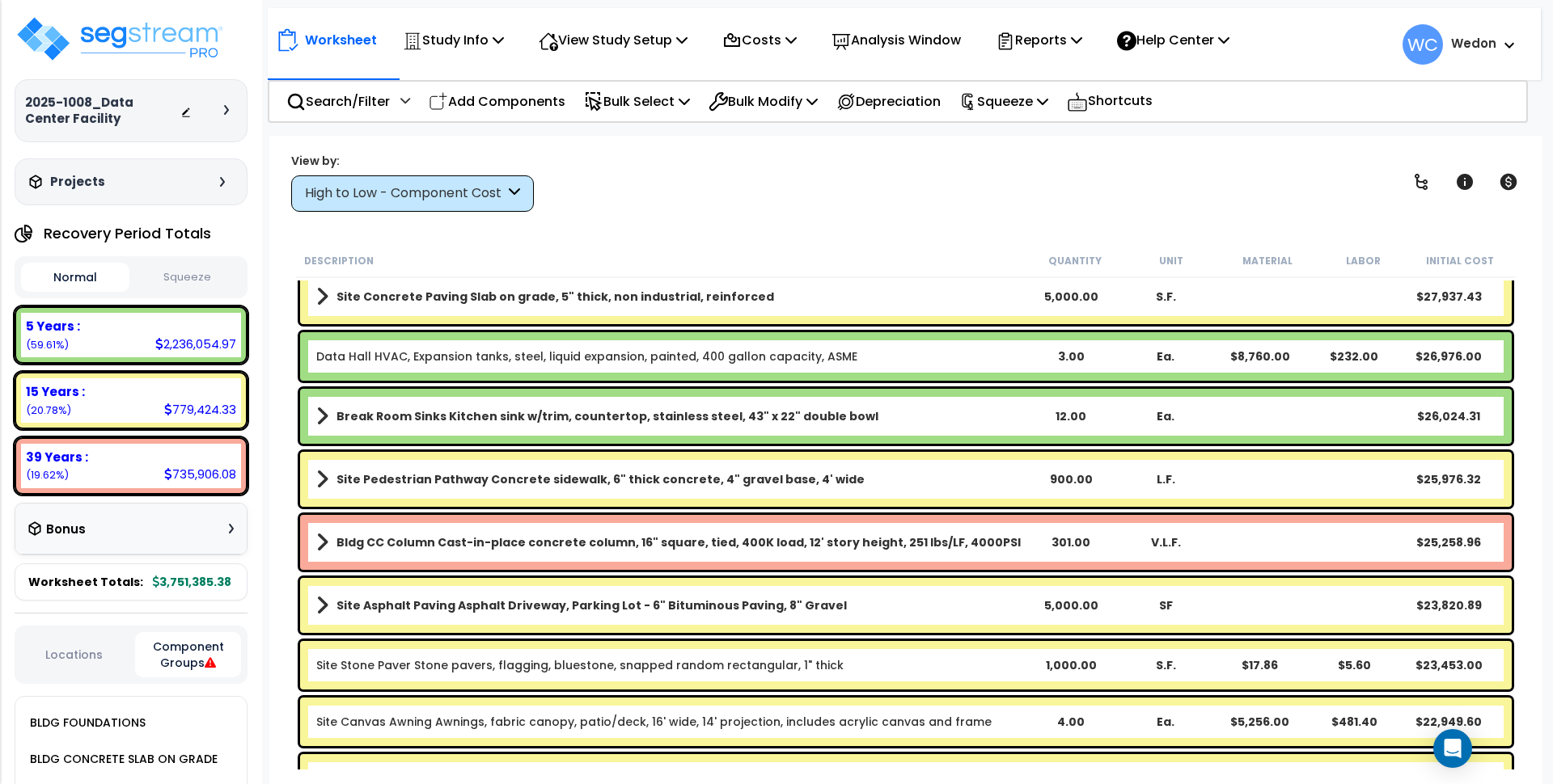
click at [196, 658] on button "Component Groups" at bounding box center [188, 654] width 106 height 45
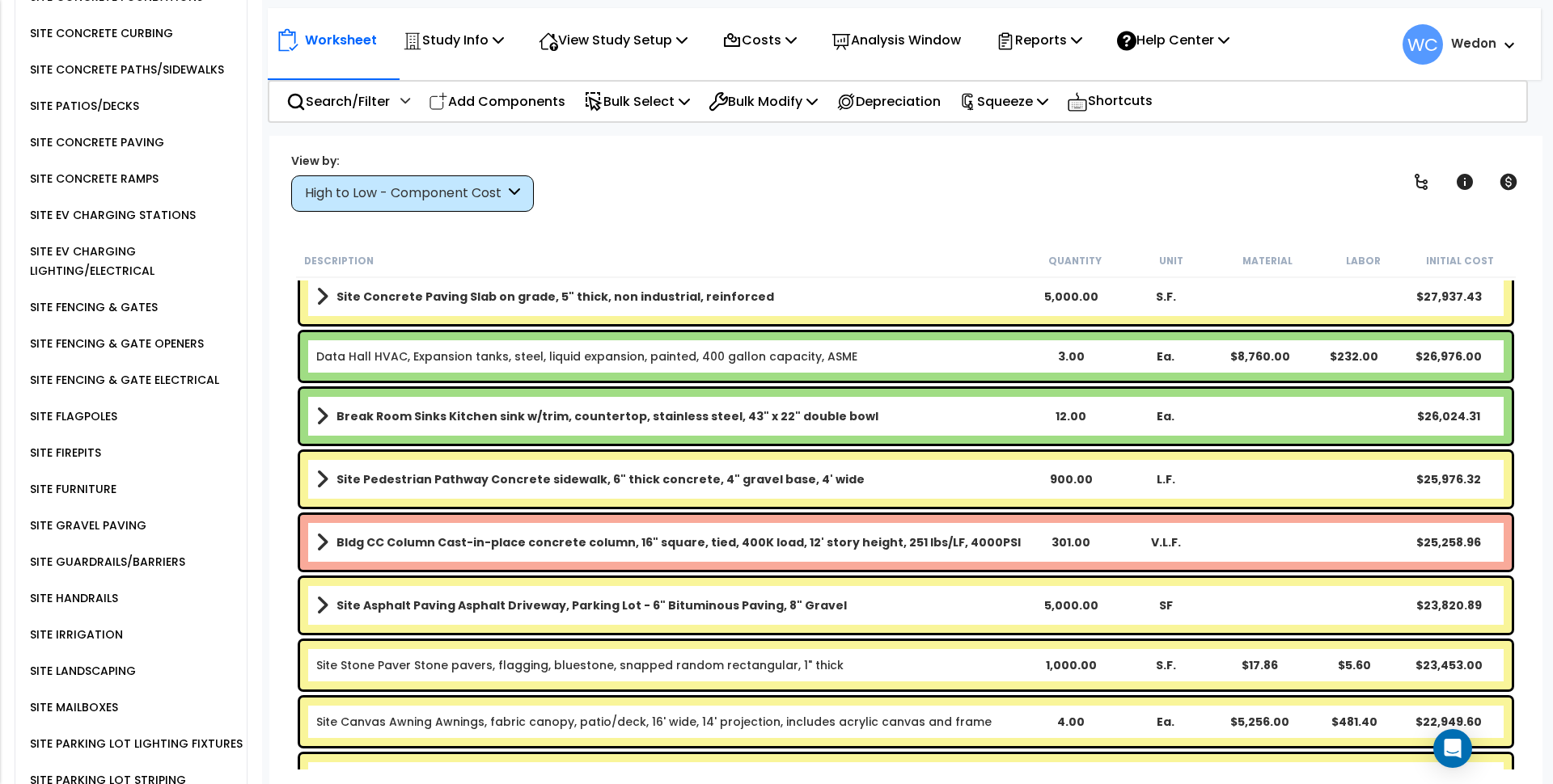
scroll to position [5186, 0]
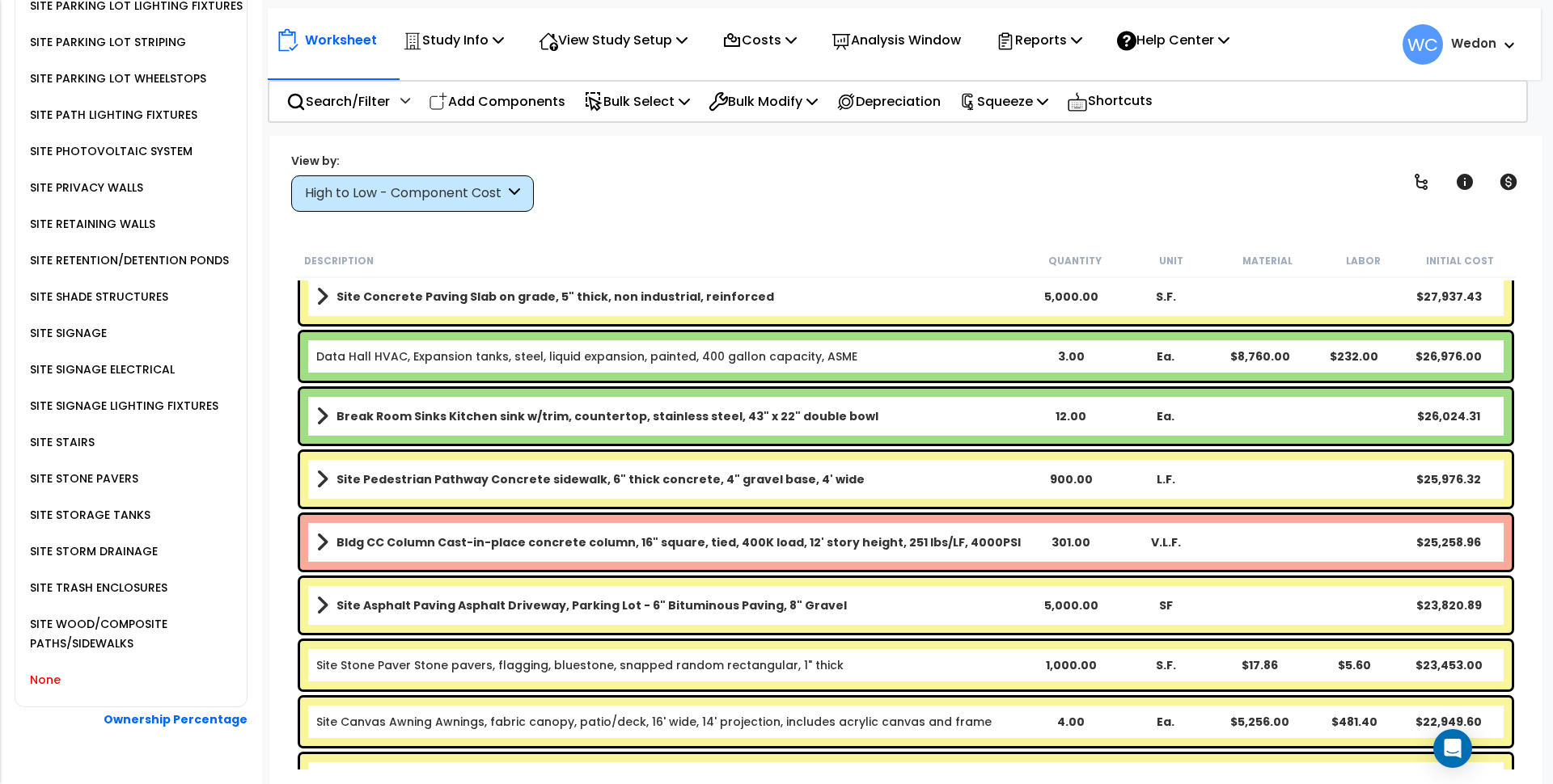
click at [45, 670] on div "None" at bounding box center [43, 680] width 35 height 19
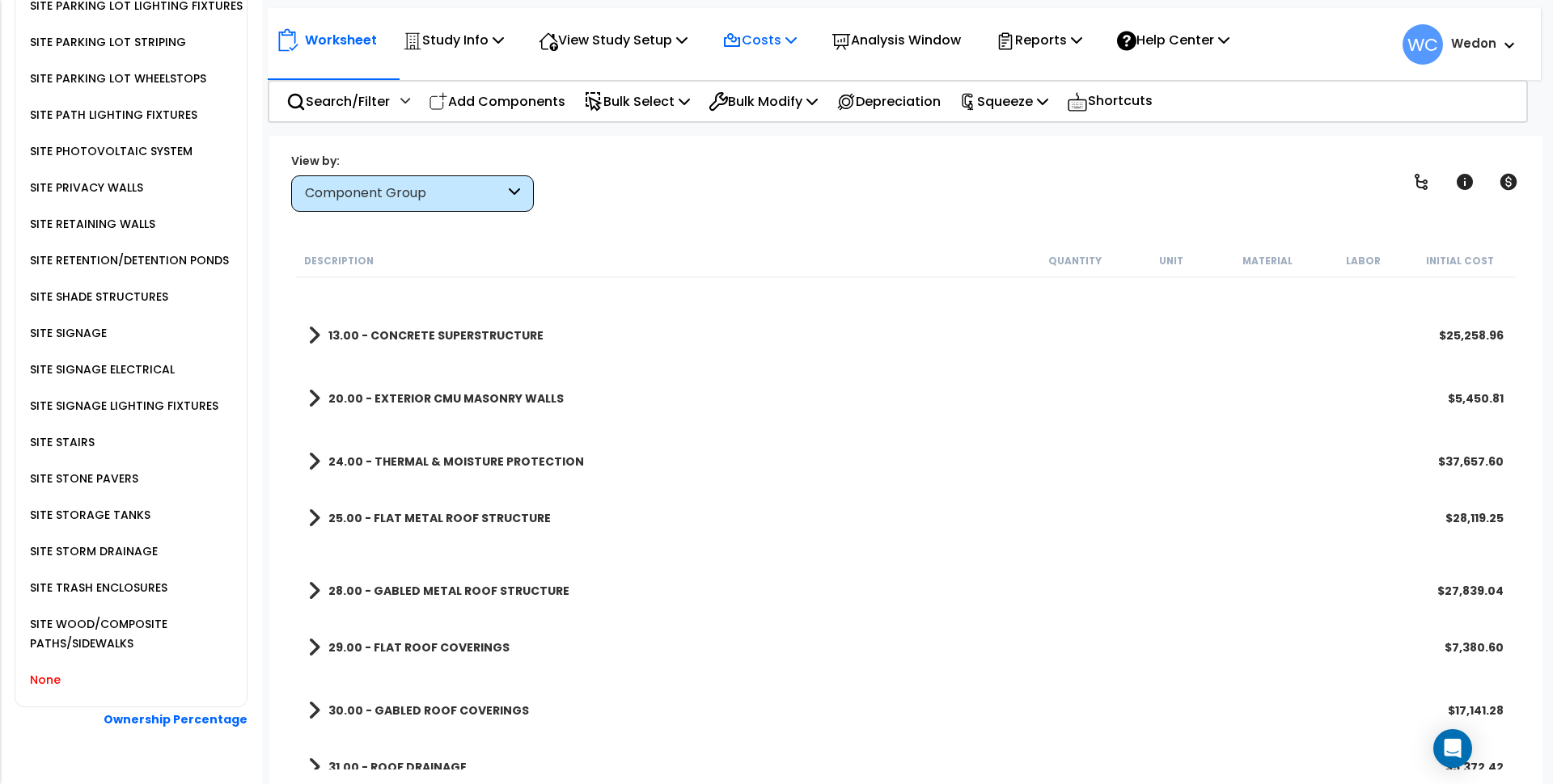
scroll to position [0, 0]
